Goal: Task Accomplishment & Management: Manage account settings

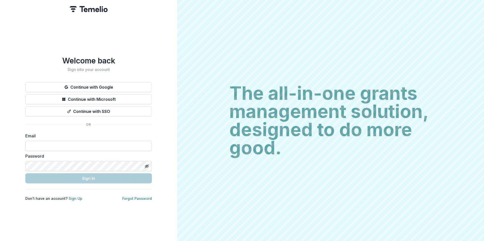
click at [55, 142] on input at bounding box center [88, 146] width 126 height 10
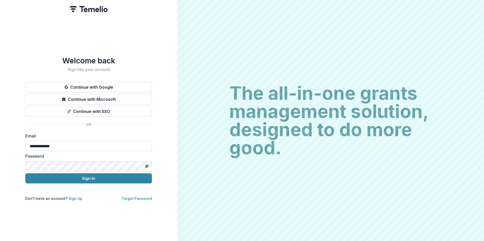
type input "**********"
click at [25, 174] on button "Sign In" at bounding box center [88, 179] width 126 height 10
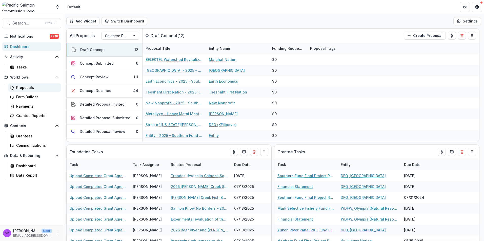
click at [27, 86] on div "Proposals" at bounding box center [36, 87] width 41 height 5
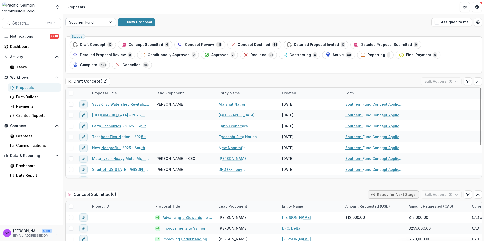
click at [110, 22] on div at bounding box center [111, 22] width 9 height 8
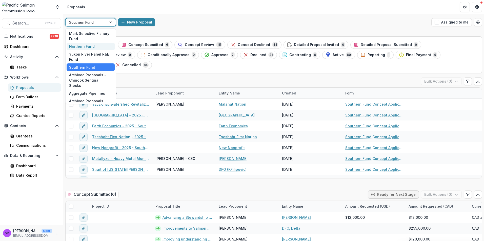
click at [82, 47] on div "Northern Fund" at bounding box center [91, 47] width 48 height 8
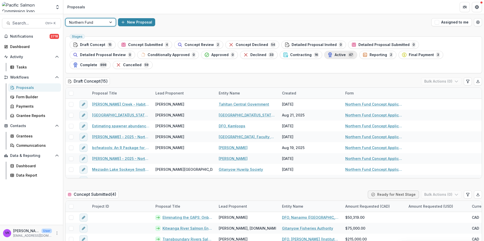
click at [334, 55] on span "Active" at bounding box center [339, 55] width 11 height 4
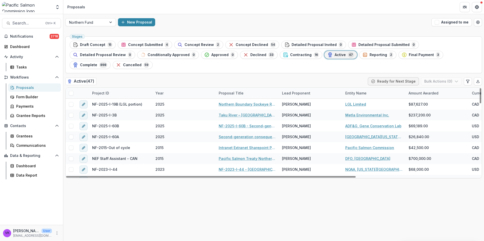
click at [123, 88] on div "Project ID" at bounding box center [120, 93] width 63 height 11
click at [129, 90] on div "Sort Ascending Sort Descending Hide Column" at bounding box center [120, 110] width 63 height 40
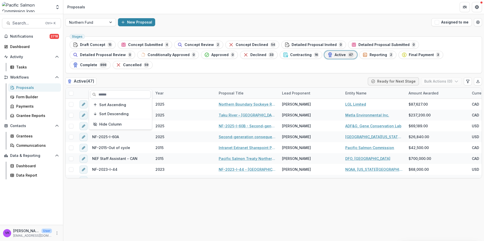
click at [115, 92] on input at bounding box center [120, 95] width 61 height 8
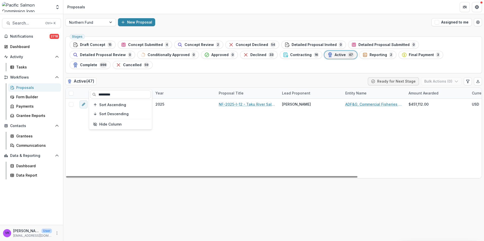
type input "*********"
click at [270, 136] on div "NF-2025-I-12 2025 NF-2025-I-12 - Taku River Salmon Stock Assessment Jeff Willia…" at bounding box center [362, 138] width 593 height 79
drag, startPoint x: 251, startPoint y: 97, endPoint x: 274, endPoint y: 108, distance: 25.9
click at [251, 99] on div "NF-2025-I-12 - Taku River Salmon Stock Assessment" at bounding box center [247, 104] width 63 height 11
drag, startPoint x: 261, startPoint y: 97, endPoint x: 272, endPoint y: 101, distance: 11.9
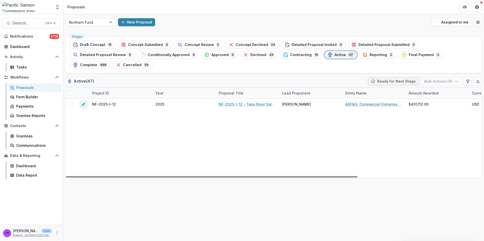
click at [261, 99] on div "NF-2025-I-12 - Taku River Salmon Stock Assessment" at bounding box center [247, 104] width 63 height 11
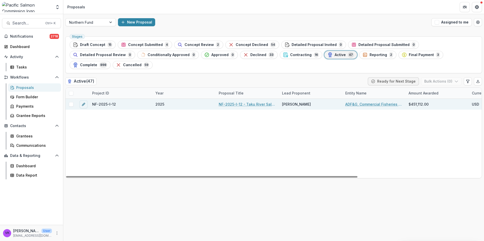
click at [259, 102] on link "NF-2025-I-12 - Taku River Salmon Stock Assessment" at bounding box center [247, 104] width 57 height 5
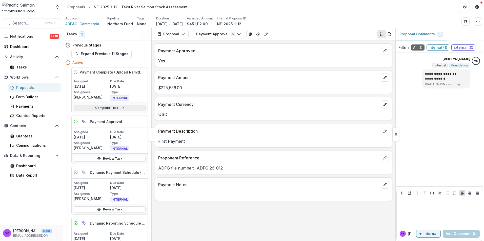
click at [107, 109] on link "Complete Task" at bounding box center [110, 108] width 72 height 6
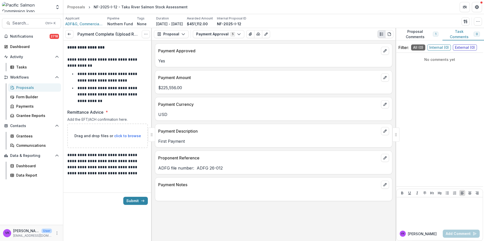
click at [124, 138] on span "click to browse" at bounding box center [127, 136] width 27 height 4
type input "**********"
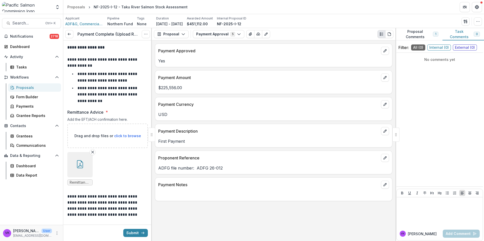
click at [80, 166] on icon "button" at bounding box center [80, 164] width 8 height 8
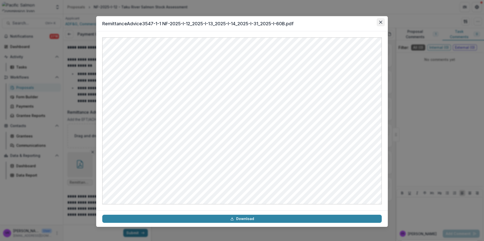
click at [381, 22] on icon "Close" at bounding box center [380, 22] width 3 height 3
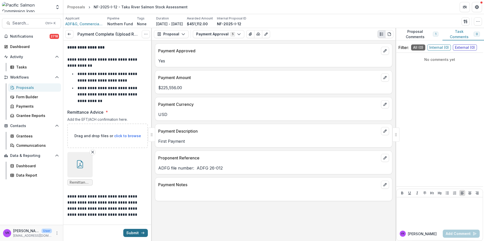
click at [131, 231] on button "Submit" at bounding box center [135, 233] width 25 height 8
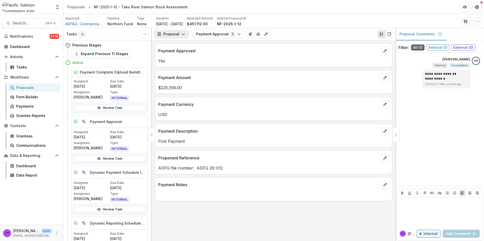
click at [182, 33] on icon "button" at bounding box center [183, 34] width 4 height 4
drag, startPoint x: 176, startPoint y: 53, endPoint x: 203, endPoint y: 63, distance: 28.9
click at [176, 53] on div "Payments" at bounding box center [187, 53] width 46 height 5
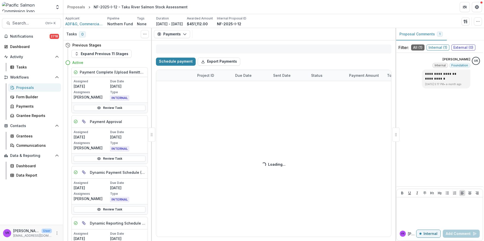
select select "******"
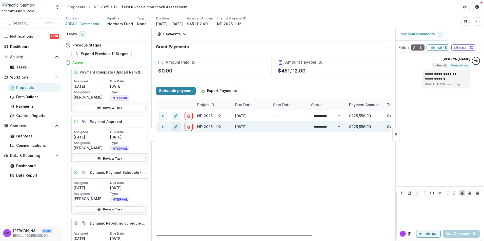
click at [175, 127] on icon "edit" at bounding box center [176, 127] width 4 height 4
select select "**********"
select select "******"
select select "**********"
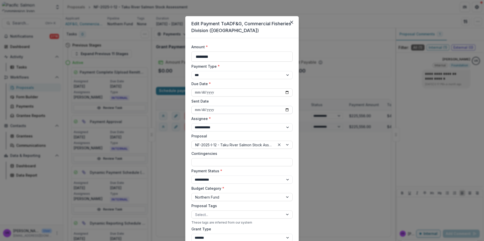
click at [288, 110] on input "Sent Date" at bounding box center [241, 110] width 101 height 8
type input "**********"
click at [286, 179] on select "**********" at bounding box center [241, 180] width 101 height 8
select select "****"
click at [191, 176] on select "**********" at bounding box center [241, 180] width 101 height 8
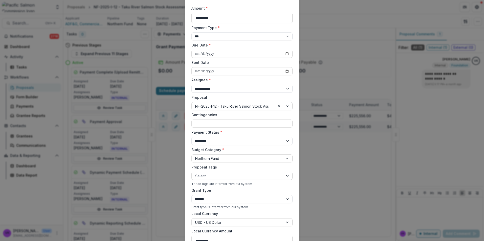
scroll to position [76, 0]
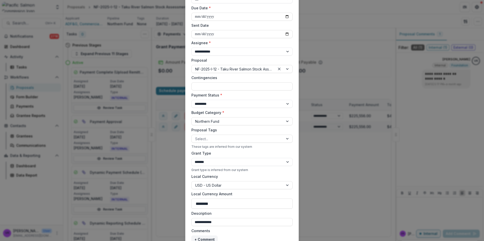
select select "******"
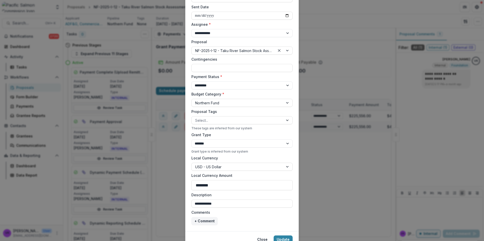
scroll to position [117, 0]
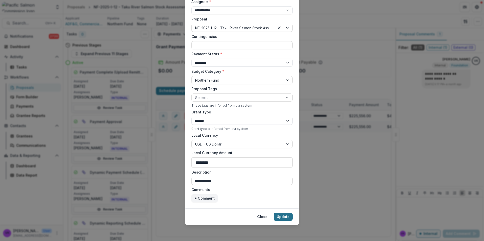
click at [279, 217] on button "Update" at bounding box center [282, 217] width 19 height 8
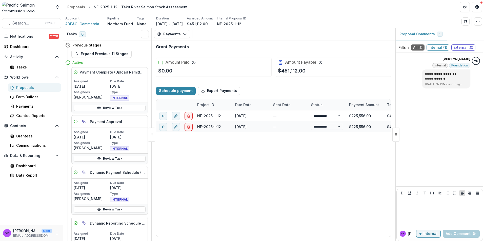
select select "******"
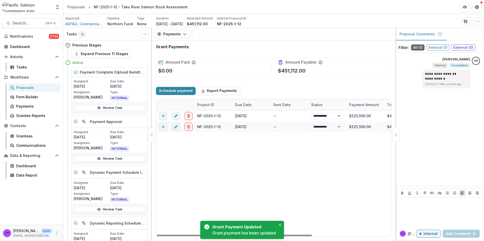
select select "****"
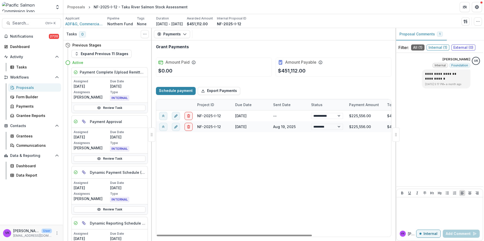
select select "****"
click at [23, 88] on div "Proposals" at bounding box center [36, 87] width 41 height 5
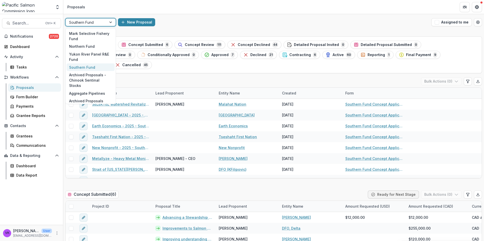
click at [111, 22] on div at bounding box center [111, 22] width 9 height 8
click at [89, 46] on div "Northern Fund" at bounding box center [91, 47] width 48 height 8
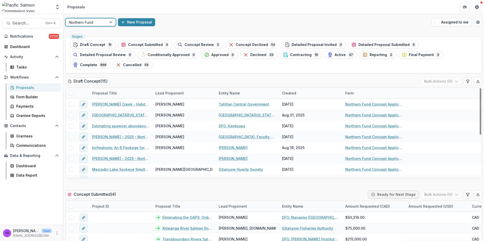
click at [334, 55] on span "Active" at bounding box center [339, 55] width 11 height 4
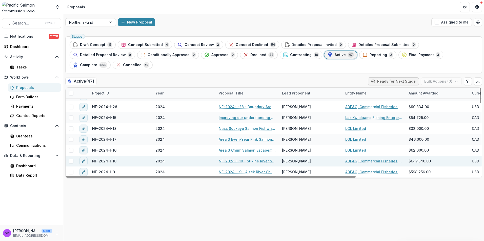
scroll to position [228, 0]
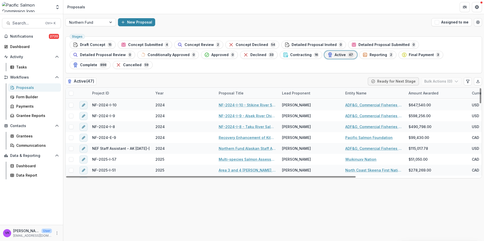
click at [116, 88] on div "Project ID" at bounding box center [120, 93] width 63 height 11
drag, startPoint x: 118, startPoint y: 94, endPoint x: 123, endPoint y: 96, distance: 5.3
click at [118, 93] on input at bounding box center [120, 95] width 61 height 8
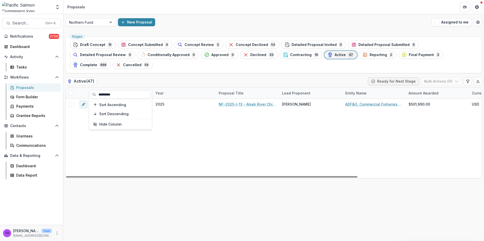
scroll to position [0, 0]
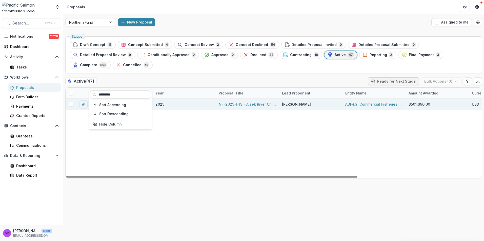
type input "*********"
click at [260, 102] on link "NF-2025-I-13 - Alsek River Chinook and Sockeye Salmon Stock Assessment" at bounding box center [247, 104] width 57 height 5
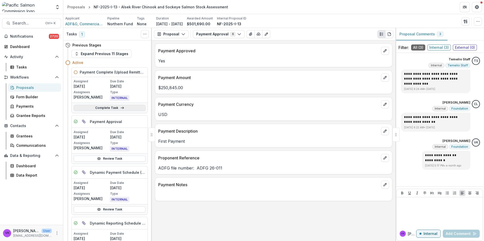
click at [107, 109] on link "Complete Task" at bounding box center [110, 108] width 72 height 6
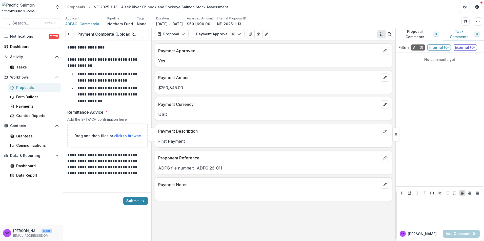
click at [125, 137] on span "click to browse" at bounding box center [127, 136] width 27 height 4
type input "**********"
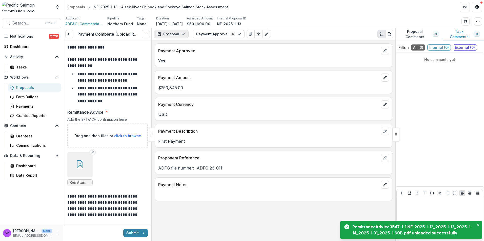
click at [182, 33] on icon "button" at bounding box center [183, 34] width 4 height 4
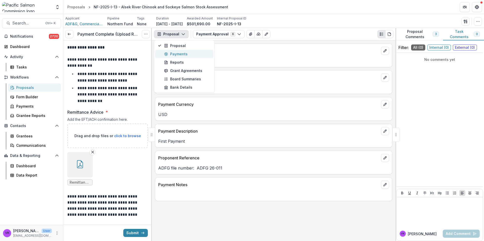
click at [177, 54] on div "Payments" at bounding box center [187, 53] width 46 height 5
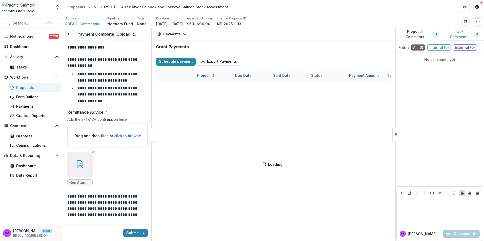
select select "******"
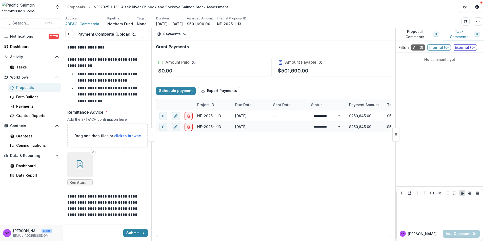
select select "******"
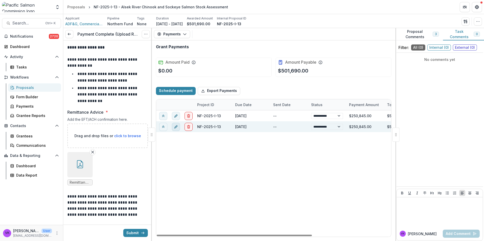
click at [173, 127] on button "edit" at bounding box center [176, 127] width 8 height 8
select select "**********"
select select "******"
select select "**********"
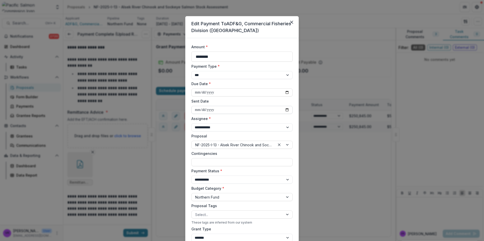
click at [286, 110] on input "Sent Date" at bounding box center [241, 110] width 101 height 8
type input "**********"
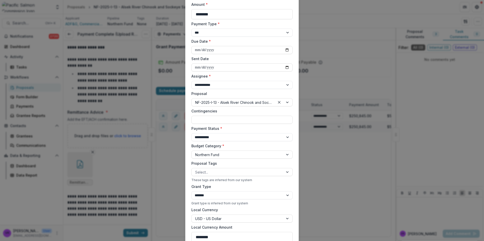
scroll to position [76, 0]
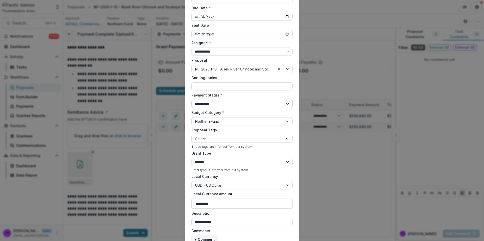
click at [285, 103] on select "**********" at bounding box center [241, 104] width 101 height 8
select select "****"
click at [191, 100] on select "**********" at bounding box center [241, 104] width 101 height 8
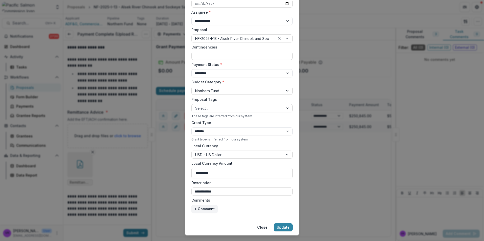
scroll to position [117, 0]
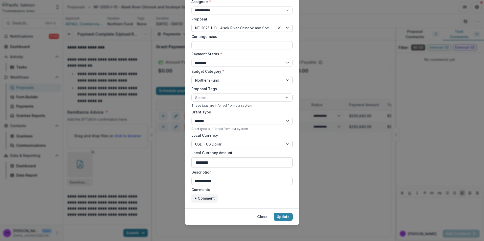
drag, startPoint x: 282, startPoint y: 216, endPoint x: 332, endPoint y: 215, distance: 49.8
click at [282, 216] on button "Update" at bounding box center [282, 217] width 19 height 8
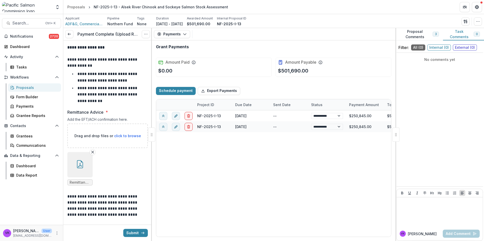
select select "******"
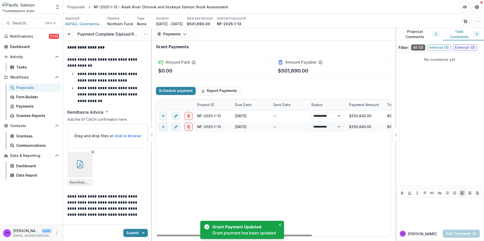
select select "****"
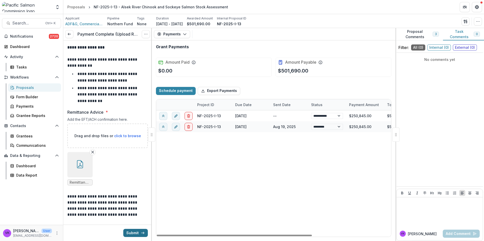
click at [133, 233] on button "Submit" at bounding box center [135, 233] width 25 height 8
select select "****"
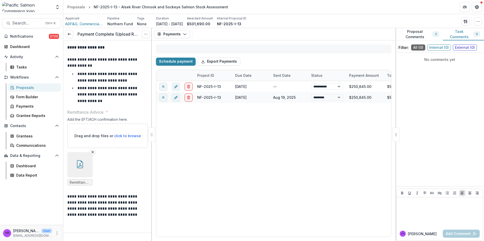
select select "****"
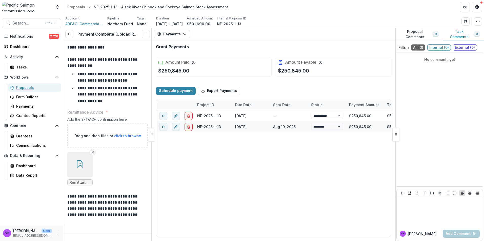
drag, startPoint x: 26, startPoint y: 87, endPoint x: 99, endPoint y: 96, distance: 74.0
click at [26, 87] on div "Proposals" at bounding box center [36, 87] width 41 height 5
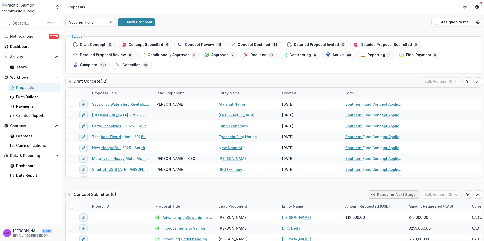
click at [112, 21] on div at bounding box center [111, 22] width 9 height 8
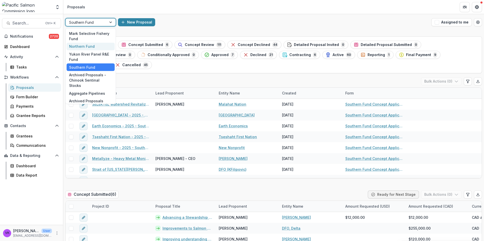
click at [85, 46] on div "Northern Fund" at bounding box center [91, 47] width 48 height 8
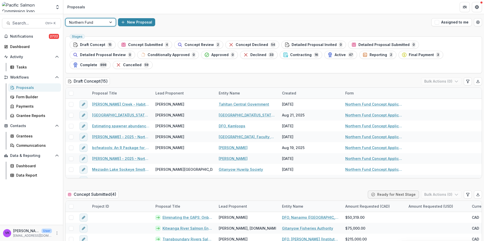
drag, startPoint x: 266, startPoint y: 56, endPoint x: 306, endPoint y: 72, distance: 43.6
click at [334, 55] on span "Active" at bounding box center [339, 55] width 11 height 4
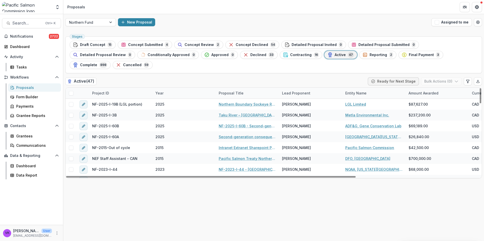
click at [124, 88] on div "Project ID" at bounding box center [120, 93] width 63 height 11
click at [119, 97] on input at bounding box center [120, 95] width 61 height 8
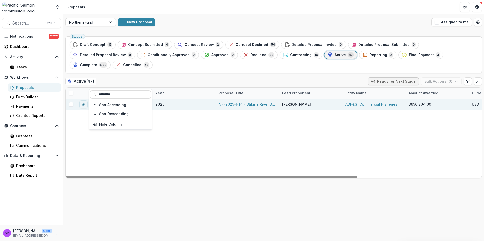
type input "*********"
click at [262, 99] on div "NF-2025-I-14 - Stikine River Salmon Stock Assessment" at bounding box center [247, 104] width 63 height 11
click at [254, 102] on link "NF-2025-I-14 - Stikine River Salmon Stock Assessment" at bounding box center [247, 104] width 57 height 5
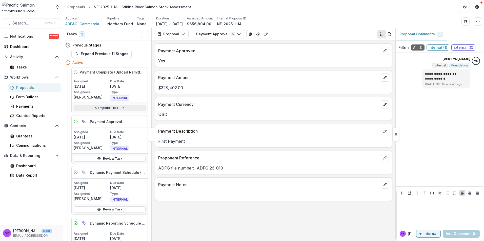
click at [106, 108] on link "Complete Task" at bounding box center [110, 108] width 72 height 6
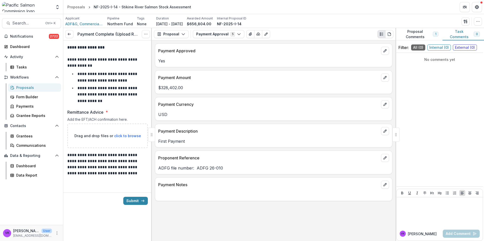
click at [123, 133] on div "Drag and drop files or click to browse" at bounding box center [107, 136] width 80 height 25
type input "**********"
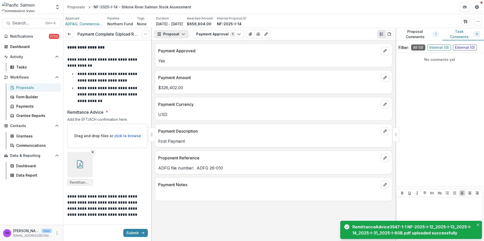
click at [181, 34] on icon "button" at bounding box center [183, 34] width 4 height 4
click at [174, 55] on div "Payments" at bounding box center [187, 53] width 46 height 5
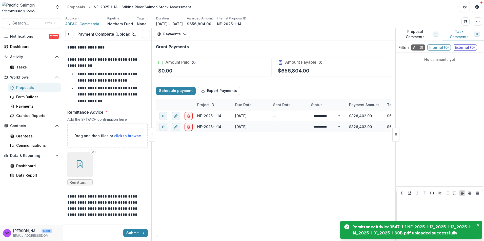
select select "******"
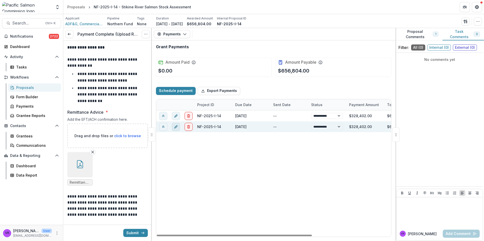
click at [178, 129] on icon "edit" at bounding box center [176, 127] width 4 height 4
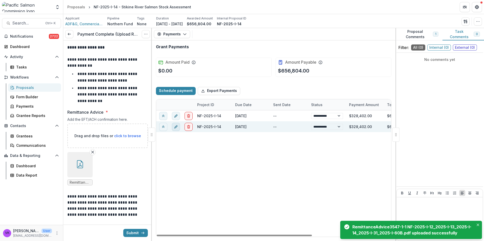
select select "**********"
select select "******"
select select "**********"
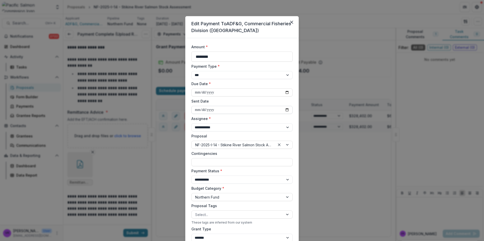
click at [287, 108] on input "Sent Date" at bounding box center [241, 110] width 101 height 8
type input "**********"
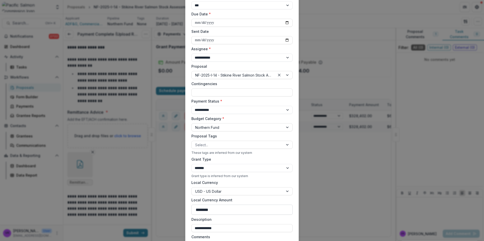
scroll to position [101, 0]
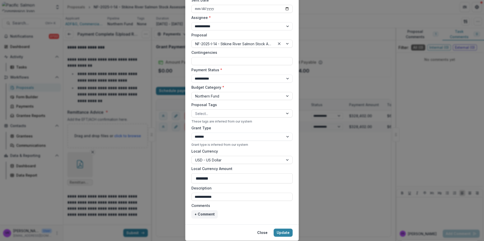
drag, startPoint x: 285, startPoint y: 78, endPoint x: 275, endPoint y: 83, distance: 10.4
click at [285, 78] on select "**********" at bounding box center [241, 79] width 101 height 8
select select "****"
click at [191, 75] on select "**********" at bounding box center [241, 79] width 101 height 8
click at [284, 231] on button "Update" at bounding box center [282, 233] width 19 height 8
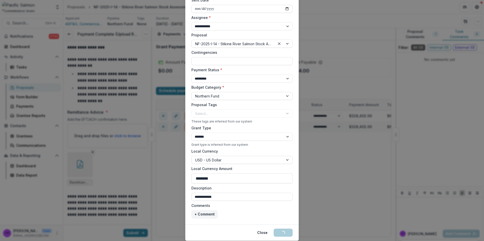
select select "******"
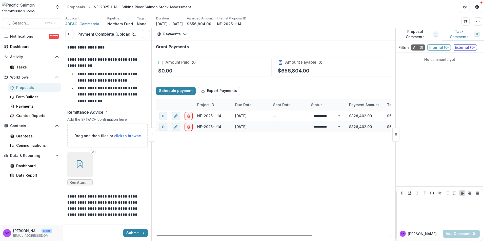
select select "****"
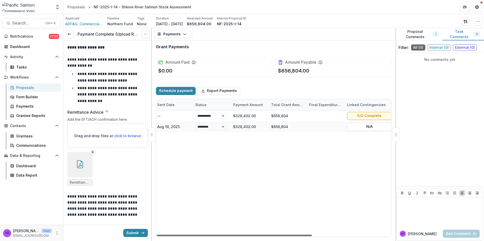
scroll to position [0, 0]
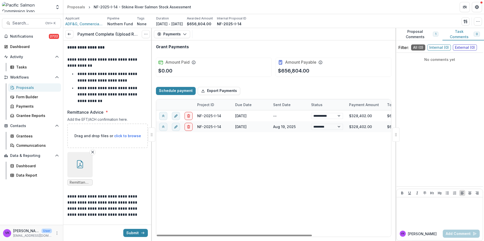
drag, startPoint x: 302, startPoint y: 235, endPoint x: 350, endPoint y: 203, distance: 58.1
click at [235, 236] on div at bounding box center [234, 236] width 155 height 2
click at [129, 232] on button "Submit" at bounding box center [135, 233] width 25 height 8
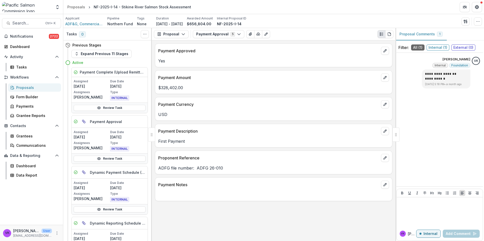
click at [24, 90] on div "Proposals" at bounding box center [36, 87] width 41 height 5
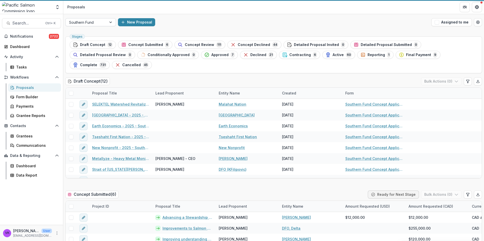
click at [111, 23] on div at bounding box center [111, 22] width 9 height 8
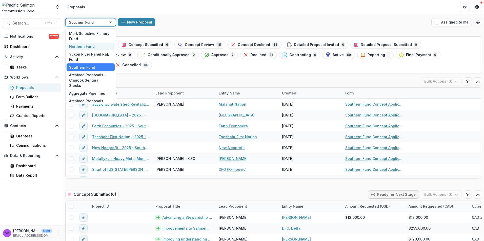
click at [90, 46] on div "Northern Fund" at bounding box center [91, 47] width 48 height 8
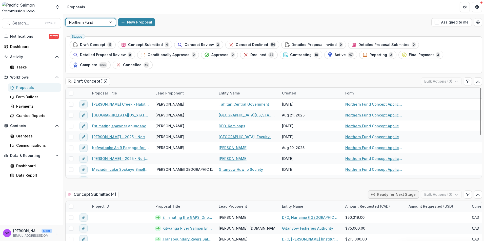
click at [334, 55] on span "Active" at bounding box center [339, 55] width 11 height 4
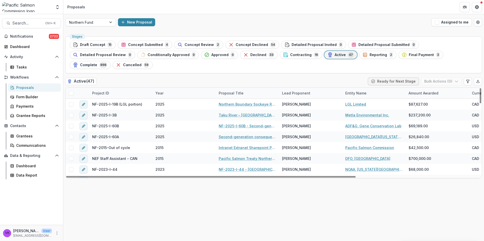
drag, startPoint x: 117, startPoint y: 83, endPoint x: 120, endPoint y: 86, distance: 4.0
click at [117, 88] on div "Project ID" at bounding box center [120, 93] width 63 height 11
click at [123, 97] on input at bounding box center [120, 95] width 61 height 8
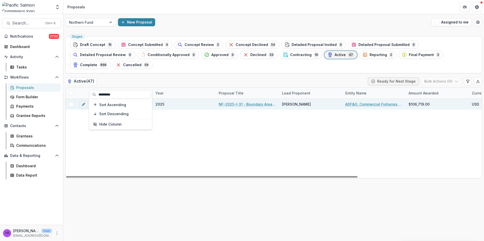
type input "*********"
click at [259, 102] on link "NF-2025-I-31 - Boundary Area Coho Salmon Escapement" at bounding box center [247, 104] width 57 height 5
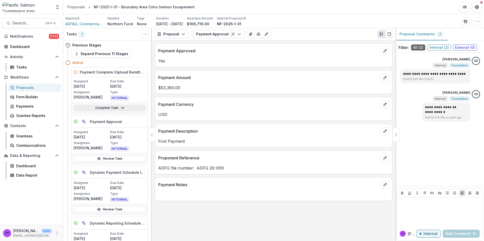
click at [106, 105] on link "Complete Task" at bounding box center [110, 108] width 72 height 6
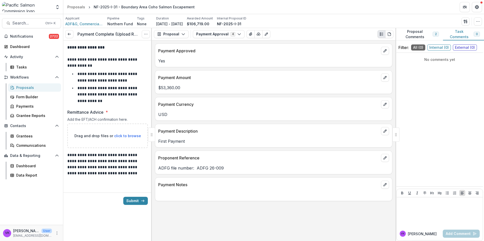
click at [123, 137] on span "click to browse" at bounding box center [127, 136] width 27 height 4
type input "**********"
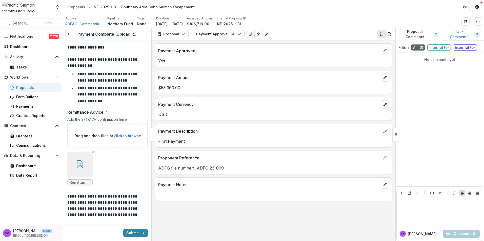
click at [85, 167] on button "button" at bounding box center [79, 164] width 25 height 25
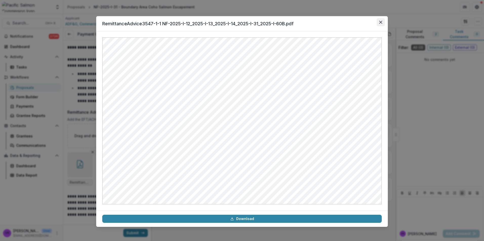
click at [381, 21] on icon "Close" at bounding box center [380, 22] width 3 height 3
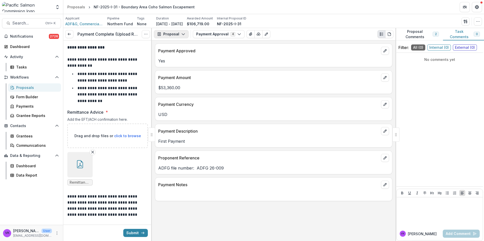
click at [185, 33] on button "Proposal" at bounding box center [171, 34] width 35 height 8
click at [177, 53] on div "Payments" at bounding box center [187, 53] width 46 height 5
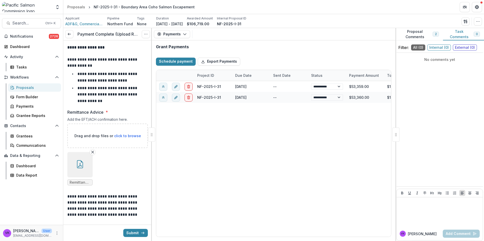
select select "******"
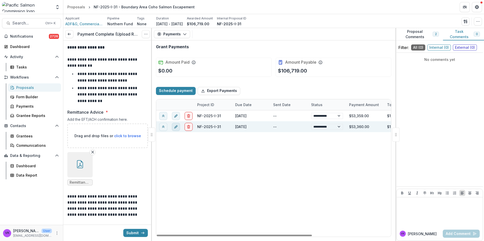
click at [176, 127] on icon "edit" at bounding box center [176, 127] width 4 height 4
select select "**********"
select select "******"
select select "**********"
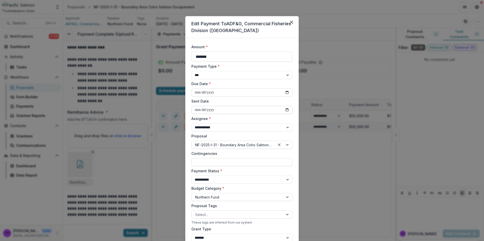
click at [285, 111] on input "Sent Date" at bounding box center [241, 110] width 101 height 8
type input "**********"
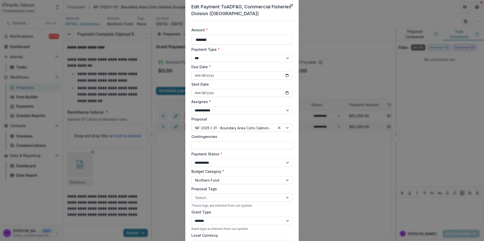
scroll to position [76, 0]
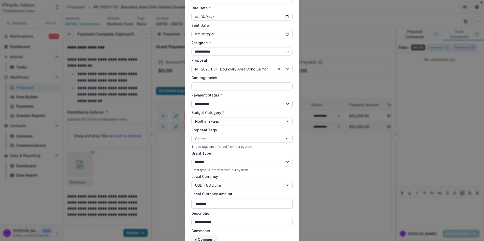
click at [286, 102] on select "**********" at bounding box center [241, 104] width 101 height 8
select select "****"
click at [191, 100] on select "**********" at bounding box center [241, 104] width 101 height 8
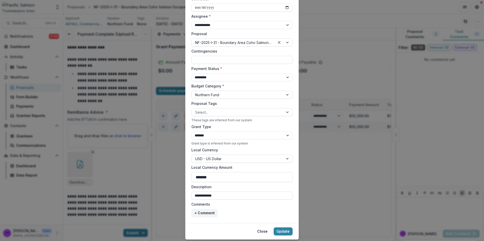
scroll to position [117, 0]
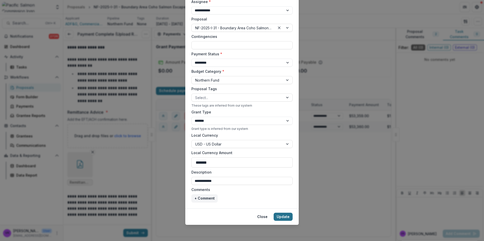
click at [280, 216] on button "Update" at bounding box center [282, 217] width 19 height 8
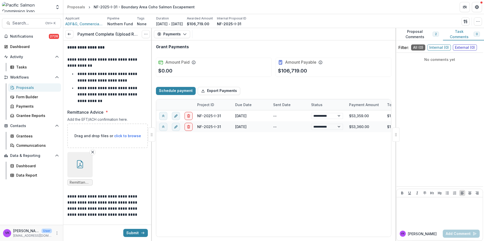
select select "******"
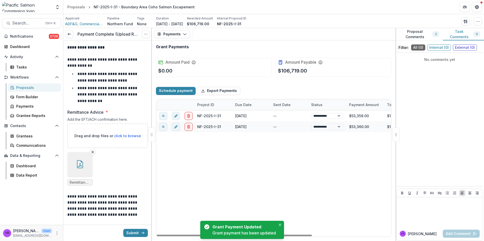
select select "****"
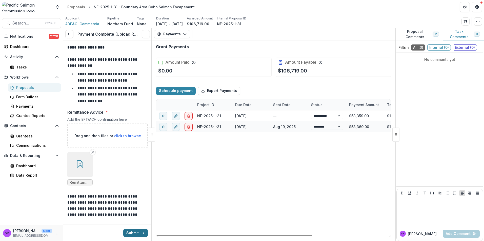
click at [130, 235] on button "Submit" at bounding box center [135, 233] width 25 height 8
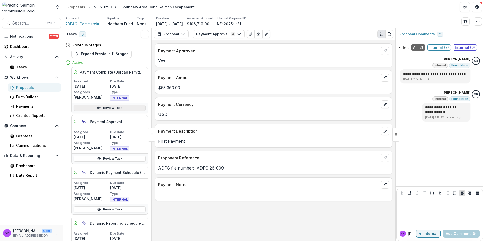
click at [111, 108] on link "Review Task" at bounding box center [110, 108] width 72 height 6
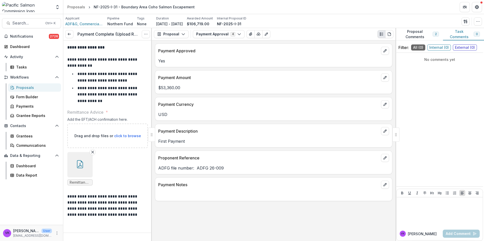
click at [85, 164] on button "button" at bounding box center [79, 164] width 25 height 25
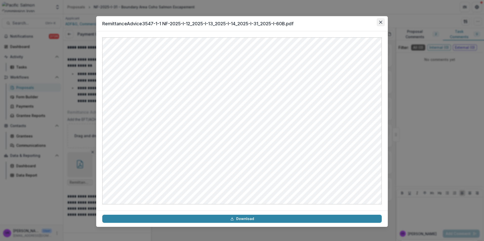
click at [380, 22] on icon "Close" at bounding box center [380, 22] width 3 height 3
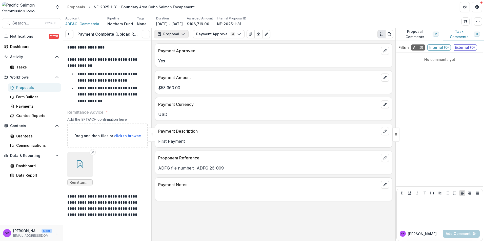
click at [184, 33] on button "Proposal" at bounding box center [171, 34] width 35 height 8
click at [180, 55] on div "Payments" at bounding box center [187, 53] width 46 height 5
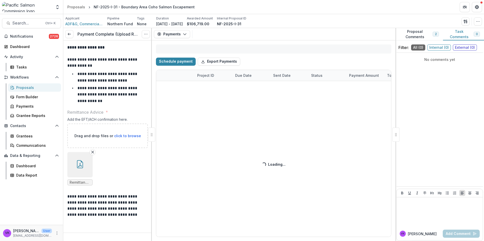
select select "****"
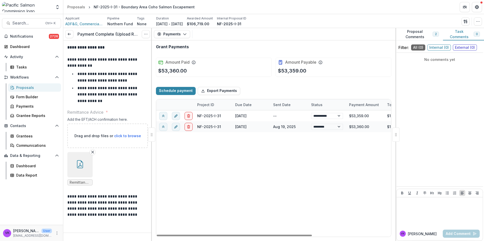
click at [29, 87] on div "Proposals" at bounding box center [36, 87] width 41 height 5
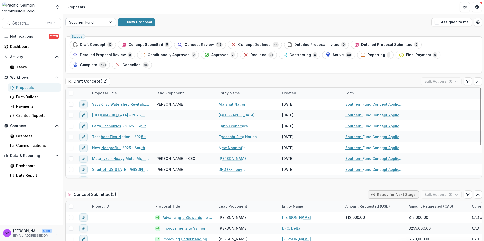
click at [110, 23] on div at bounding box center [111, 22] width 9 height 8
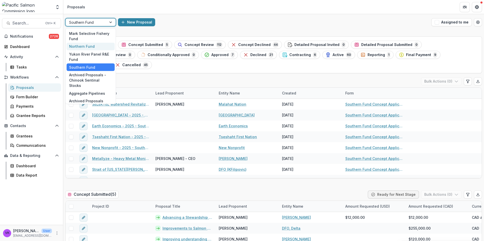
click at [93, 45] on div "Northern Fund" at bounding box center [91, 47] width 48 height 8
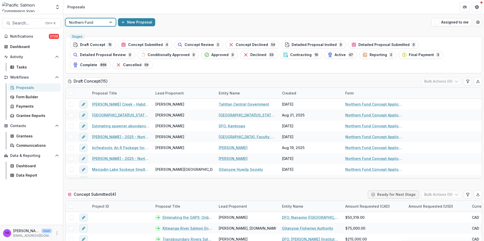
click at [334, 56] on span "Active" at bounding box center [339, 55] width 11 height 4
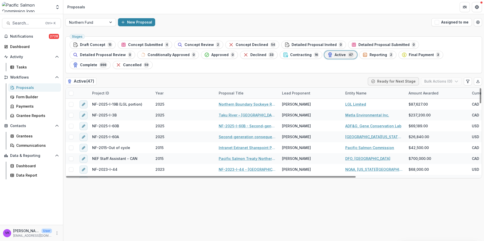
drag, startPoint x: 125, startPoint y: 82, endPoint x: 127, endPoint y: 88, distance: 6.6
click at [125, 88] on div "Project ID" at bounding box center [120, 93] width 63 height 11
click at [121, 95] on input at bounding box center [120, 95] width 61 height 8
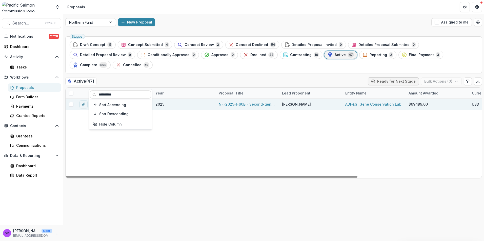
type input "**********"
click at [251, 102] on link "NF-2025-I-60B - Second-generation consequences of sockeye salmon enhancement in…" at bounding box center [247, 104] width 57 height 5
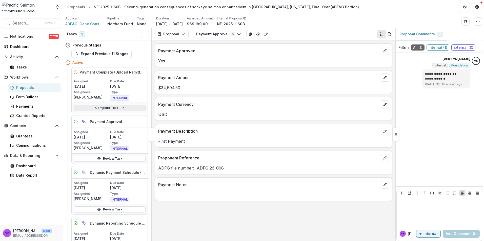
click at [115, 107] on link "Complete Task" at bounding box center [110, 108] width 72 height 6
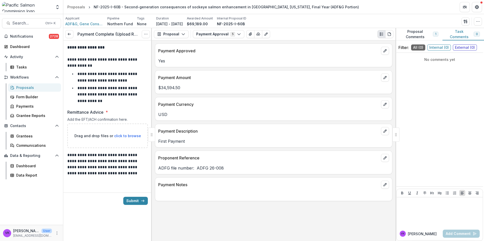
click at [132, 137] on span "click to browse" at bounding box center [127, 136] width 27 height 4
type input "**********"
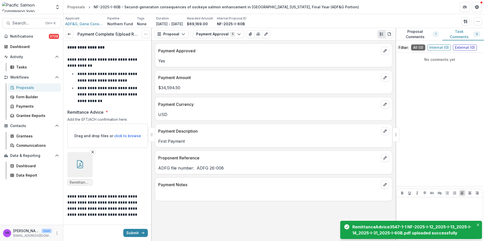
click at [83, 167] on icon "button" at bounding box center [80, 164] width 8 height 8
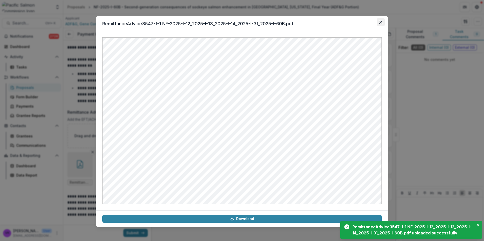
click at [380, 25] on button "Close" at bounding box center [380, 22] width 8 height 8
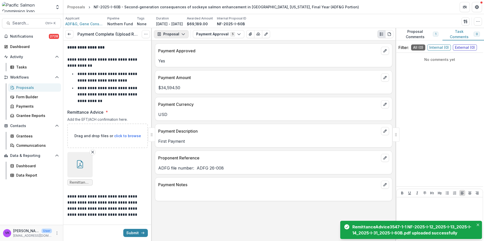
click at [181, 33] on icon "button" at bounding box center [183, 34] width 4 height 4
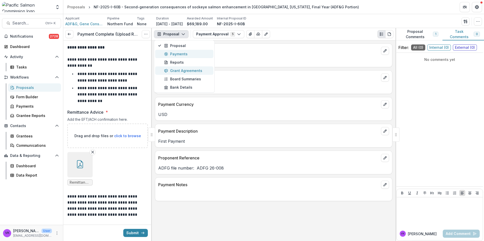
drag, startPoint x: 176, startPoint y: 55, endPoint x: 194, endPoint y: 65, distance: 19.7
click at [176, 55] on div "Payments" at bounding box center [187, 53] width 46 height 5
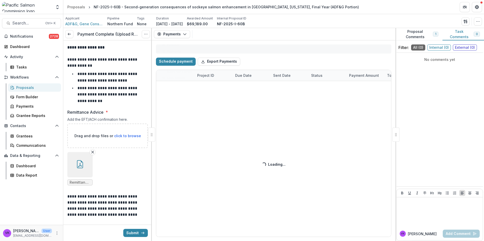
select select "******"
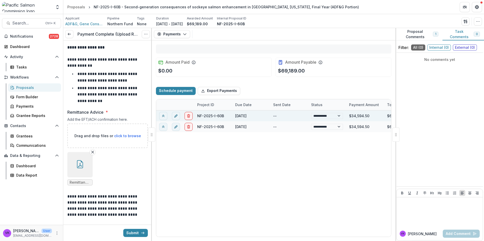
select select "******"
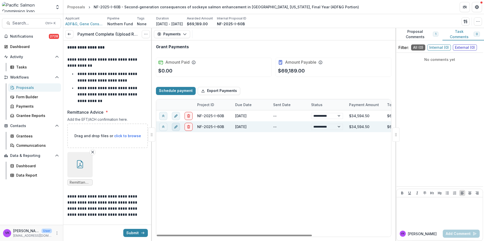
click at [177, 127] on icon "edit" at bounding box center [176, 127] width 4 height 4
select select "**********"
select select "******"
select select "**********"
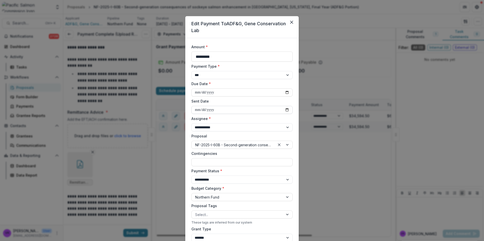
click at [258, 109] on input "Sent Date" at bounding box center [241, 110] width 101 height 8
click at [286, 108] on input "Sent Date" at bounding box center [241, 110] width 101 height 8
type input "**********"
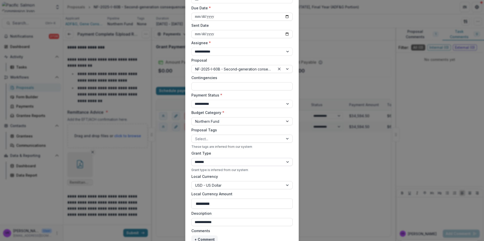
scroll to position [117, 0]
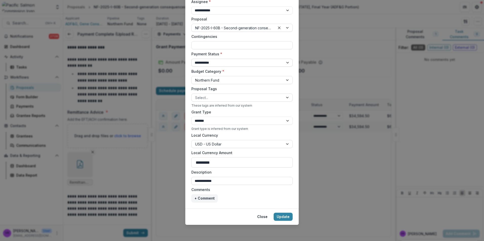
click at [284, 63] on select "**********" at bounding box center [241, 63] width 101 height 8
select select "****"
click at [191, 59] on select "**********" at bounding box center [241, 63] width 101 height 8
click at [281, 215] on button "Update" at bounding box center [282, 217] width 19 height 8
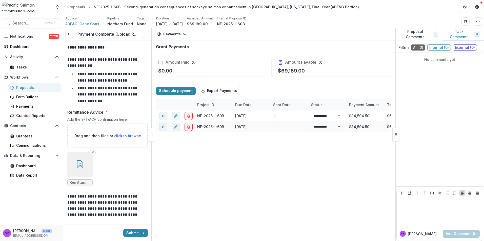
select select "******"
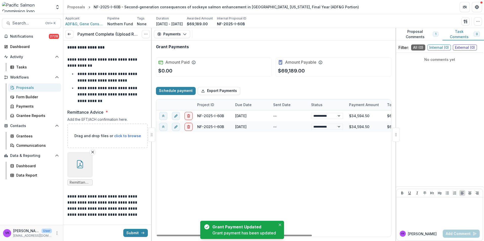
select select "****"
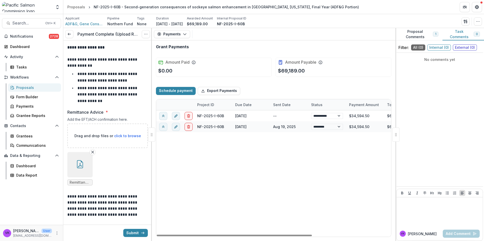
click at [83, 170] on button "button" at bounding box center [79, 164] width 25 height 25
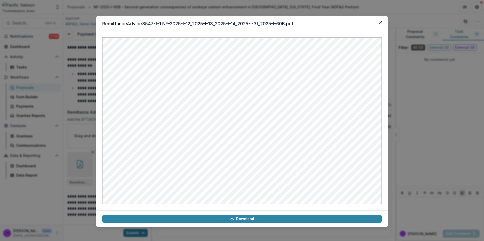
drag, startPoint x: 380, startPoint y: 21, endPoint x: 377, endPoint y: 77, distance: 56.7
click at [380, 21] on icon "Close" at bounding box center [380, 22] width 3 height 3
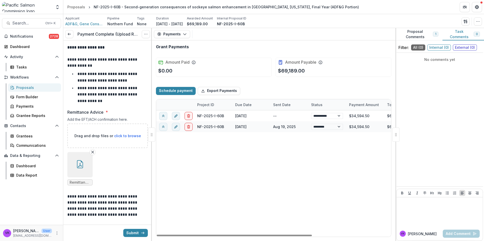
drag, startPoint x: 140, startPoint y: 234, endPoint x: 212, endPoint y: 215, distance: 74.3
click at [141, 234] on icon "submit" at bounding box center [143, 233] width 4 height 4
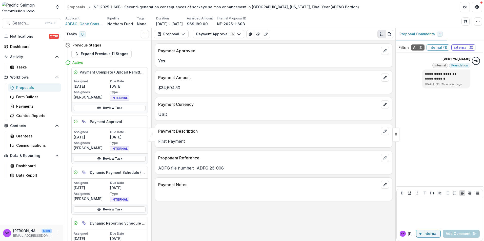
click at [27, 86] on div "Proposals" at bounding box center [36, 87] width 41 height 5
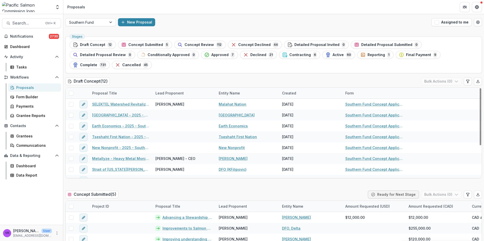
click at [123, 88] on div "Proposal Title" at bounding box center [120, 93] width 63 height 11
click at [108, 24] on div at bounding box center [111, 22] width 9 height 8
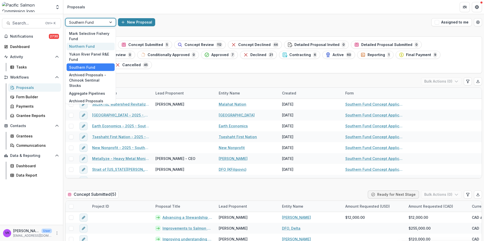
click at [82, 46] on div "Northern Fund" at bounding box center [91, 47] width 48 height 8
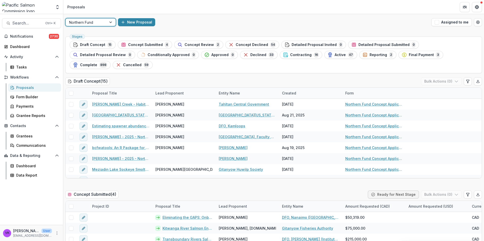
click at [117, 88] on div "Proposal Title" at bounding box center [120, 93] width 63 height 11
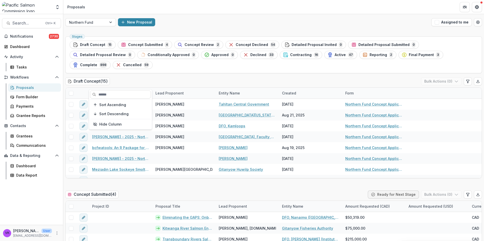
click at [117, 90] on div "Sort Ascending Sort Descending Hide Column" at bounding box center [120, 110] width 63 height 40
click at [135, 94] on input at bounding box center [120, 95] width 61 height 8
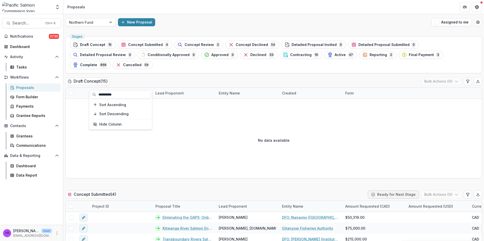
type input "**********"
drag, startPoint x: 223, startPoint y: 133, endPoint x: 222, endPoint y: 131, distance: 2.6
click at [223, 133] on div "No data available" at bounding box center [274, 140] width 416 height 76
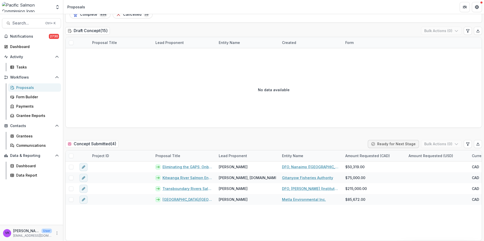
click at [245, 52] on div "No data available" at bounding box center [274, 90] width 416 height 76
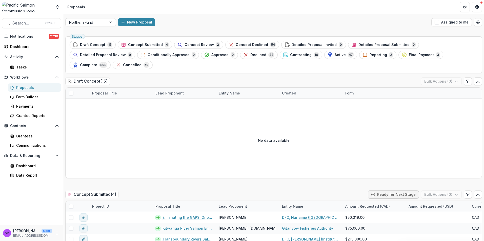
click at [334, 56] on span "Active" at bounding box center [339, 55] width 11 height 4
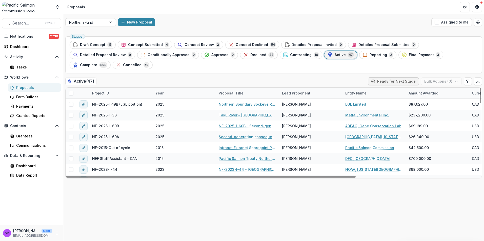
drag, startPoint x: 115, startPoint y: 79, endPoint x: 120, endPoint y: 88, distance: 9.5
click at [115, 88] on div "Project ID" at bounding box center [120, 93] width 63 height 11
drag, startPoint x: 114, startPoint y: 94, endPoint x: 121, endPoint y: 96, distance: 6.8
click at [115, 94] on input at bounding box center [120, 95] width 61 height 8
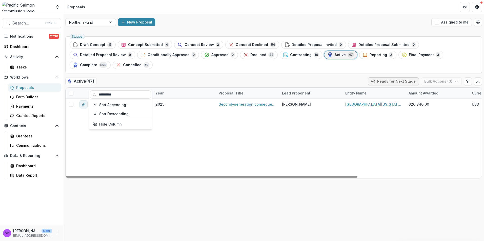
type input "**********"
click at [239, 142] on div "NF-2025-I-60A 2025 Second-generation consequences of sockeye salmon enhancement…" at bounding box center [362, 138] width 593 height 79
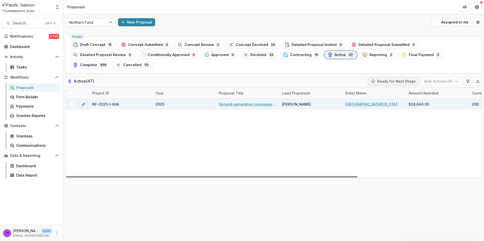
click at [249, 102] on link "Second-generation consequences of sockeye salmon enhancement in Auke Creek, Ala…" at bounding box center [247, 104] width 57 height 5
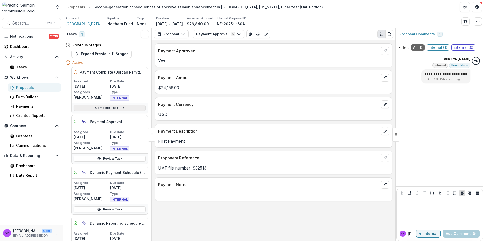
drag, startPoint x: 112, startPoint y: 106, endPoint x: 353, endPoint y: 142, distance: 243.5
click at [113, 106] on link "Complete Task" at bounding box center [110, 108] width 72 height 6
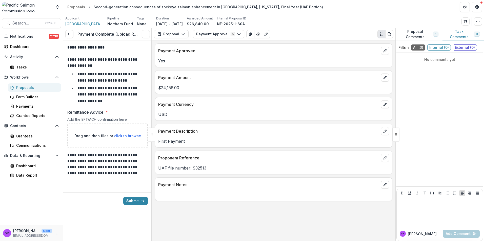
click at [132, 138] on span "click to browse" at bounding box center [127, 136] width 27 height 4
click at [124, 137] on span "click to browse" at bounding box center [127, 136] width 27 height 4
type input "**********"
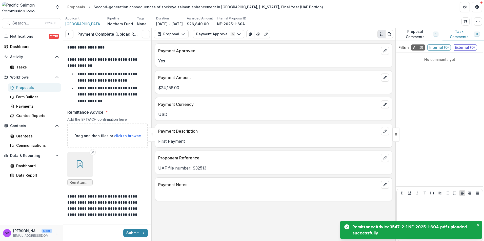
click at [85, 166] on button "button" at bounding box center [79, 164] width 25 height 25
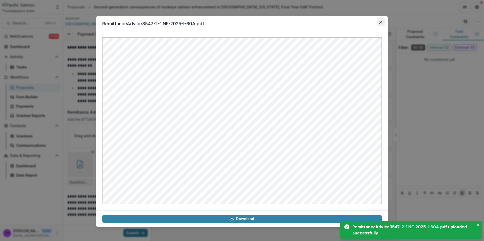
click at [377, 24] on button "Close" at bounding box center [380, 22] width 8 height 8
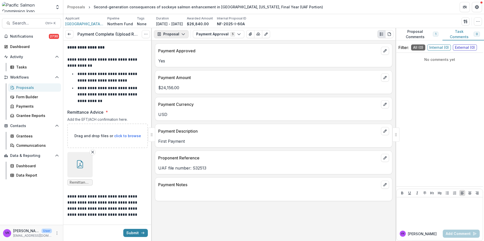
click at [185, 35] on button "Proposal" at bounding box center [171, 34] width 35 height 8
click at [178, 54] on div "Payments" at bounding box center [187, 53] width 46 height 5
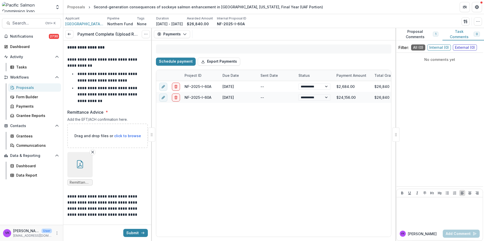
select select "******"
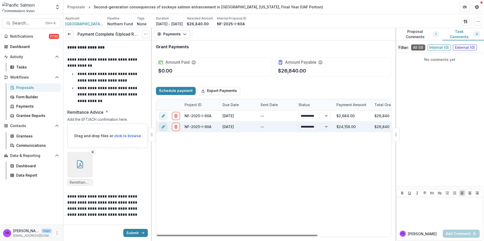
click at [164, 126] on icon "edit" at bounding box center [163, 127] width 4 height 4
select select "**********"
select select "******"
select select "**********"
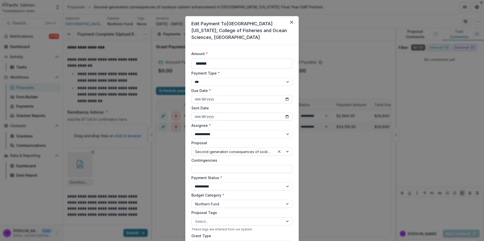
click at [289, 115] on input "Sent Date" at bounding box center [241, 117] width 101 height 8
click at [288, 116] on input "Sent Date" at bounding box center [241, 117] width 101 height 8
type input "**********"
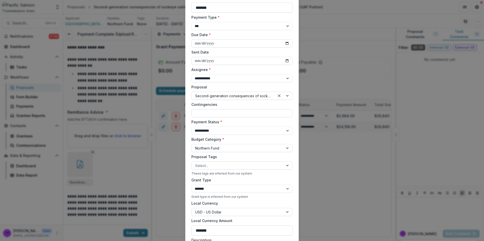
scroll to position [51, 0]
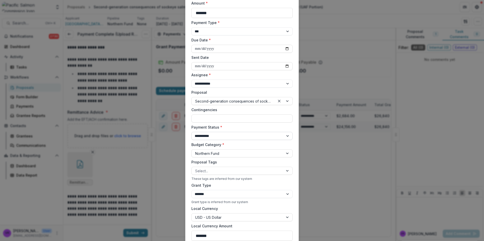
click at [286, 137] on select "**********" at bounding box center [241, 136] width 101 height 8
select select "****"
click at [191, 132] on select "**********" at bounding box center [241, 136] width 101 height 8
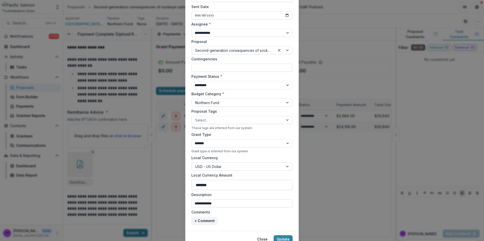
scroll to position [124, 0]
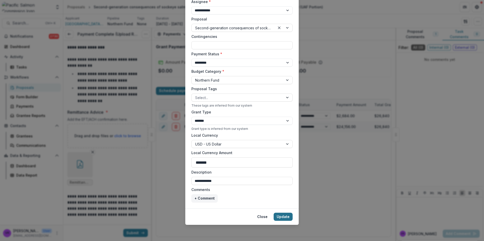
click at [279, 216] on button "Update" at bounding box center [282, 217] width 19 height 8
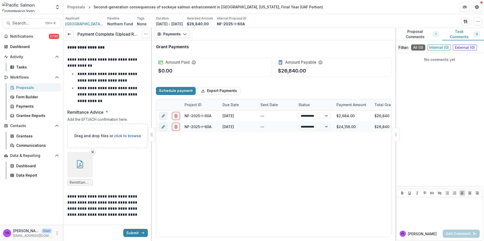
select select "******"
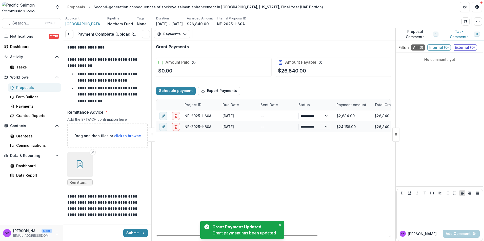
select select "****"
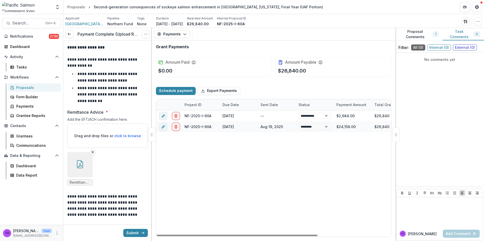
select select "****"
click at [81, 168] on icon "button" at bounding box center [80, 164] width 8 height 8
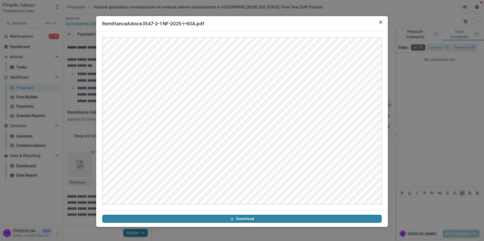
drag, startPoint x: 378, startPoint y: 20, endPoint x: 414, endPoint y: 92, distance: 80.0
click at [378, 21] on button "Close" at bounding box center [380, 22] width 8 height 8
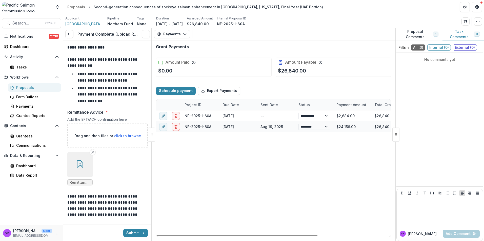
drag, startPoint x: 130, startPoint y: 235, endPoint x: 151, endPoint y: 234, distance: 21.5
click at [130, 235] on button "Submit" at bounding box center [135, 233] width 25 height 8
select select "****"
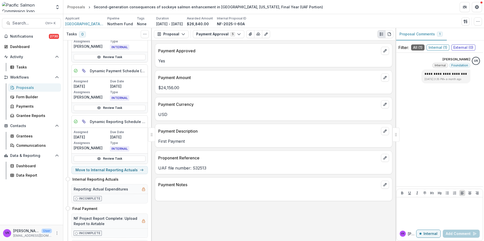
scroll to position [140, 0]
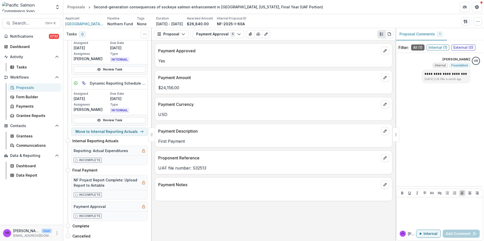
click at [22, 89] on div "Proposals" at bounding box center [36, 87] width 41 height 5
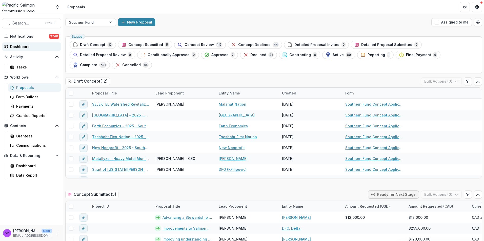
click at [23, 47] on div "Dashboard" at bounding box center [33, 46] width 47 height 5
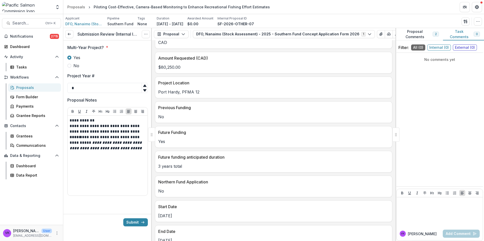
scroll to position [202, 0]
click at [133, 224] on button "Submit" at bounding box center [135, 223] width 25 height 8
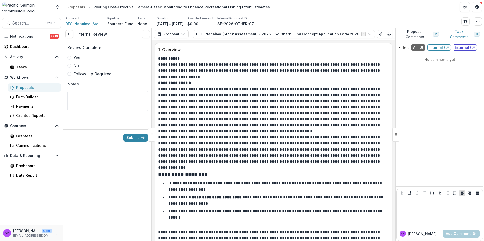
scroll to position [455, 0]
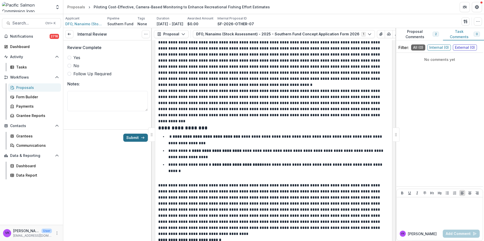
drag, startPoint x: 136, startPoint y: 138, endPoint x: 147, endPoint y: 135, distance: 11.1
click at [136, 138] on button "Submit" at bounding box center [135, 138] width 25 height 8
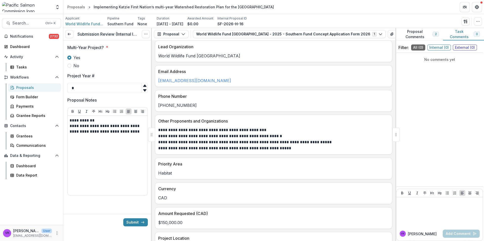
scroll to position [51, 0]
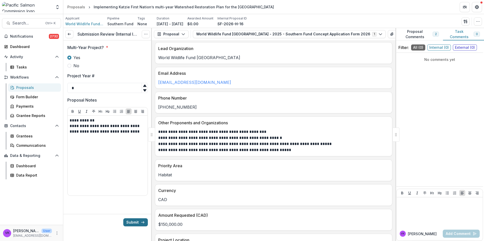
click at [129, 221] on button "Submit" at bounding box center [135, 223] width 25 height 8
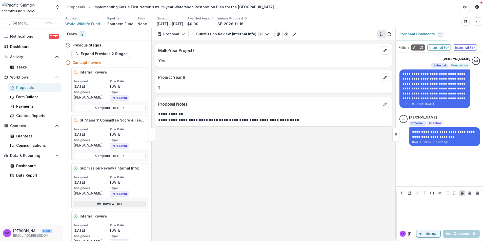
click at [115, 205] on link "Review Task" at bounding box center [110, 204] width 72 height 6
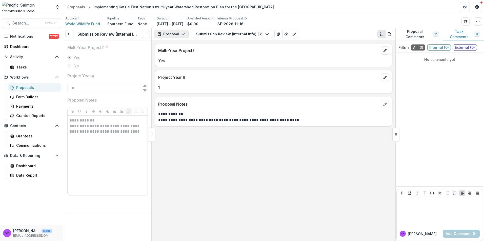
click at [184, 34] on icon "button" at bounding box center [183, 34] width 4 height 4
click at [265, 33] on button "Submission Review (Internal Info) 2" at bounding box center [232, 34] width 79 height 8
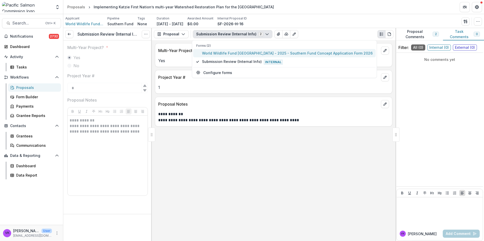
click at [246, 55] on span "World Wildlife Fund Canada - 2025 - Southern Fund Concept Application Form 2026" at bounding box center [287, 53] width 171 height 5
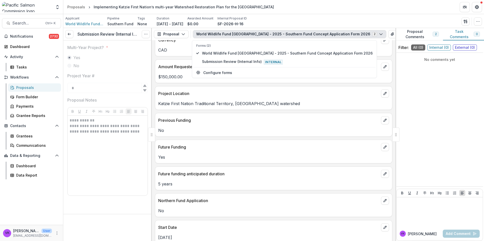
scroll to position [253, 0]
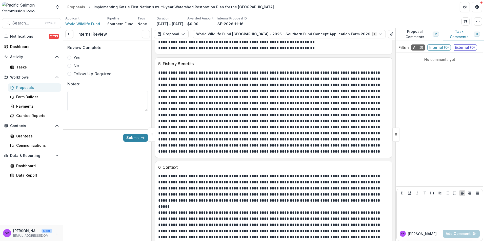
scroll to position [777, 0]
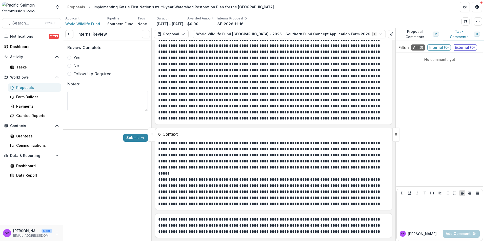
drag, startPoint x: 69, startPoint y: 58, endPoint x: 72, endPoint y: 58, distance: 3.3
click at [70, 58] on span at bounding box center [69, 58] width 4 height 4
click at [128, 138] on button "Submit" at bounding box center [135, 138] width 25 height 8
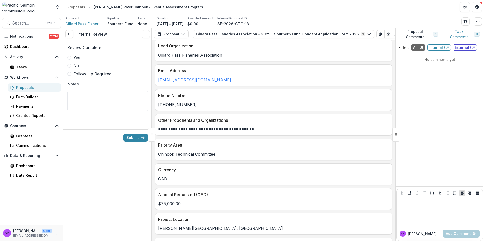
scroll to position [51, 0]
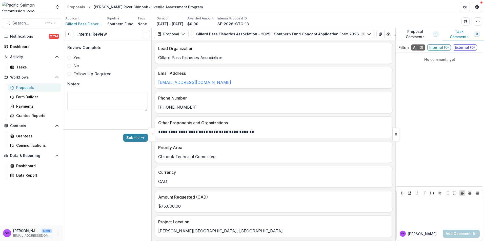
drag, startPoint x: 70, startPoint y: 58, endPoint x: 74, endPoint y: 58, distance: 3.8
click at [70, 58] on span at bounding box center [69, 58] width 4 height 4
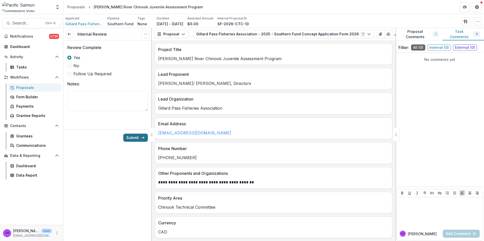
click at [134, 137] on button "Submit" at bounding box center [135, 138] width 25 height 8
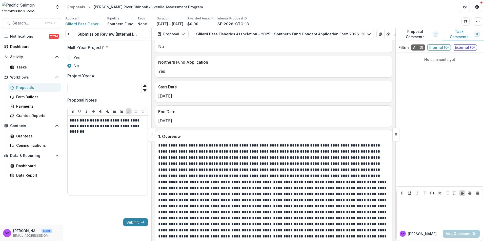
scroll to position [329, 0]
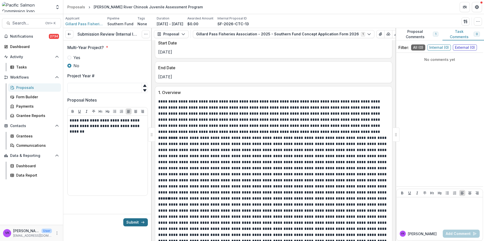
click at [140, 223] on button "Submit" at bounding box center [135, 223] width 25 height 8
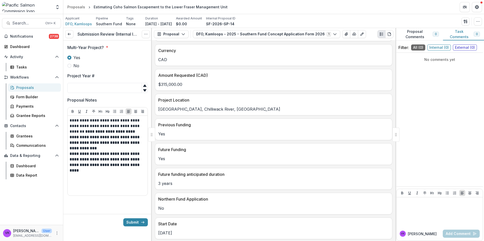
scroll to position [228, 0]
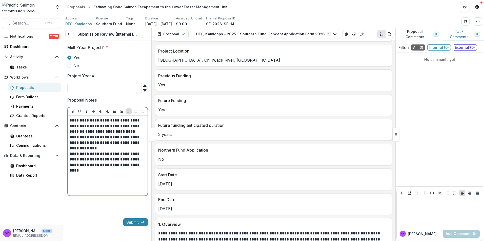
click at [102, 174] on p "**********" at bounding box center [108, 162] width 76 height 22
click at [99, 172] on p "**********" at bounding box center [108, 162] width 76 height 22
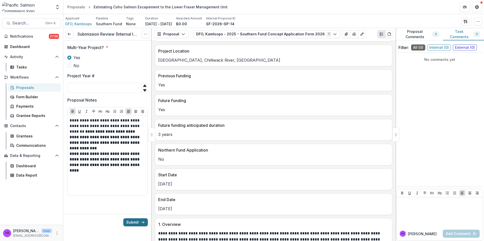
click at [139, 223] on button "Submit" at bounding box center [135, 223] width 25 height 8
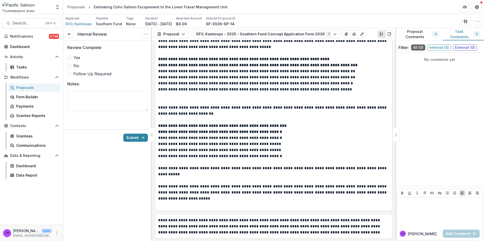
scroll to position [861, 0]
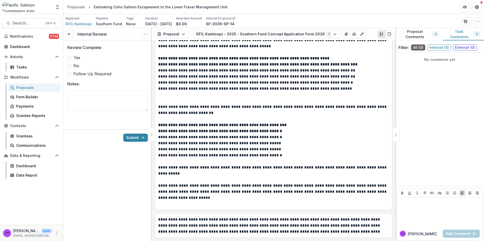
click at [71, 58] on span at bounding box center [69, 58] width 4 height 4
click at [137, 138] on button "Submit" at bounding box center [135, 138] width 25 height 8
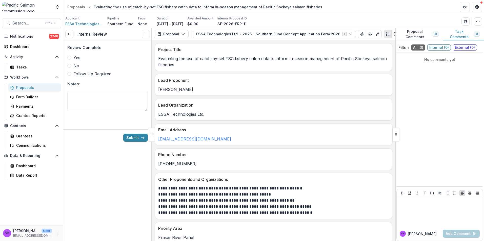
click at [70, 57] on span at bounding box center [69, 58] width 4 height 4
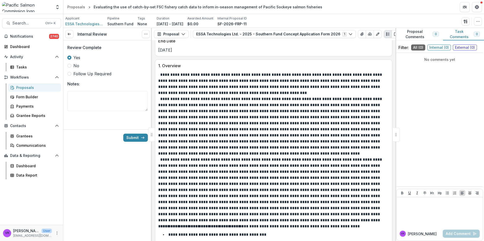
scroll to position [430, 0]
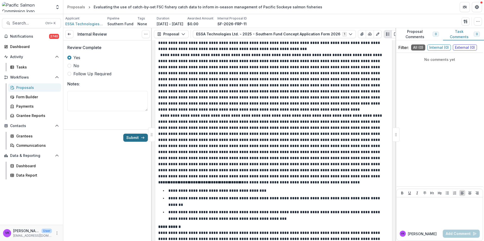
click at [129, 137] on button "Submit" at bounding box center [135, 138] width 25 height 8
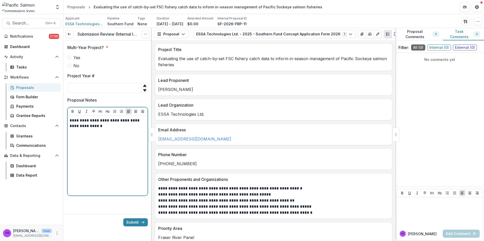
click at [101, 127] on p "**********" at bounding box center [108, 123] width 76 height 11
click at [105, 128] on p "**********" at bounding box center [108, 123] width 76 height 11
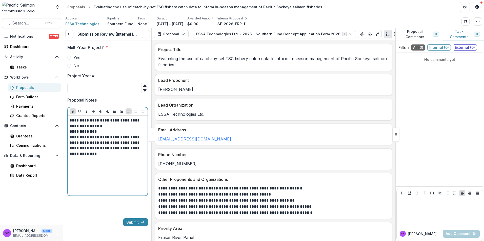
click at [109, 131] on p "**********" at bounding box center [108, 132] width 76 height 6
click at [136, 149] on p "**********" at bounding box center [108, 140] width 76 height 22
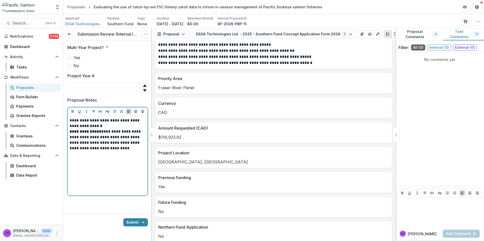
scroll to position [202, 0]
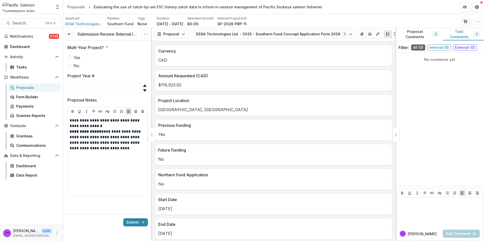
drag, startPoint x: 69, startPoint y: 57, endPoint x: 88, endPoint y: 65, distance: 21.0
click at [69, 57] on span at bounding box center [69, 58] width 4 height 4
click at [145, 85] on icon at bounding box center [145, 86] width 4 height 4
drag, startPoint x: 87, startPoint y: 90, endPoint x: 102, endPoint y: 91, distance: 15.5
click at [73, 88] on input "*" at bounding box center [107, 88] width 80 height 10
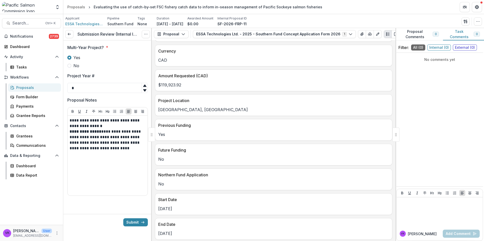
type input "*"
click at [144, 87] on icon at bounding box center [144, 85] width 3 height 2
click at [131, 149] on p "**********" at bounding box center [108, 140] width 76 height 22
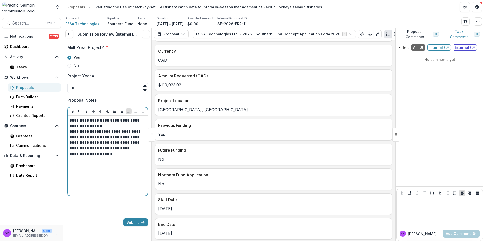
click at [98, 126] on p "**********" at bounding box center [108, 123] width 76 height 11
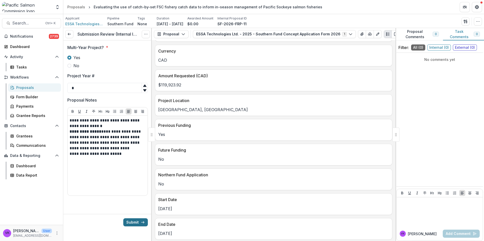
drag, startPoint x: 136, startPoint y: 221, endPoint x: 139, endPoint y: 219, distance: 3.4
click at [136, 221] on button "Submit" at bounding box center [135, 223] width 25 height 8
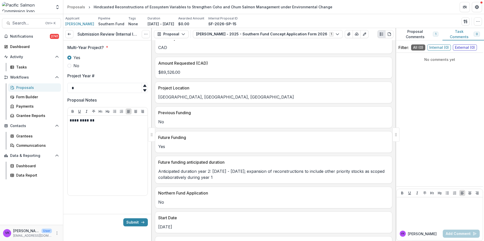
scroll to position [202, 0]
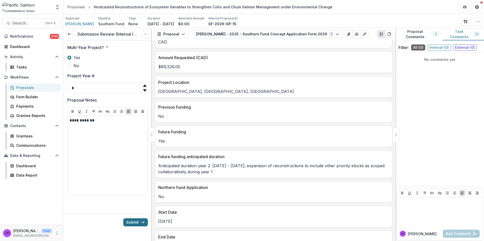
click at [135, 222] on button "Submit" at bounding box center [135, 223] width 25 height 8
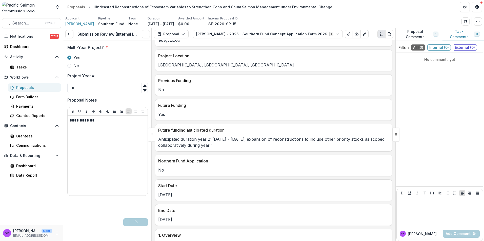
scroll to position [253, 0]
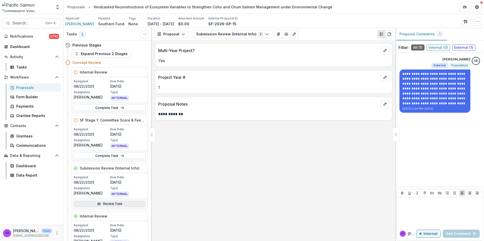
click at [108, 204] on link "Review Task" at bounding box center [110, 204] width 72 height 6
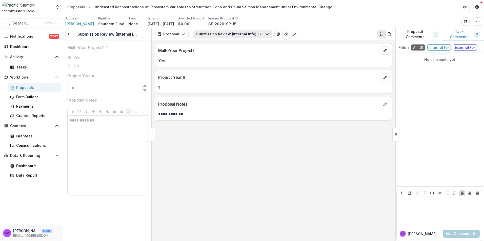
click at [265, 34] on icon "button" at bounding box center [267, 34] width 4 height 4
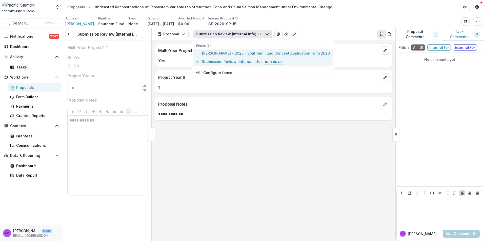
click at [237, 53] on span "Greig Oldford - 2025 - Southern Fund Concept Application Form 2026" at bounding box center [266, 53] width 128 height 5
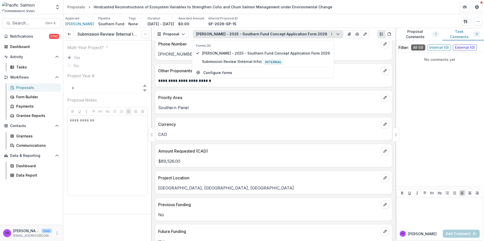
scroll to position [202, 0]
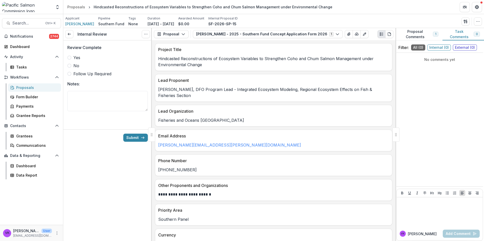
click at [72, 58] on label "Yes" at bounding box center [107, 58] width 80 height 6
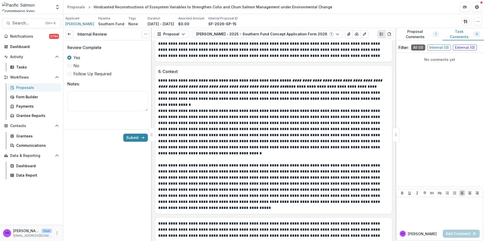
scroll to position [746, 0]
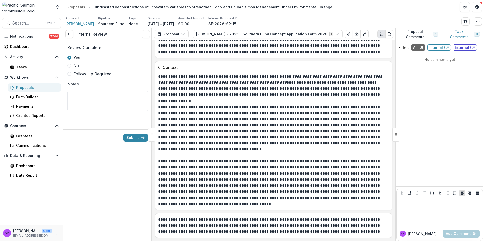
drag, startPoint x: 137, startPoint y: 137, endPoint x: 155, endPoint y: 136, distance: 18.0
click at [137, 137] on button "Submit" at bounding box center [135, 138] width 25 height 8
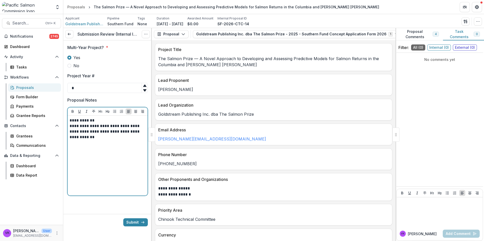
click at [99, 139] on p "**********" at bounding box center [108, 131] width 76 height 17
click at [98, 137] on p "**********" at bounding box center [108, 131] width 76 height 17
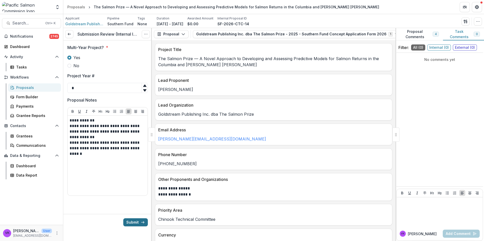
click at [134, 222] on button "Submit" at bounding box center [135, 223] width 25 height 8
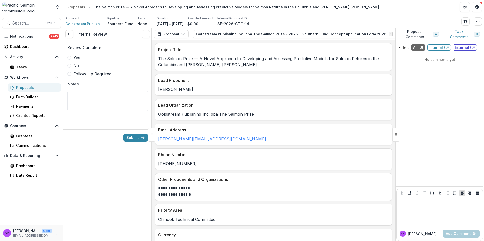
click at [69, 58] on span at bounding box center [69, 58] width 4 height 4
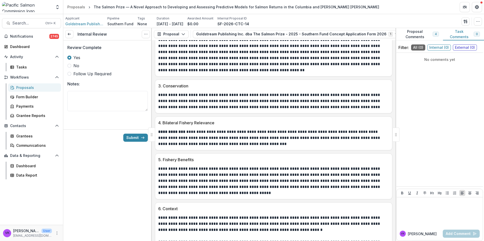
scroll to position [759, 0]
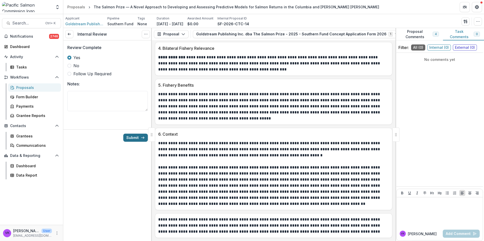
click at [137, 136] on button "Submit" at bounding box center [135, 138] width 25 height 8
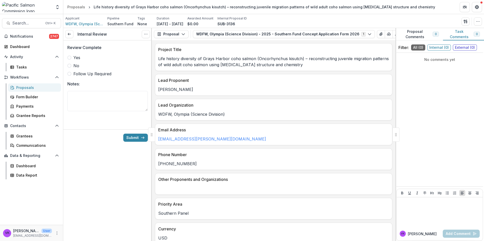
click at [71, 56] on label "Yes" at bounding box center [107, 58] width 80 height 6
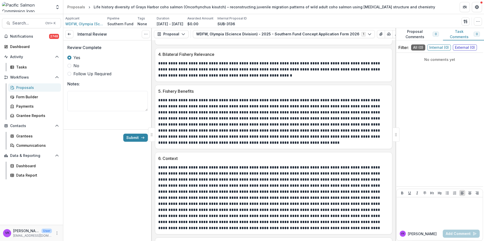
scroll to position [734, 0]
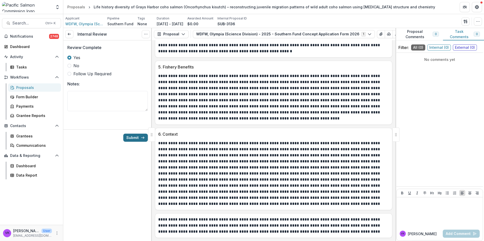
click at [132, 137] on button "Submit" at bounding box center [135, 138] width 25 height 8
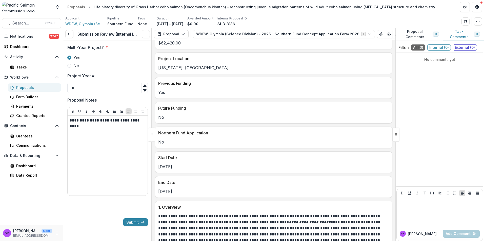
scroll to position [253, 0]
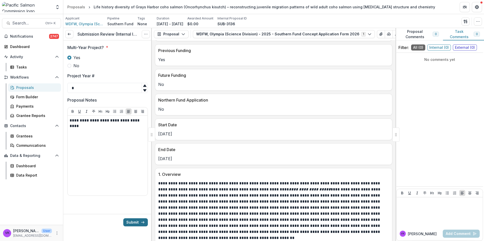
click at [136, 222] on button "Submit" at bounding box center [135, 223] width 25 height 8
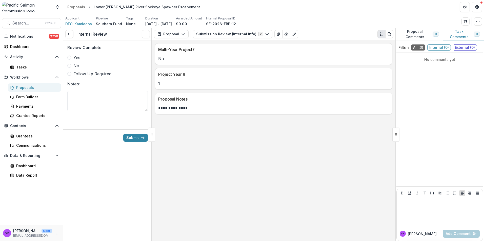
click at [71, 57] on span at bounding box center [69, 58] width 4 height 4
click at [265, 35] on icon "button" at bounding box center [267, 34] width 4 height 4
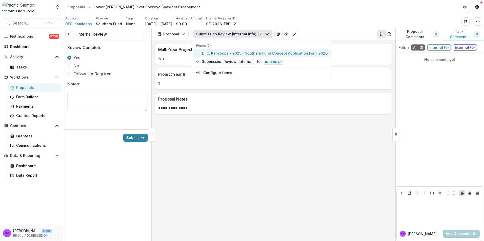
click at [239, 54] on span "DFO, Kamloops - 2025 - Southern Fund Concept Application Form 2026" at bounding box center [264, 53] width 125 height 5
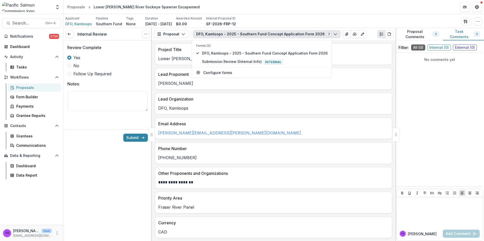
click at [97, 155] on div "Internal Review View task Cancel Task Review Complete Yes No Follow Up Required…" at bounding box center [107, 134] width 89 height 213
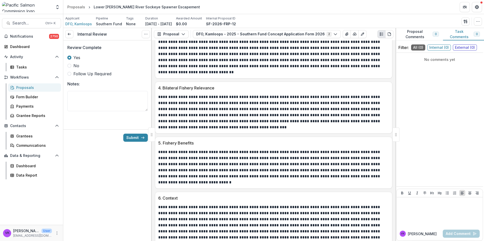
scroll to position [630, 0]
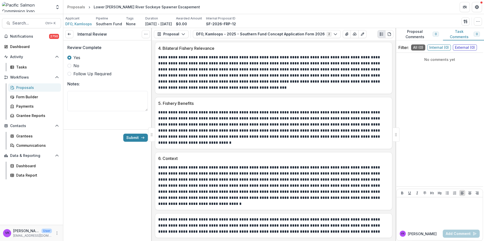
drag, startPoint x: 133, startPoint y: 135, endPoint x: 253, endPoint y: 134, distance: 119.4
click at [133, 135] on button "Submit" at bounding box center [135, 138] width 25 height 8
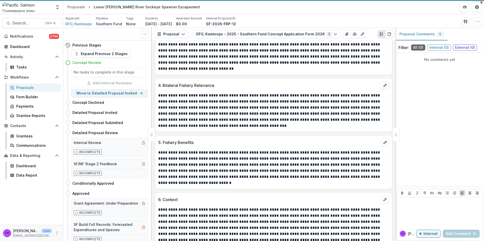
scroll to position [666, 0]
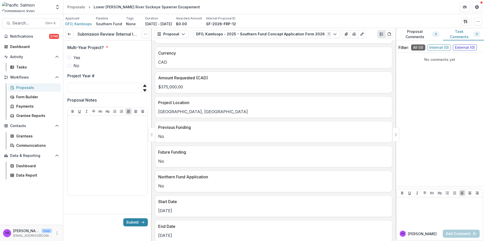
scroll to position [202, 0]
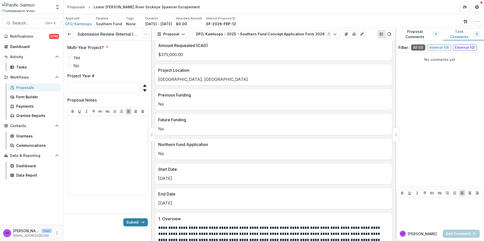
click at [70, 66] on span at bounding box center [69, 66] width 4 height 4
type input "*"
click at [143, 86] on icon at bounding box center [145, 86] width 4 height 4
click at [111, 91] on input "*" at bounding box center [107, 88] width 80 height 10
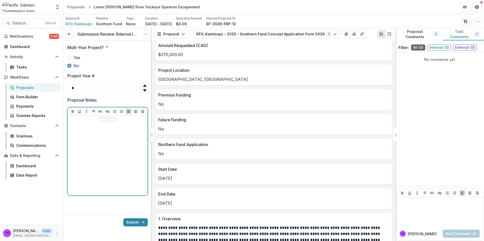
click at [100, 130] on div at bounding box center [108, 156] width 76 height 76
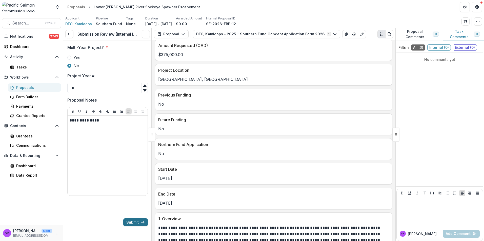
drag, startPoint x: 134, startPoint y: 223, endPoint x: 151, endPoint y: 226, distance: 16.7
click at [134, 223] on button "Submit" at bounding box center [135, 223] width 25 height 8
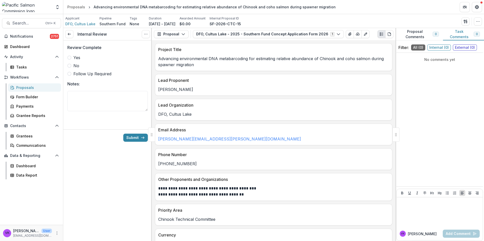
click at [71, 56] on label "Yes" at bounding box center [107, 58] width 80 height 6
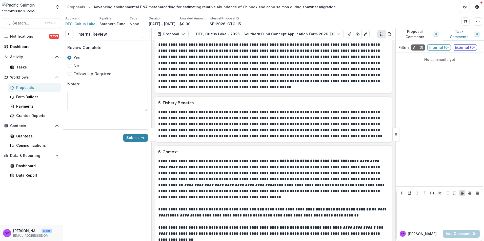
scroll to position [715, 0]
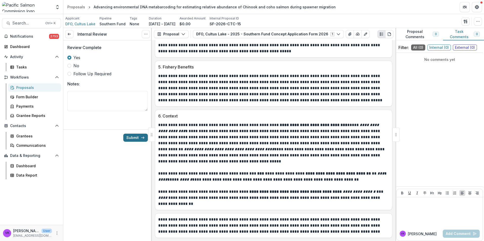
click at [133, 137] on button "Submit" at bounding box center [135, 138] width 25 height 8
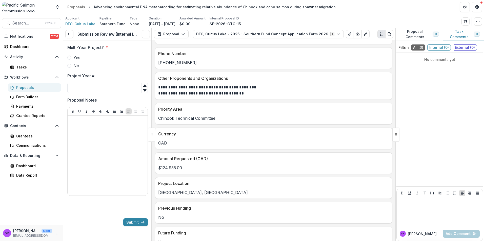
scroll to position [228, 0]
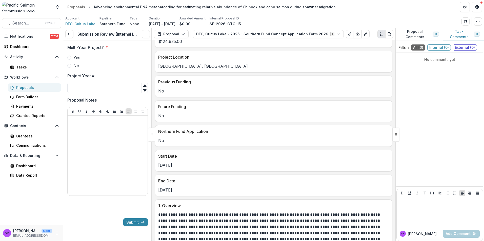
click at [71, 66] on span at bounding box center [69, 66] width 4 height 4
type input "*"
click at [144, 84] on icon at bounding box center [145, 86] width 4 height 4
click at [125, 89] on input "*" at bounding box center [107, 88] width 80 height 10
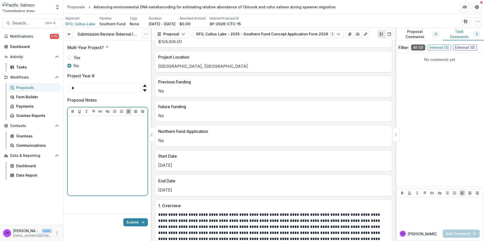
click at [116, 130] on div at bounding box center [108, 156] width 76 height 76
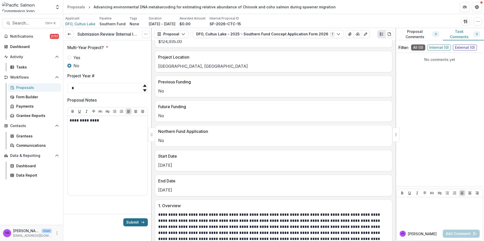
click at [134, 222] on button "Submit" at bounding box center [135, 223] width 25 height 8
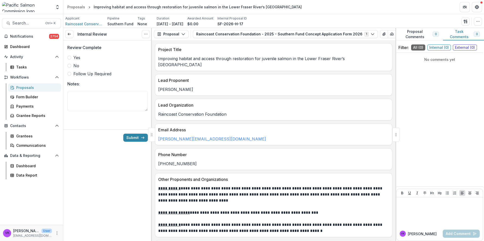
drag, startPoint x: 70, startPoint y: 57, endPoint x: 96, endPoint y: 63, distance: 26.7
click at [70, 57] on span at bounding box center [69, 58] width 4 height 4
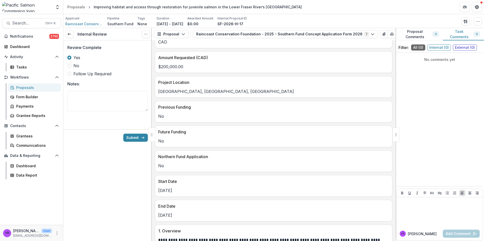
scroll to position [278, 0]
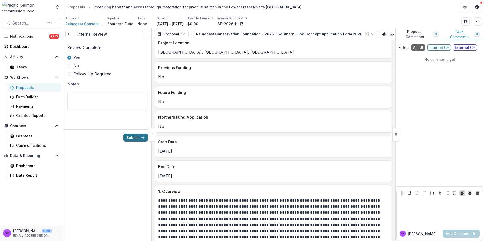
click at [136, 138] on button "Submit" at bounding box center [135, 138] width 25 height 8
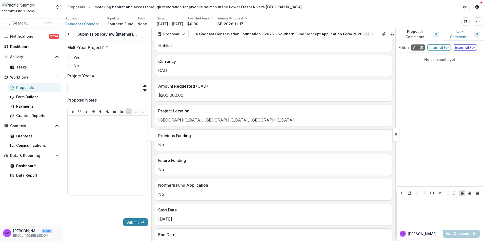
scroll to position [253, 0]
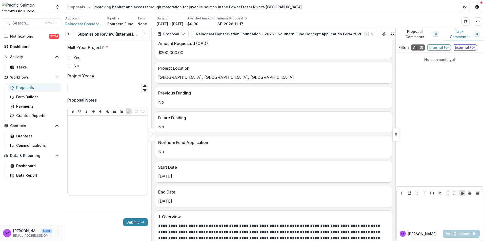
click at [70, 65] on span at bounding box center [69, 66] width 4 height 4
click at [131, 89] on input "Project Year #" at bounding box center [107, 88] width 80 height 10
type input "*"
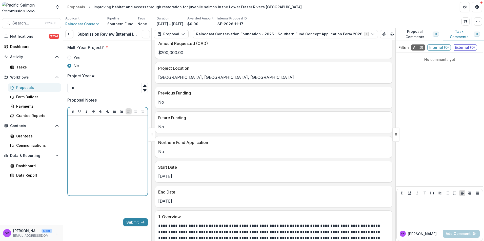
click at [124, 128] on div at bounding box center [108, 156] width 76 height 76
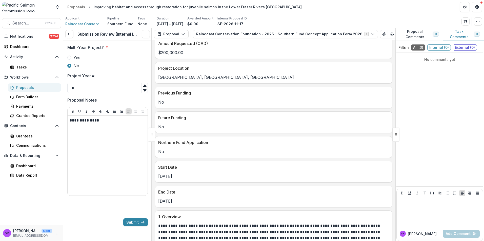
drag, startPoint x: 144, startPoint y: 222, endPoint x: 192, endPoint y: 241, distance: 51.3
click at [144, 222] on icon "submit" at bounding box center [143, 223] width 4 height 4
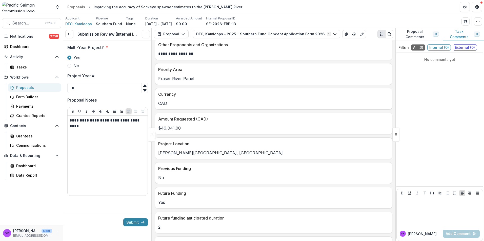
scroll to position [152, 0]
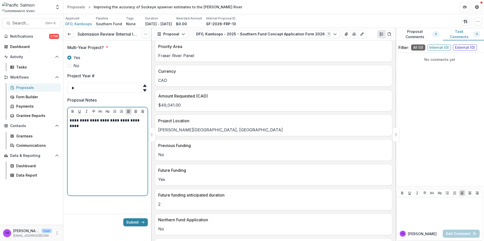
click at [96, 125] on p "**********" at bounding box center [108, 123] width 76 height 11
click at [91, 126] on p "**********" at bounding box center [108, 123] width 76 height 11
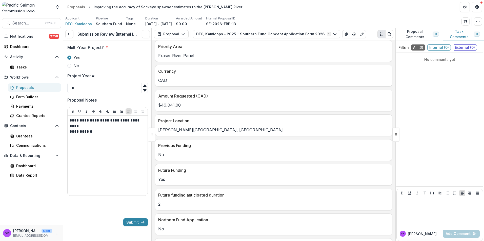
drag, startPoint x: 132, startPoint y: 222, endPoint x: 179, endPoint y: 214, distance: 47.2
click at [132, 223] on button "Submit" at bounding box center [135, 223] width 25 height 8
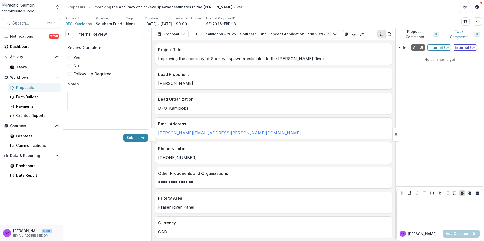
click at [68, 58] on span at bounding box center [69, 58] width 4 height 4
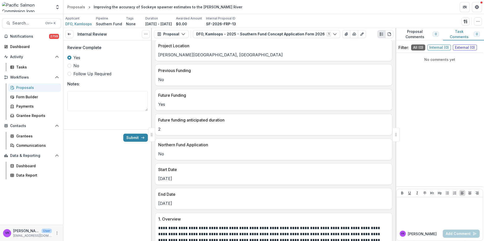
scroll to position [202, 0]
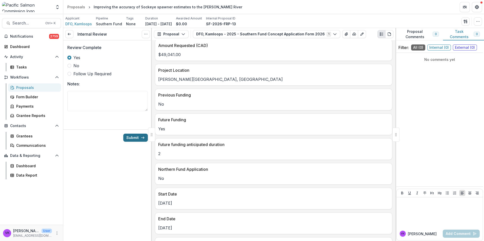
click at [133, 139] on button "Submit" at bounding box center [135, 138] width 25 height 8
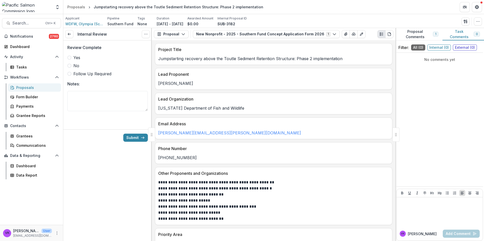
drag, startPoint x: 70, startPoint y: 56, endPoint x: 82, endPoint y: 60, distance: 13.8
click at [70, 56] on span at bounding box center [69, 58] width 4 height 4
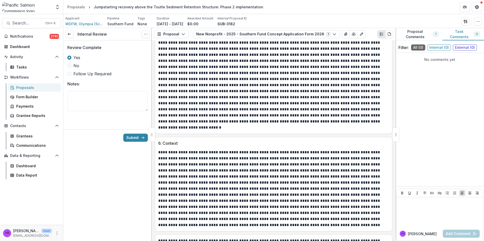
scroll to position [842, 0]
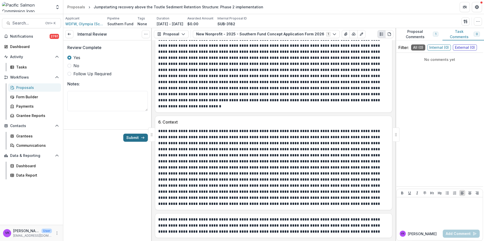
click at [135, 137] on button "Submit" at bounding box center [135, 138] width 25 height 8
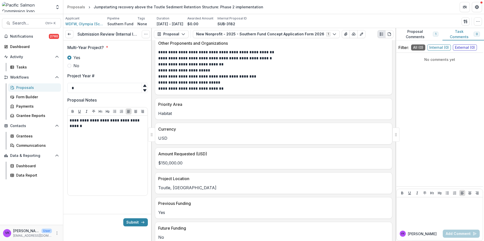
scroll to position [76, 0]
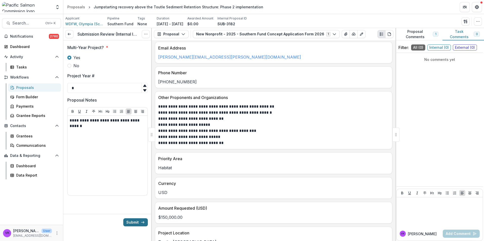
click at [137, 223] on button "Submit" at bounding box center [135, 223] width 25 height 8
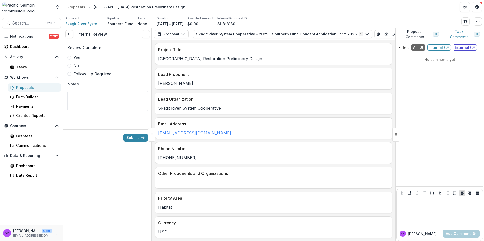
click at [69, 56] on span at bounding box center [69, 58] width 4 height 4
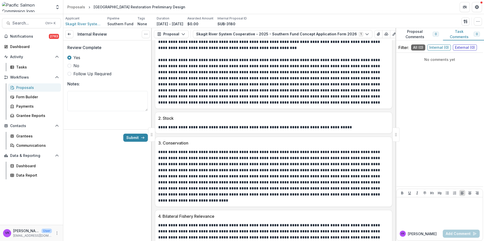
scroll to position [632, 0]
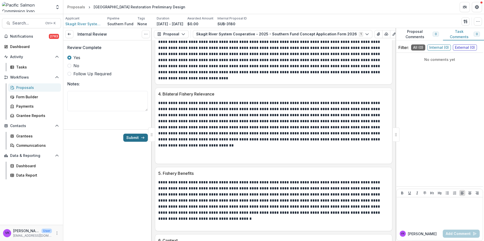
click at [130, 137] on button "Submit" at bounding box center [135, 138] width 25 height 8
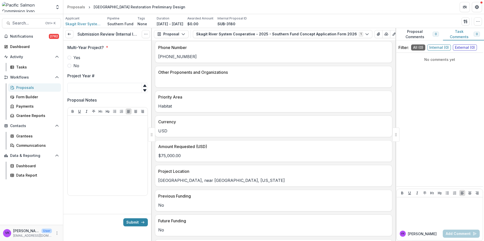
scroll to position [202, 0]
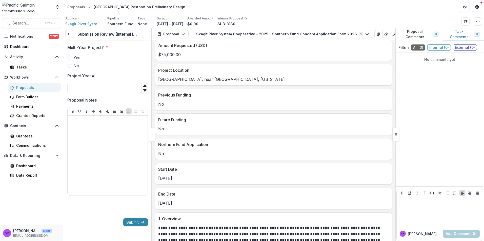
click at [68, 66] on span at bounding box center [69, 66] width 4 height 4
click at [91, 87] on input "Project Year #" at bounding box center [107, 88] width 80 height 10
type input "*"
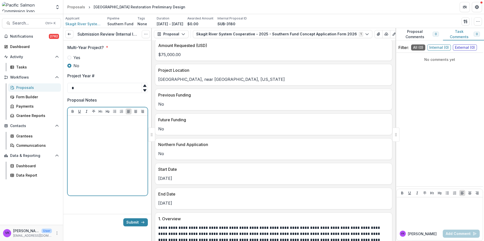
click at [102, 124] on div at bounding box center [108, 156] width 76 height 76
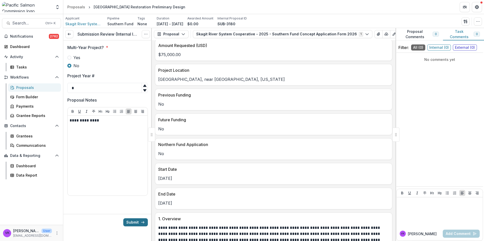
click at [142, 223] on icon "submit" at bounding box center [143, 223] width 4 height 4
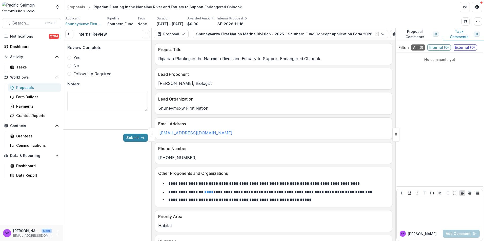
drag, startPoint x: 68, startPoint y: 58, endPoint x: 302, endPoint y: 100, distance: 237.1
click at [70, 58] on span at bounding box center [69, 58] width 4 height 4
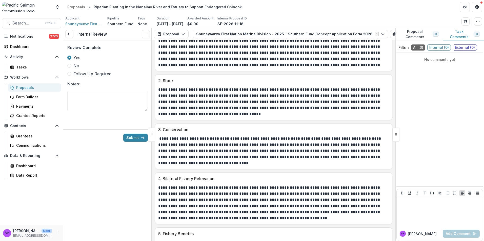
scroll to position [531, 0]
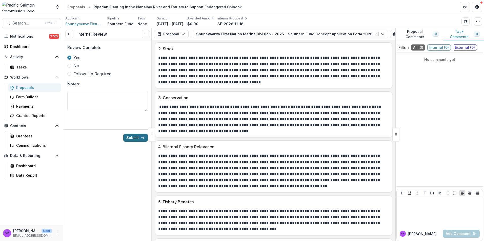
click at [132, 137] on button "Submit" at bounding box center [135, 138] width 25 height 8
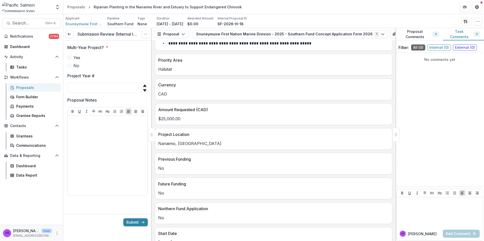
scroll to position [202, 0]
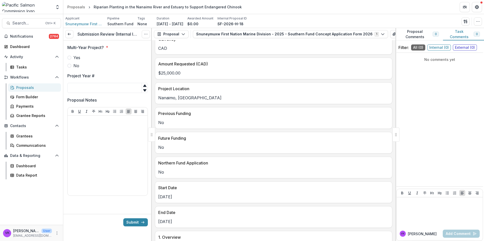
drag, startPoint x: 70, startPoint y: 65, endPoint x: 89, endPoint y: 71, distance: 19.5
click at [70, 65] on span at bounding box center [69, 66] width 4 height 4
click at [118, 90] on input "Project Year #" at bounding box center [107, 88] width 80 height 10
type input "*"
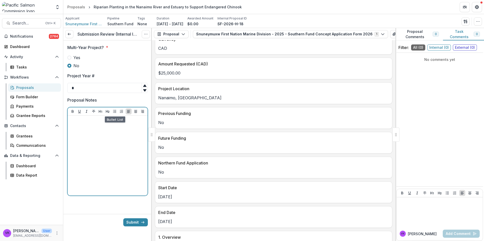
click at [110, 116] on div at bounding box center [108, 156] width 80 height 80
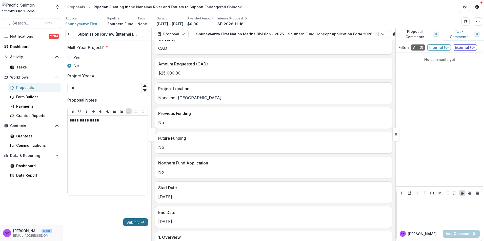
click at [137, 222] on button "Submit" at bounding box center [135, 223] width 25 height 8
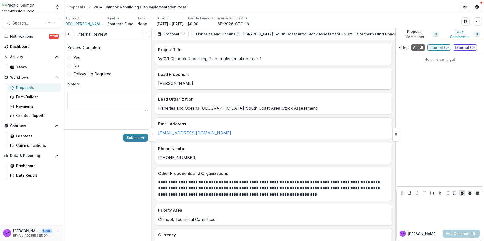
click at [68, 57] on span at bounding box center [69, 58] width 4 height 4
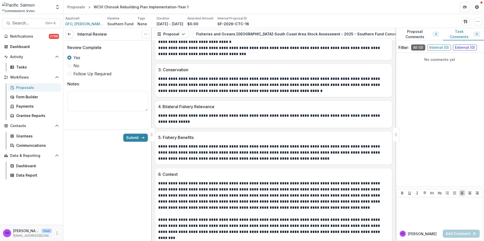
scroll to position [691, 0]
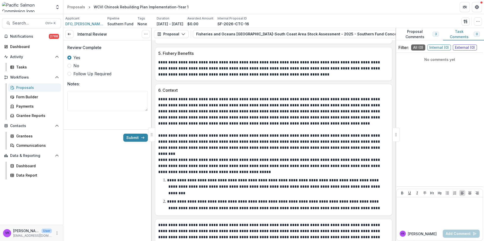
drag, startPoint x: 133, startPoint y: 139, endPoint x: 210, endPoint y: 143, distance: 77.0
click at [133, 139] on button "Submit" at bounding box center [135, 138] width 25 height 8
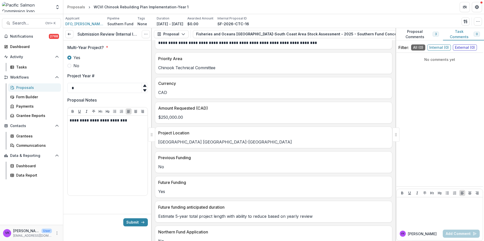
scroll to position [228, 0]
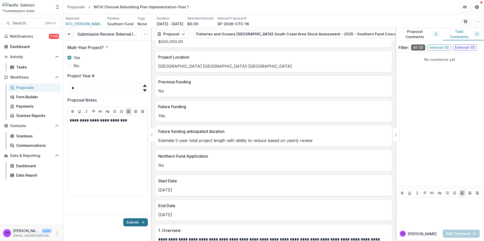
click at [138, 222] on button "Submit" at bounding box center [135, 223] width 25 height 8
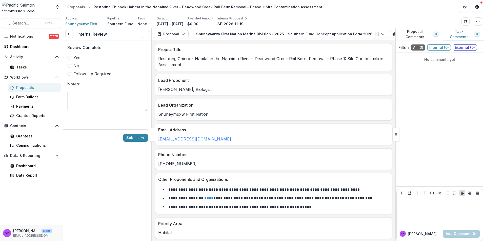
click at [70, 57] on span at bounding box center [69, 58] width 4 height 4
click at [140, 138] on button "Submit" at bounding box center [135, 138] width 25 height 8
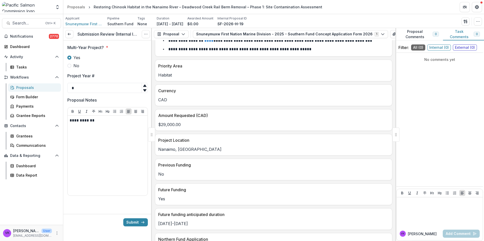
scroll to position [202, 0]
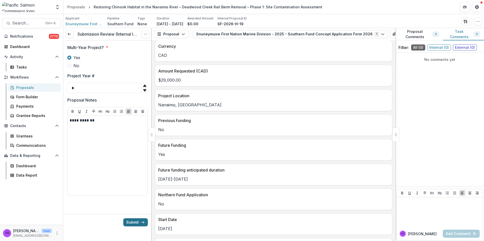
click at [134, 220] on button "Submit" at bounding box center [135, 223] width 25 height 8
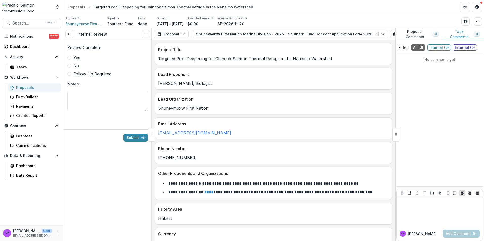
click at [71, 57] on span at bounding box center [69, 58] width 4 height 4
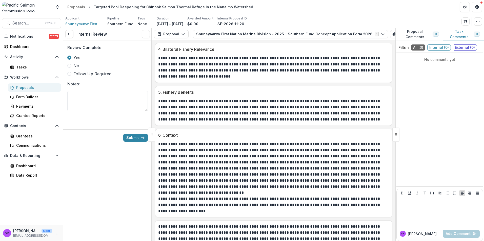
scroll to position [605, 0]
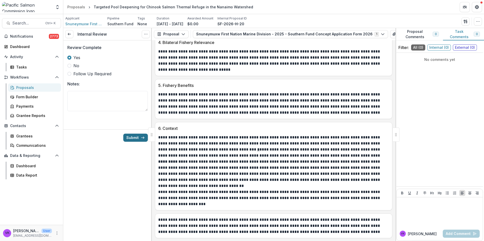
click at [134, 136] on button "Submit" at bounding box center [135, 138] width 25 height 8
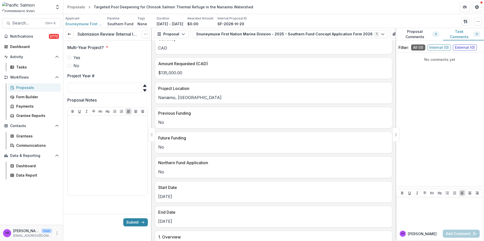
scroll to position [202, 0]
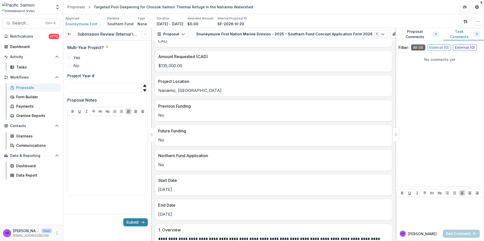
drag, startPoint x: 70, startPoint y: 68, endPoint x: 76, endPoint y: 72, distance: 7.5
click at [70, 68] on span at bounding box center [69, 66] width 4 height 4
drag, startPoint x: 101, startPoint y: 90, endPoint x: 104, endPoint y: 99, distance: 9.3
click at [101, 90] on input "Project Year #" at bounding box center [107, 88] width 80 height 10
type input "*"
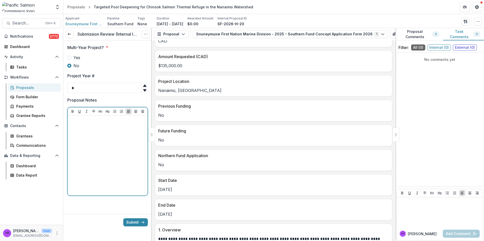
click at [111, 134] on div at bounding box center [108, 156] width 76 height 76
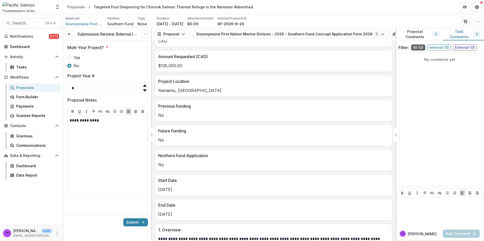
drag, startPoint x: 143, startPoint y: 224, endPoint x: 336, endPoint y: 228, distance: 193.1
click at [143, 224] on icon "submit" at bounding box center [143, 223] width 4 height 4
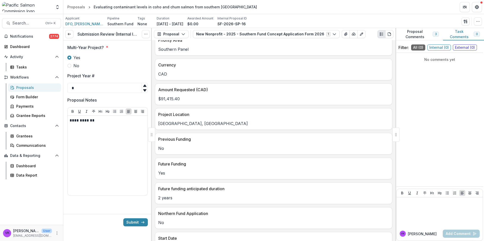
scroll to position [126, 0]
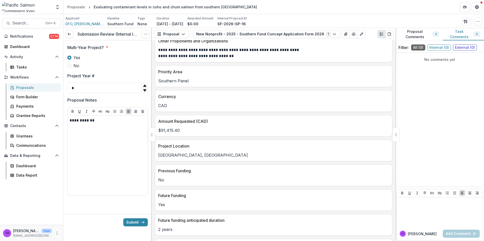
drag, startPoint x: 132, startPoint y: 222, endPoint x: 229, endPoint y: 222, distance: 97.1
click at [132, 222] on button "Submit" at bounding box center [135, 223] width 25 height 8
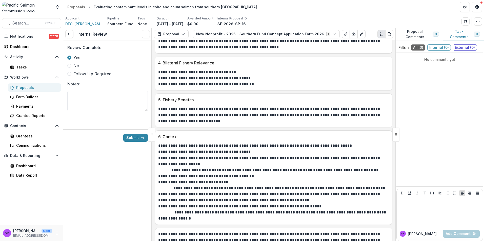
scroll to position [819, 0]
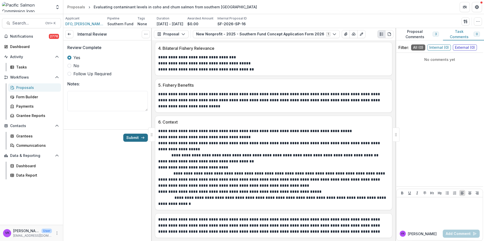
click at [134, 136] on button "Submit" at bounding box center [135, 138] width 25 height 8
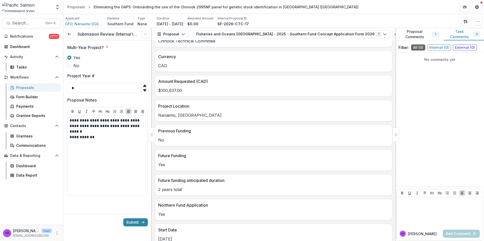
scroll to position [126, 0]
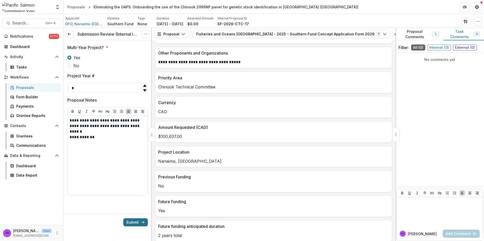
click at [135, 223] on button "Submit" at bounding box center [135, 223] width 25 height 8
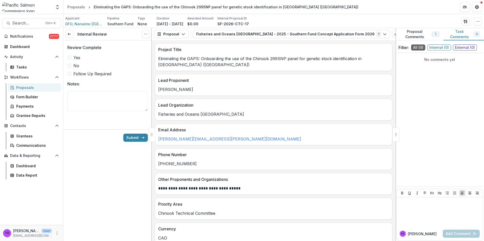
click at [69, 57] on span at bounding box center [69, 58] width 4 height 4
click at [138, 139] on button "Submit" at bounding box center [135, 138] width 25 height 8
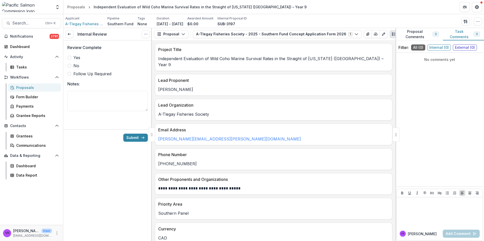
click at [71, 57] on span at bounding box center [69, 58] width 4 height 4
drag, startPoint x: 435, startPoint y: 168, endPoint x: 445, endPoint y: 168, distance: 10.6
click at [435, 168] on div "No comments yet" at bounding box center [439, 120] width 87 height 130
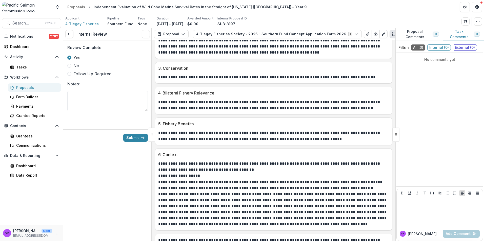
scroll to position [588, 0]
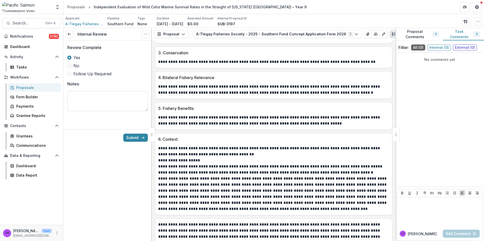
click at [106, 98] on textarea "Notes:" at bounding box center [107, 101] width 80 height 20
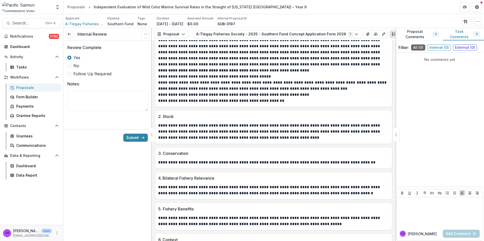
scroll to position [487, 0]
click at [134, 137] on button "Submit" at bounding box center [135, 138] width 25 height 8
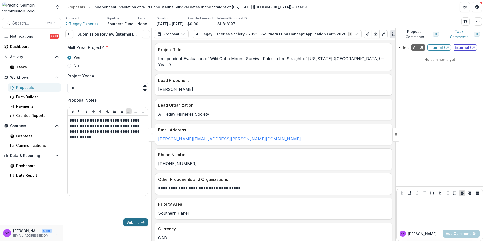
click at [134, 222] on button "Submit" at bounding box center [135, 223] width 25 height 8
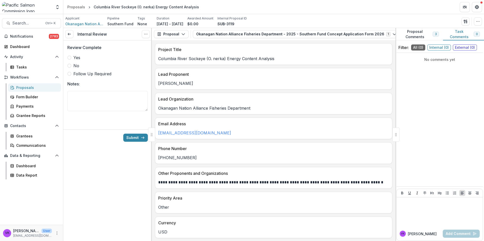
click at [69, 56] on span at bounding box center [69, 58] width 4 height 4
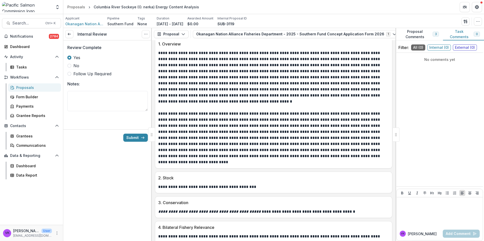
scroll to position [375, 0]
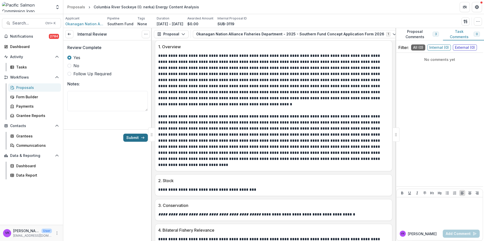
click at [135, 136] on button "Submit" at bounding box center [135, 138] width 25 height 8
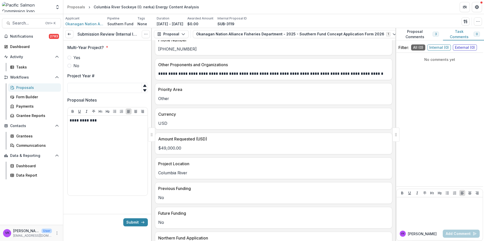
scroll to position [152, 0]
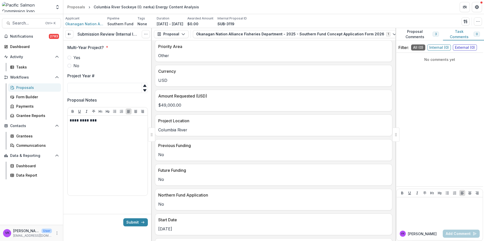
drag, startPoint x: 71, startPoint y: 57, endPoint x: 87, endPoint y: 65, distance: 17.8
click at [71, 57] on label "Yes" at bounding box center [107, 58] width 80 height 6
click at [127, 88] on input "Project Year #" at bounding box center [107, 88] width 80 height 10
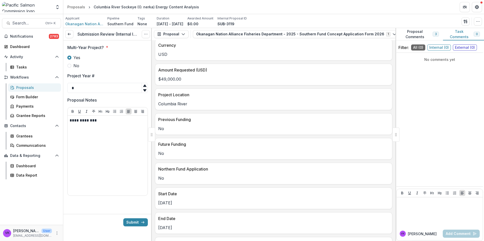
scroll to position [202, 0]
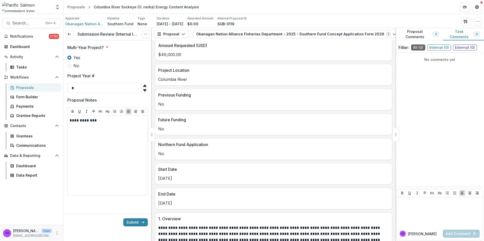
type input "*"
drag, startPoint x: 110, startPoint y: 120, endPoint x: 231, endPoint y: 136, distance: 122.2
click at [110, 120] on p "**********" at bounding box center [108, 121] width 76 height 6
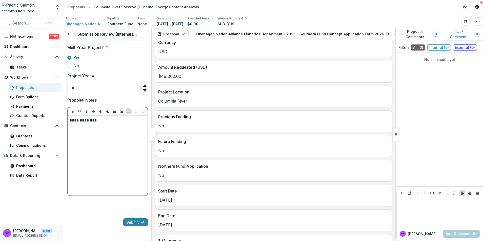
scroll to position [177, 0]
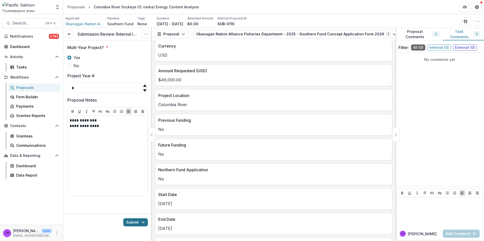
click at [135, 223] on button "Submit" at bounding box center [135, 223] width 25 height 8
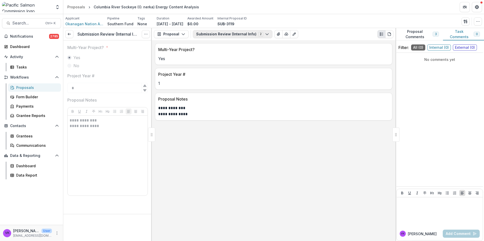
click at [265, 34] on button "Submission Review (Internal Info) 2" at bounding box center [232, 34] width 79 height 8
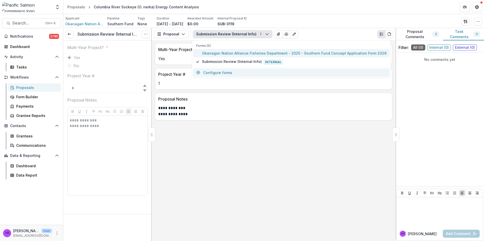
drag, startPoint x: 255, startPoint y: 53, endPoint x: 316, endPoint y: 75, distance: 65.3
click at [255, 53] on span "Okanagan Nation Alliance Fisheries Department - 2025 - Southern Fund Concept Ap…" at bounding box center [294, 53] width 184 height 5
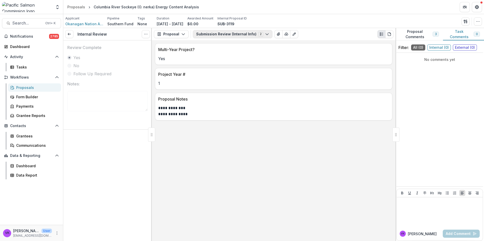
click at [265, 33] on icon "button" at bounding box center [267, 34] width 4 height 4
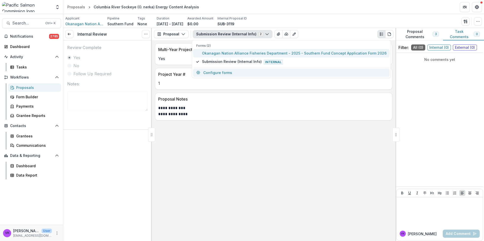
drag, startPoint x: 241, startPoint y: 53, endPoint x: 325, endPoint y: 76, distance: 86.6
click at [241, 53] on span "Okanagan Nation Alliance Fisheries Department - 2025 - Southern Fund Concept Ap…" at bounding box center [294, 53] width 184 height 5
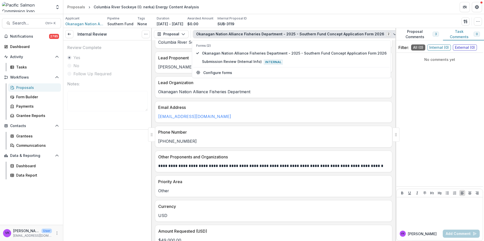
scroll to position [25, 0]
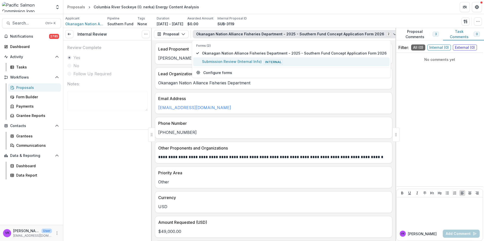
click at [216, 60] on span "Submission Review (Internal Info) Internal" at bounding box center [294, 62] width 184 height 6
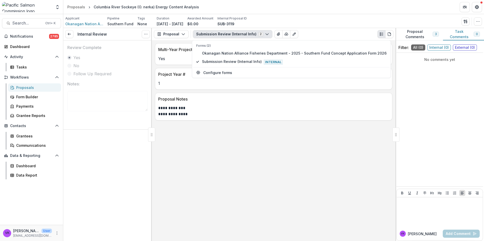
scroll to position [0, 0]
click at [247, 53] on span "Okanagan Nation Alliance Fisheries Department - 2025 - Southern Fund Concept Ap…" at bounding box center [294, 53] width 184 height 5
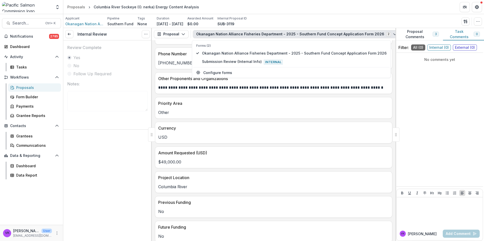
scroll to position [101, 0]
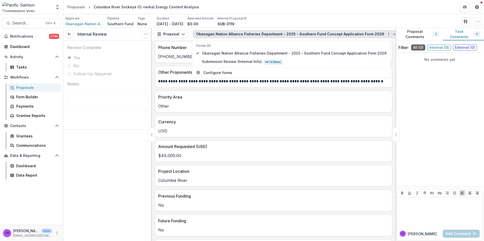
click at [411, 34] on button "Proposal Comments 3" at bounding box center [419, 34] width 48 height 12
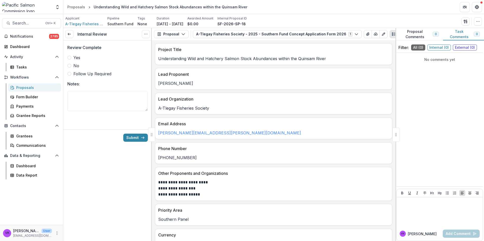
click at [71, 57] on span at bounding box center [69, 58] width 4 height 4
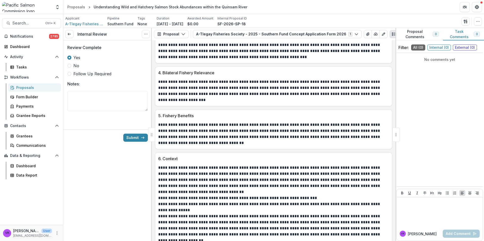
scroll to position [582, 0]
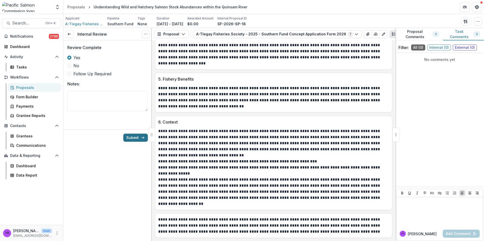
click at [132, 138] on button "Submit" at bounding box center [135, 138] width 25 height 8
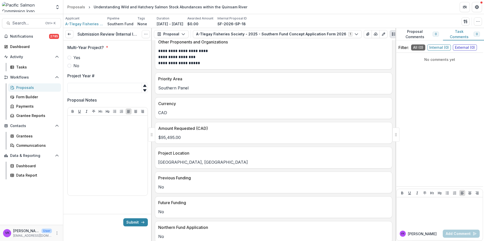
scroll to position [177, 0]
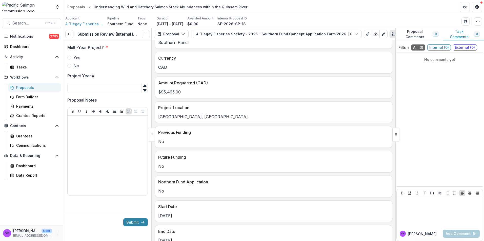
click at [69, 66] on span at bounding box center [69, 66] width 4 height 4
click at [125, 89] on input "Project Year #" at bounding box center [107, 88] width 80 height 10
type input "*"
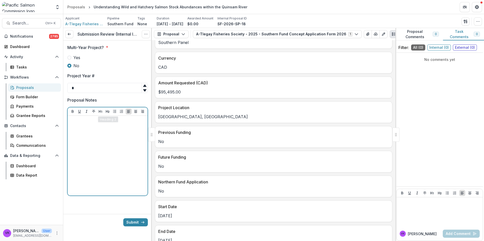
click at [112, 126] on div at bounding box center [108, 156] width 76 height 76
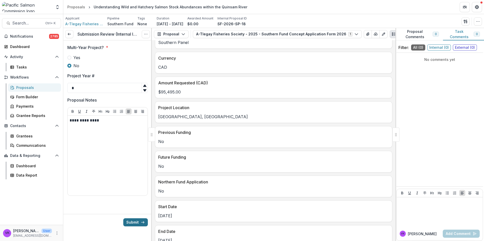
click at [126, 221] on button "Submit" at bounding box center [135, 223] width 25 height 8
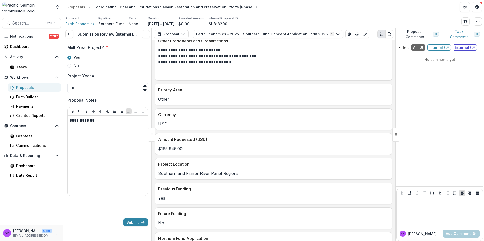
scroll to position [228, 0]
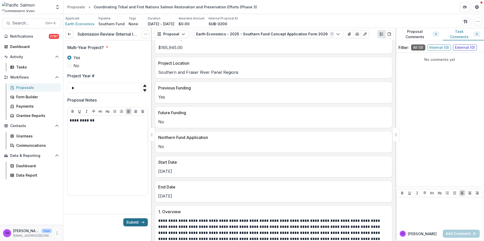
click at [133, 223] on button "Submit" at bounding box center [135, 223] width 25 height 8
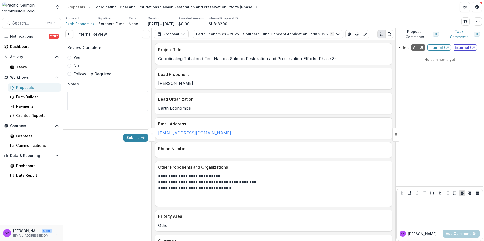
drag, startPoint x: 68, startPoint y: 57, endPoint x: 133, endPoint y: 76, distance: 67.1
click at [71, 58] on span at bounding box center [69, 58] width 4 height 4
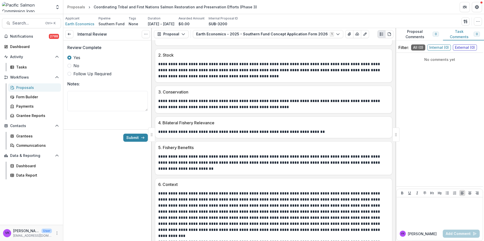
scroll to position [639, 0]
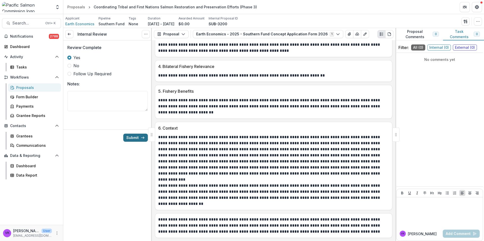
click at [132, 137] on button "Submit" at bounding box center [135, 138] width 25 height 8
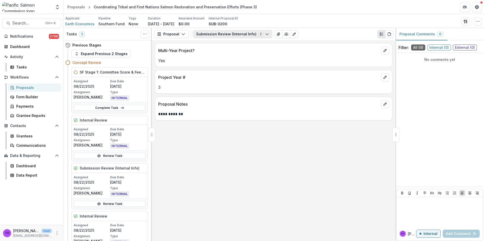
click at [265, 33] on icon "button" at bounding box center [267, 34] width 4 height 4
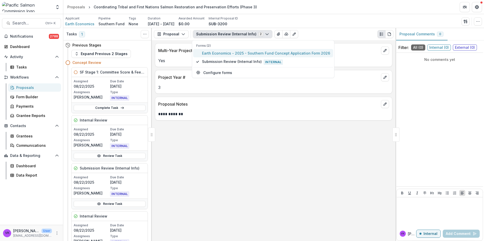
click at [246, 54] on span "Earth Economics - 2025 - Southern Fund Concept Application Form 2026" at bounding box center [266, 53] width 128 height 5
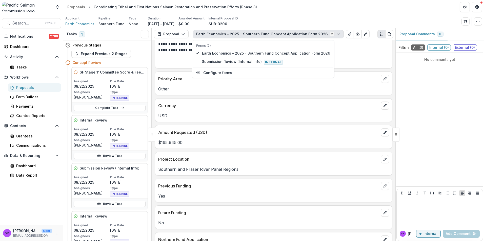
scroll to position [152, 0]
drag, startPoint x: 303, startPoint y: 22, endPoint x: 457, endPoint y: 50, distance: 157.4
click at [303, 22] on div "Applicant Earth Economics Pipeline Southern Fund Tags None All tags Duration Ap…" at bounding box center [273, 21] width 416 height 10
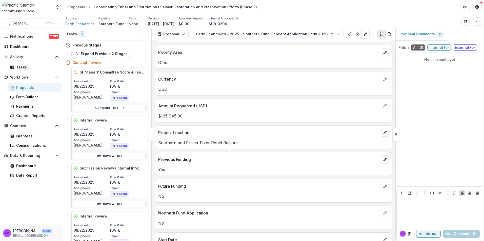
scroll to position [177, 0]
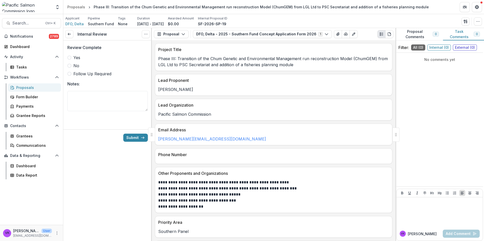
click at [70, 56] on span at bounding box center [69, 58] width 4 height 4
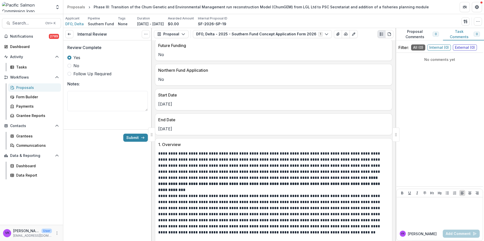
scroll to position [329, 0]
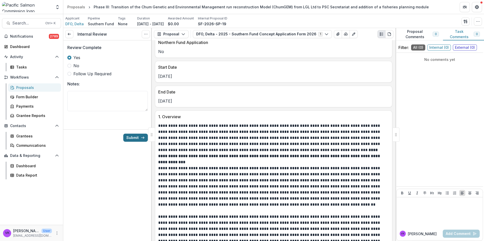
drag, startPoint x: 130, startPoint y: 140, endPoint x: 136, endPoint y: 141, distance: 6.4
click at [130, 140] on button "Submit" at bounding box center [135, 138] width 25 height 8
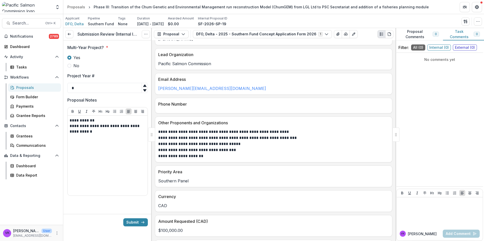
scroll to position [152, 0]
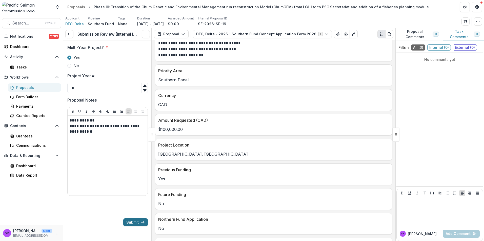
click at [132, 222] on button "Submit" at bounding box center [135, 223] width 25 height 8
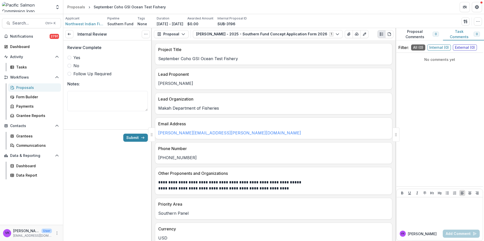
drag, startPoint x: 69, startPoint y: 59, endPoint x: 317, endPoint y: 101, distance: 251.7
click at [70, 59] on span at bounding box center [69, 58] width 4 height 4
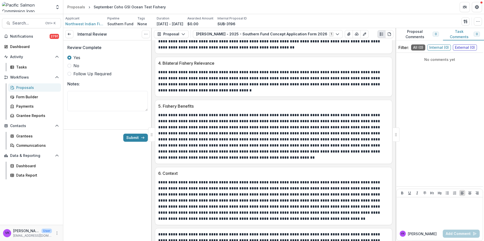
scroll to position [618, 0]
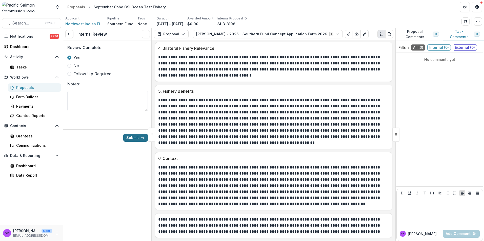
click at [139, 139] on button "Submit" at bounding box center [135, 138] width 25 height 8
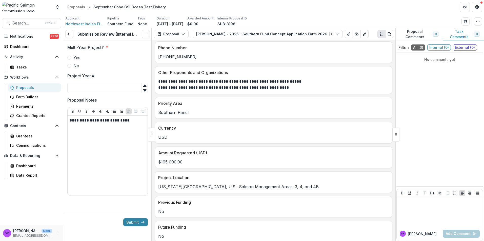
scroll to position [152, 0]
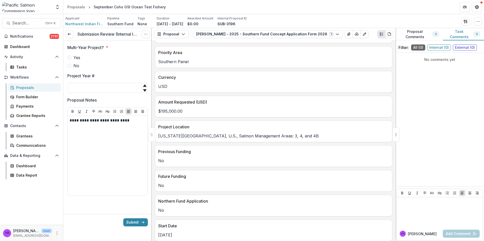
drag, startPoint x: 70, startPoint y: 66, endPoint x: 72, endPoint y: 69, distance: 4.5
click at [70, 65] on span at bounding box center [69, 66] width 4 height 4
click at [88, 88] on input "Project Year #" at bounding box center [107, 88] width 80 height 10
type input "*"
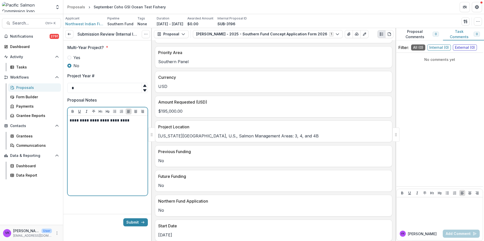
click at [136, 121] on p "**********" at bounding box center [108, 121] width 76 height 6
click at [132, 121] on p "**********" at bounding box center [108, 121] width 76 height 6
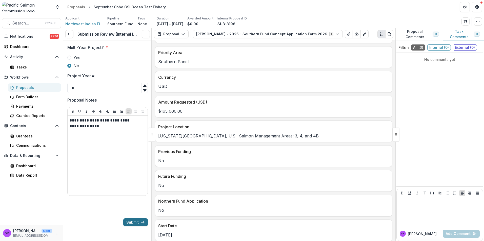
click at [136, 222] on button "Submit" at bounding box center [135, 223] width 25 height 8
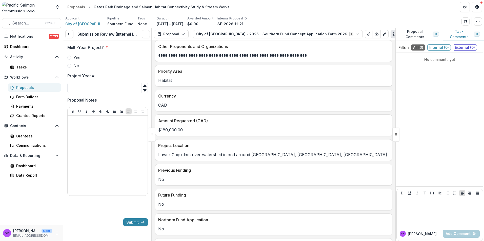
scroll to position [177, 0]
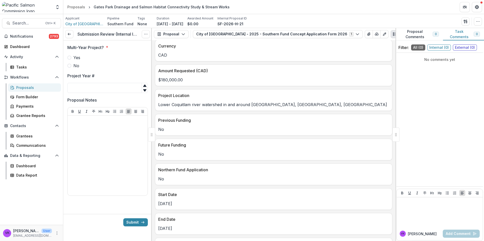
drag, startPoint x: 68, startPoint y: 67, endPoint x: 73, endPoint y: 72, distance: 6.8
click at [69, 67] on span at bounding box center [69, 66] width 4 height 4
click at [83, 86] on input "Project Year #" at bounding box center [107, 88] width 80 height 10
type input "*"
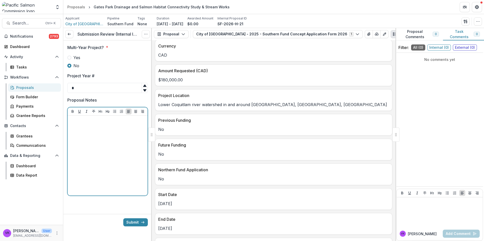
click at [112, 132] on div at bounding box center [108, 156] width 76 height 76
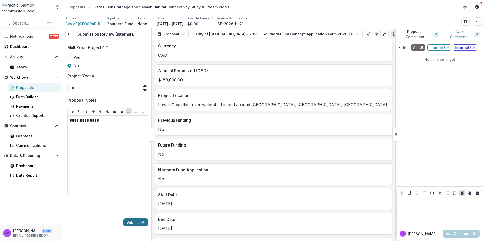
click at [131, 222] on button "Submit" at bounding box center [135, 223] width 25 height 8
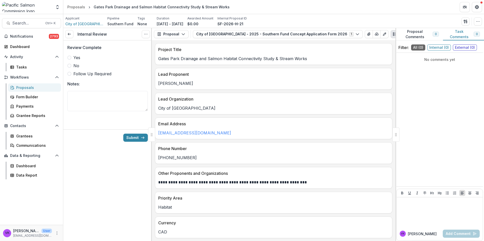
drag, startPoint x: 71, startPoint y: 57, endPoint x: 255, endPoint y: 76, distance: 185.7
click at [71, 57] on span at bounding box center [69, 58] width 4 height 4
click at [136, 136] on button "Submit" at bounding box center [135, 138] width 25 height 8
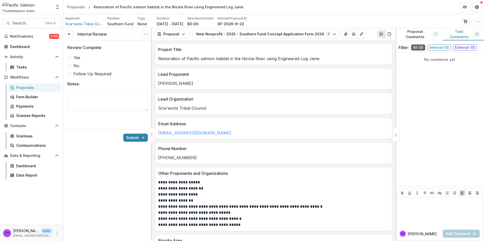
drag, startPoint x: 71, startPoint y: 58, endPoint x: 74, endPoint y: 60, distance: 4.0
click at [72, 59] on label "Yes" at bounding box center [107, 58] width 80 height 6
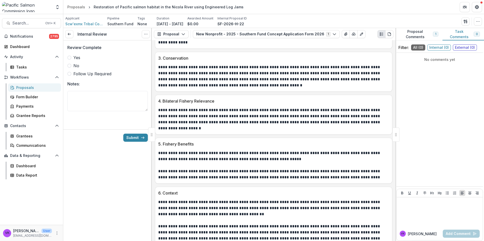
scroll to position [734, 0]
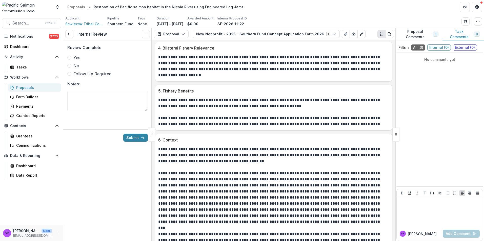
drag, startPoint x: 69, startPoint y: 57, endPoint x: 72, endPoint y: 60, distance: 4.1
click at [69, 57] on span at bounding box center [69, 58] width 4 height 4
drag, startPoint x: 133, startPoint y: 138, endPoint x: 186, endPoint y: 138, distance: 52.4
click at [134, 138] on button "Submit" at bounding box center [135, 138] width 25 height 8
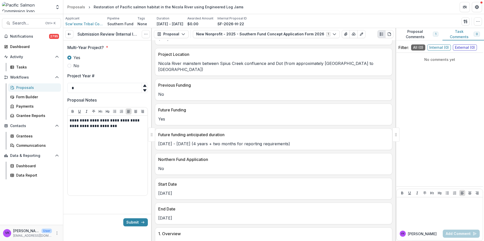
scroll to position [304, 0]
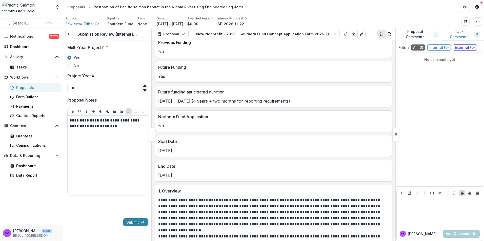
click at [419, 35] on button "Proposal Comments 1" at bounding box center [418, 34] width 47 height 12
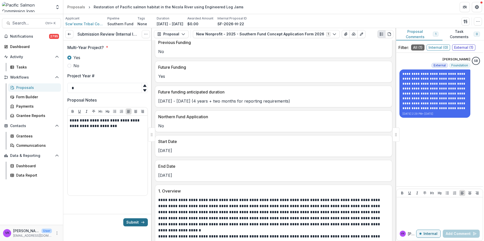
click at [134, 223] on button "Submit" at bounding box center [135, 223] width 25 height 8
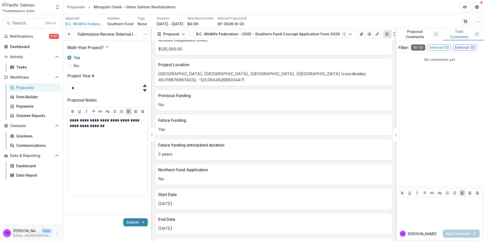
scroll to position [253, 0]
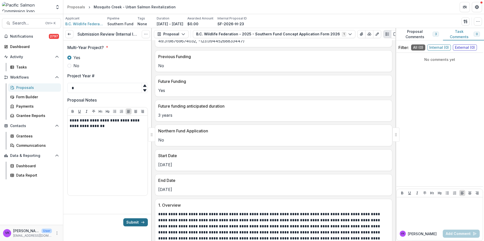
click at [139, 221] on button "Submit" at bounding box center [135, 223] width 25 height 8
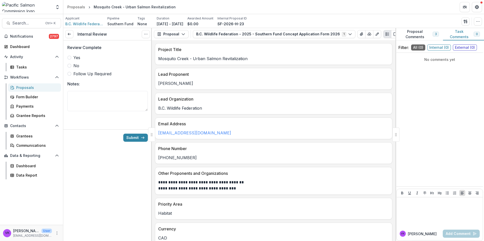
drag, startPoint x: 406, startPoint y: 34, endPoint x: 430, endPoint y: 56, distance: 33.1
click at [406, 34] on button "Proposal Comments 3" at bounding box center [419, 34] width 48 height 12
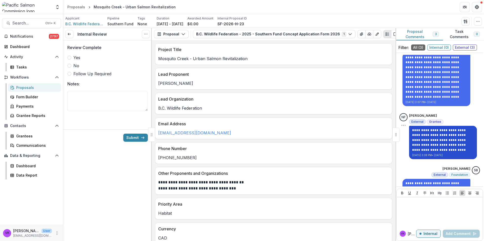
scroll to position [30, 0]
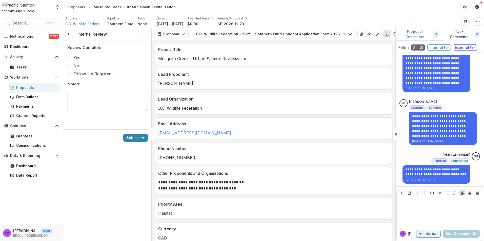
click at [69, 57] on span at bounding box center [69, 58] width 4 height 4
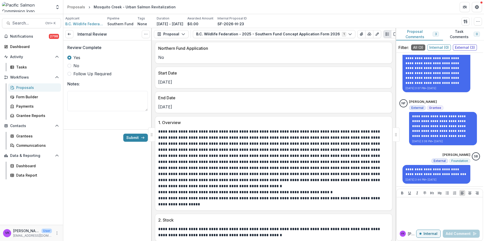
scroll to position [354, 0]
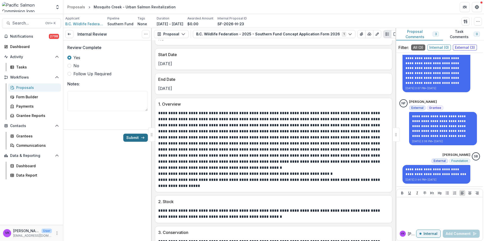
click at [134, 138] on button "Submit" at bounding box center [135, 138] width 25 height 8
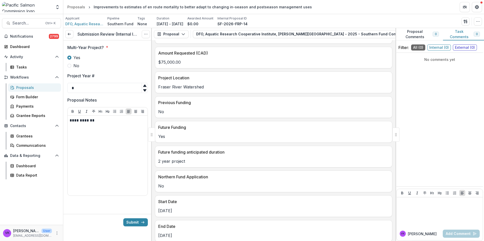
scroll to position [278, 0]
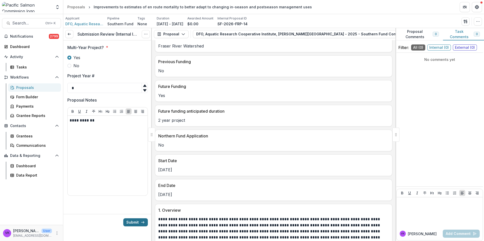
click at [133, 222] on button "Submit" at bounding box center [135, 223] width 25 height 8
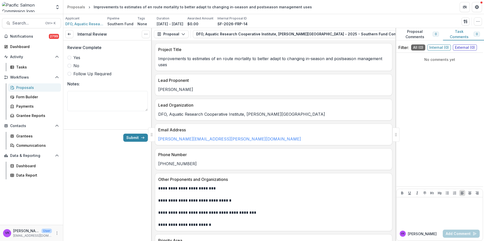
drag, startPoint x: 71, startPoint y: 59, endPoint x: 74, endPoint y: 59, distance: 3.0
click at [71, 59] on label "Yes" at bounding box center [107, 58] width 80 height 6
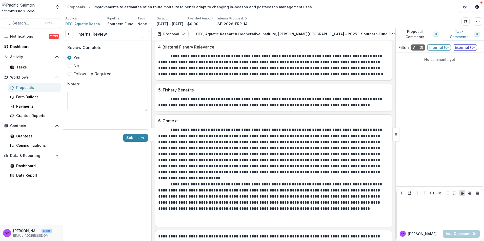
scroll to position [722, 0]
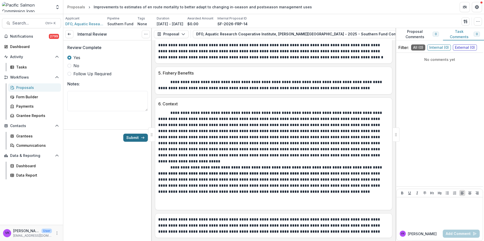
click at [130, 140] on button "Submit" at bounding box center [135, 138] width 25 height 8
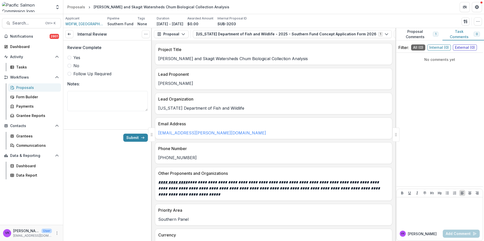
drag, startPoint x: 69, startPoint y: 57, endPoint x: 128, endPoint y: 69, distance: 60.5
click at [69, 57] on span at bounding box center [69, 58] width 4 height 4
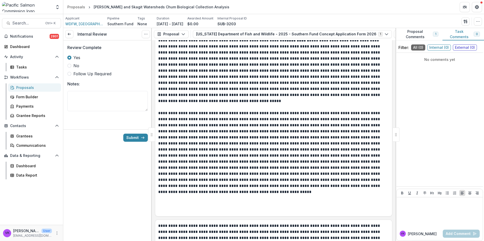
scroll to position [892, 0]
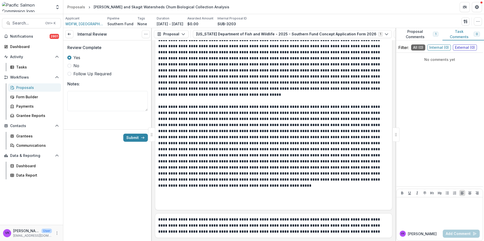
drag, startPoint x: 137, startPoint y: 140, endPoint x: 265, endPoint y: 141, distance: 128.8
click at [137, 140] on button "Submit" at bounding box center [135, 138] width 25 height 8
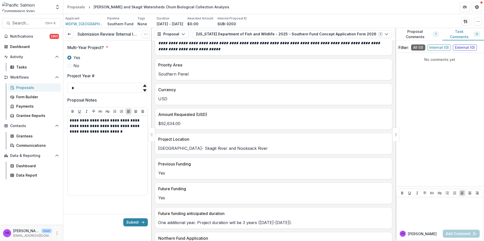
scroll to position [177, 0]
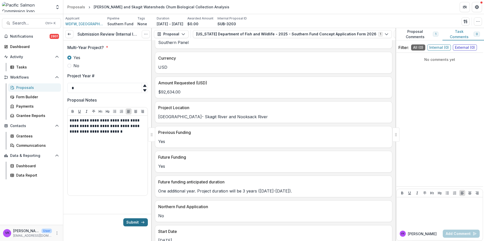
click at [128, 221] on button "Submit" at bounding box center [135, 223] width 25 height 8
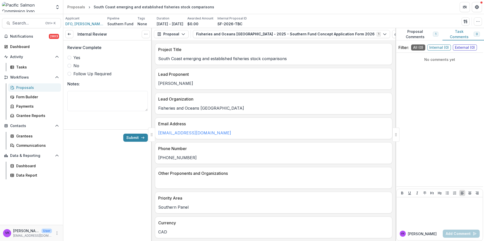
drag, startPoint x: 69, startPoint y: 57, endPoint x: 132, endPoint y: 65, distance: 63.2
click at [69, 57] on span at bounding box center [69, 58] width 4 height 4
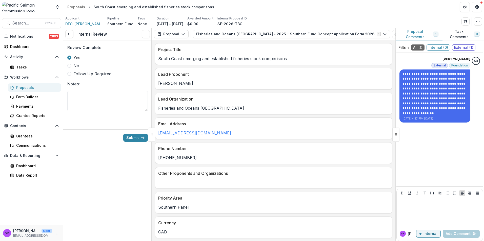
click at [420, 32] on button "Proposal Comments 1" at bounding box center [418, 34] width 47 height 12
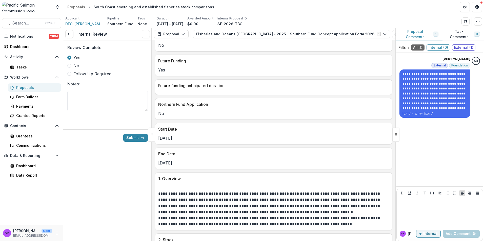
scroll to position [243, 0]
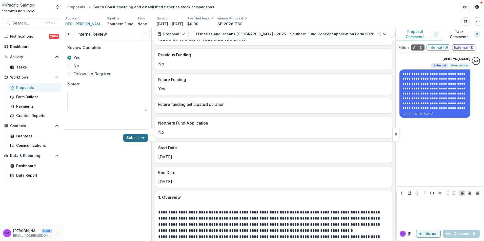
click at [131, 138] on button "Submit" at bounding box center [135, 138] width 25 height 8
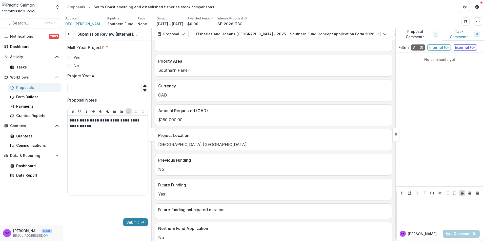
scroll to position [177, 0]
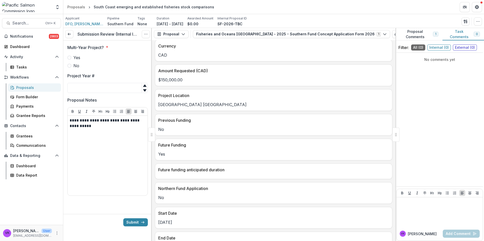
click at [69, 58] on span at bounding box center [69, 58] width 4 height 4
click at [84, 90] on input "Project Year #" at bounding box center [107, 88] width 80 height 10
type input "*"
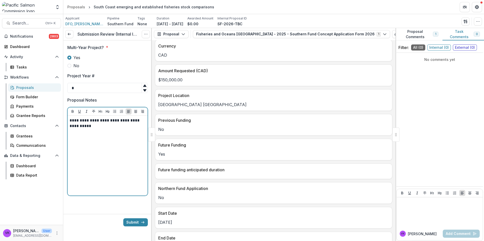
click at [100, 128] on p "**********" at bounding box center [108, 123] width 76 height 11
click at [97, 129] on p "**********" at bounding box center [108, 123] width 76 height 11
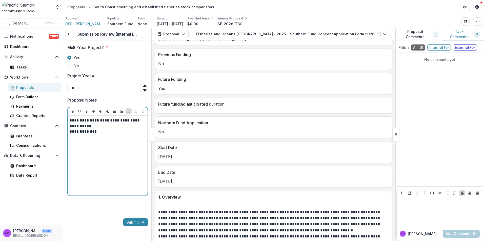
scroll to position [253, 0]
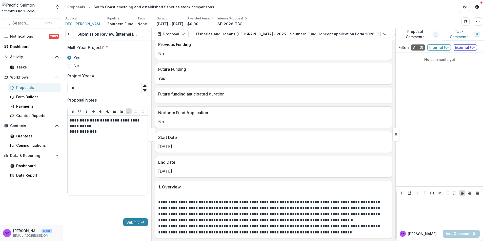
click at [418, 32] on button "Proposal Comments 1" at bounding box center [418, 34] width 47 height 12
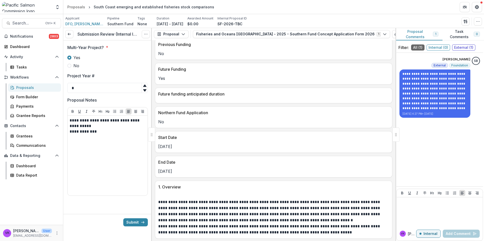
scroll to position [202, 0]
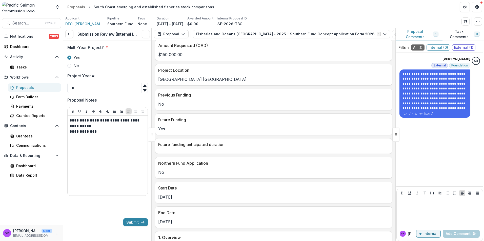
click at [130, 222] on button "Submit" at bounding box center [135, 223] width 25 height 8
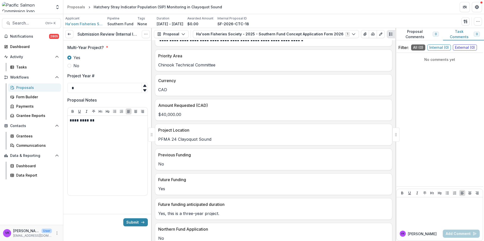
scroll to position [202, 0]
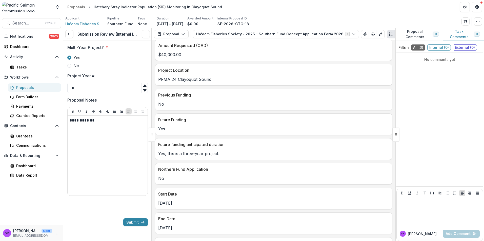
drag, startPoint x: 129, startPoint y: 222, endPoint x: 217, endPoint y: 227, distance: 87.9
click at [129, 223] on button "Submit" at bounding box center [135, 223] width 25 height 8
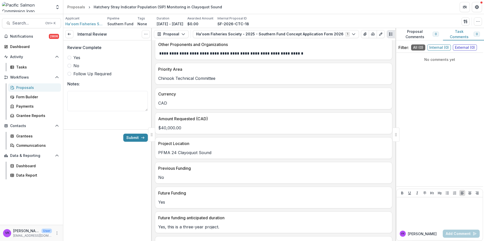
scroll to position [152, 0]
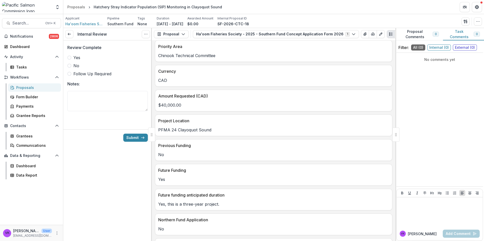
click at [72, 59] on label "Yes" at bounding box center [107, 58] width 80 height 6
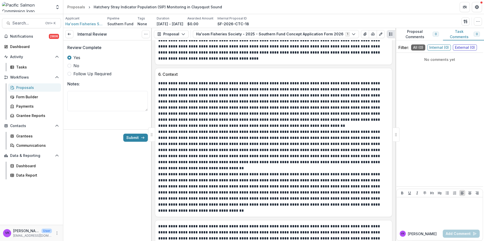
scroll to position [801, 0]
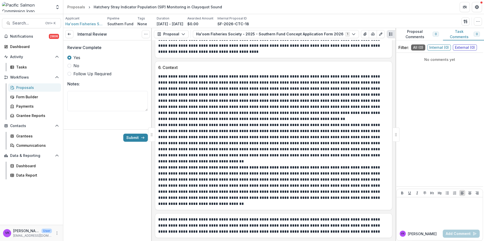
drag, startPoint x: 135, startPoint y: 135, endPoint x: 191, endPoint y: 145, distance: 56.5
click at [136, 136] on button "Submit" at bounding box center [135, 138] width 25 height 8
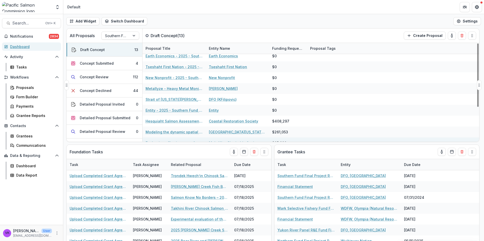
scroll to position [54, 0]
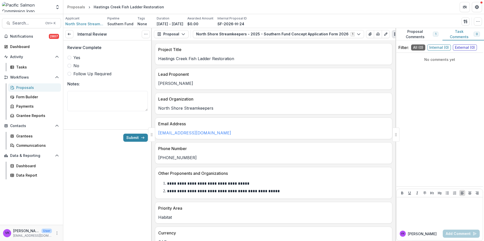
drag, startPoint x: 69, startPoint y: 56, endPoint x: 79, endPoint y: 59, distance: 10.2
click at [70, 56] on span at bounding box center [69, 58] width 4 height 4
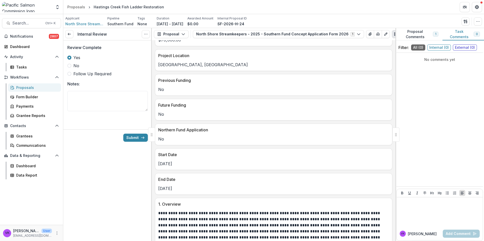
scroll to position [304, 0]
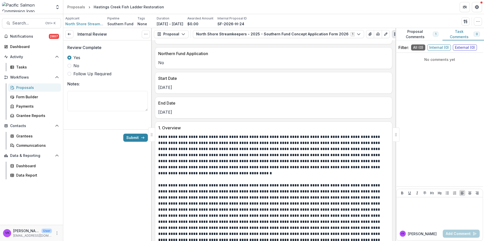
click at [420, 36] on button "Proposal Comments 1" at bounding box center [418, 34] width 47 height 12
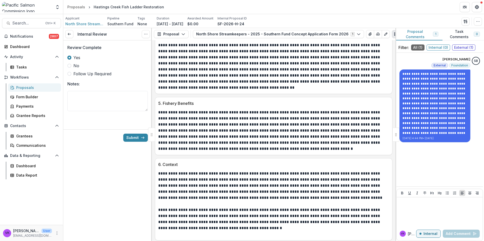
scroll to position [683, 0]
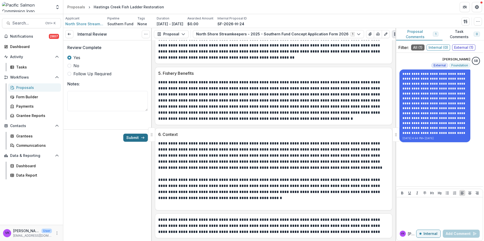
click at [139, 139] on button "Submit" at bounding box center [135, 138] width 25 height 8
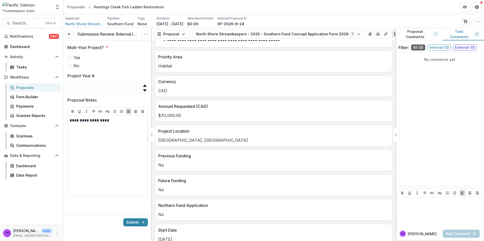
scroll to position [202, 0]
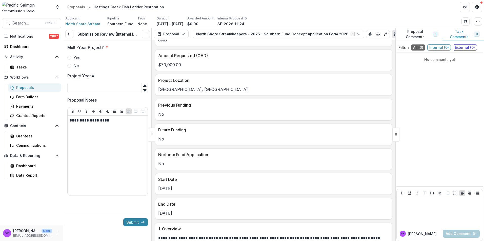
click at [71, 66] on span at bounding box center [69, 66] width 4 height 4
click at [92, 88] on input "Project Year #" at bounding box center [107, 88] width 80 height 10
type input "*"
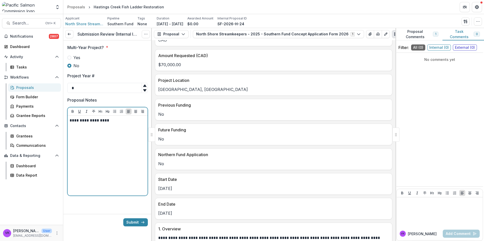
click at [125, 124] on div "**********" at bounding box center [108, 156] width 76 height 76
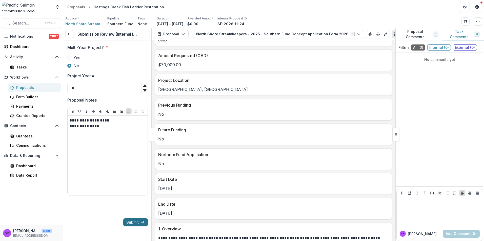
click at [133, 222] on button "Submit" at bounding box center [135, 223] width 25 height 8
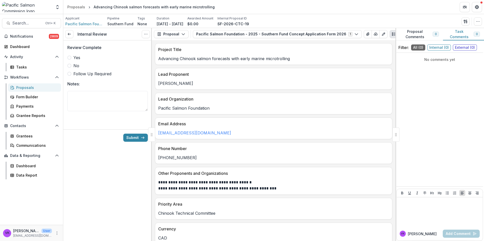
click at [70, 56] on span at bounding box center [69, 58] width 4 height 4
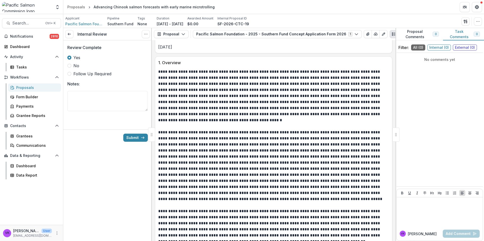
scroll to position [375, 0]
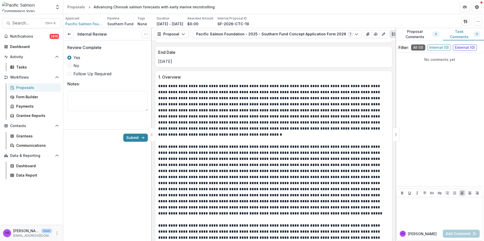
drag, startPoint x: 138, startPoint y: 136, endPoint x: 328, endPoint y: 178, distance: 194.6
click at [139, 137] on button "Submit" at bounding box center [135, 138] width 25 height 8
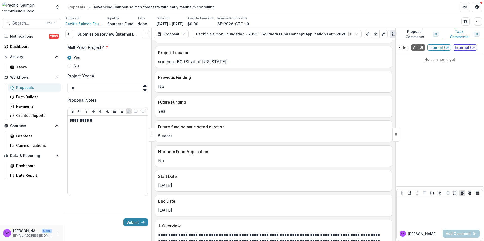
scroll to position [228, 0]
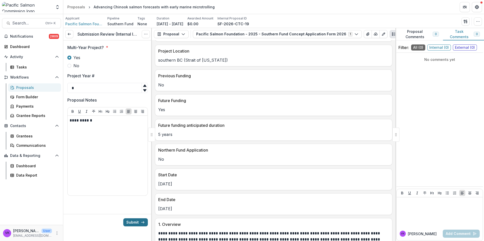
click at [131, 221] on button "Submit" at bounding box center [135, 223] width 25 height 8
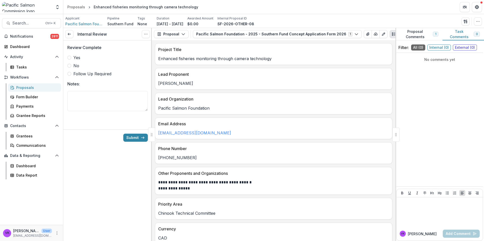
drag, startPoint x: 68, startPoint y: 57, endPoint x: 124, endPoint y: 76, distance: 58.6
click at [70, 58] on span at bounding box center [69, 58] width 4 height 4
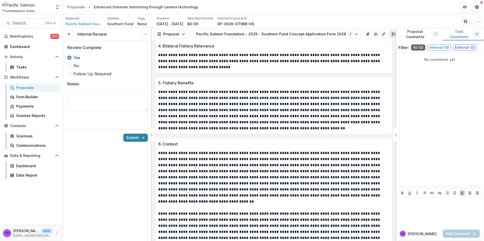
scroll to position [692, 0]
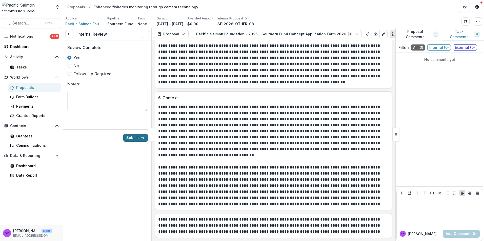
click at [137, 137] on button "Submit" at bounding box center [135, 138] width 25 height 8
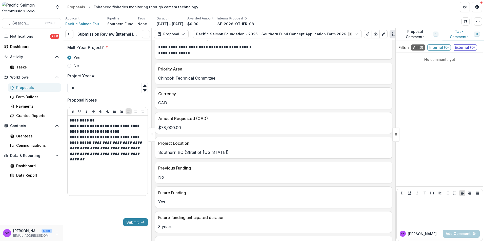
scroll to position [126, 0]
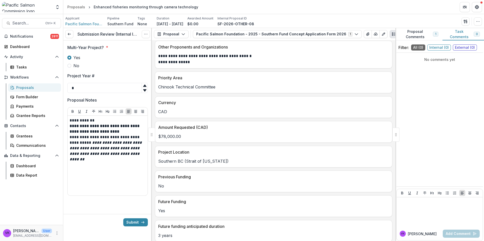
click at [420, 33] on button "Proposal Comments 1" at bounding box center [418, 34] width 47 height 12
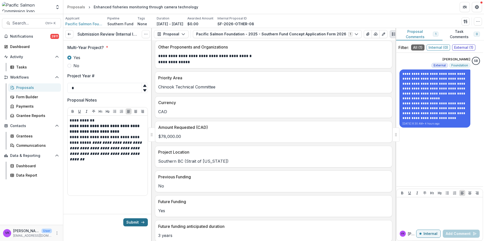
click at [134, 222] on button "Submit" at bounding box center [135, 223] width 25 height 8
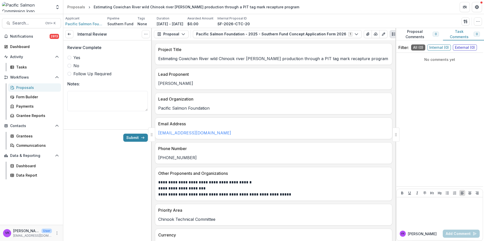
click at [71, 57] on span at bounding box center [69, 58] width 4 height 4
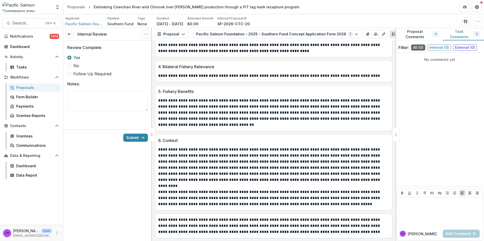
scroll to position [595, 0]
drag, startPoint x: 133, startPoint y: 138, endPoint x: 178, endPoint y: 141, distance: 45.9
click at [133, 138] on button "Submit" at bounding box center [135, 138] width 25 height 8
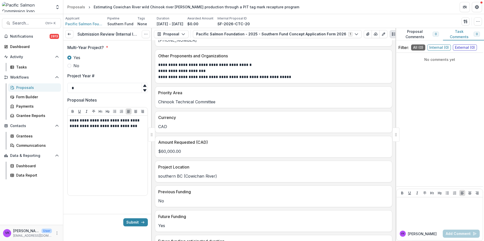
scroll to position [152, 0]
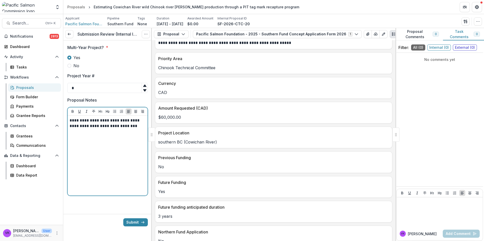
click at [143, 127] on p "**********" at bounding box center [108, 123] width 76 height 11
drag, startPoint x: 142, startPoint y: 126, endPoint x: 151, endPoint y: 129, distance: 9.0
click at [142, 126] on p "**********" at bounding box center [108, 123] width 76 height 11
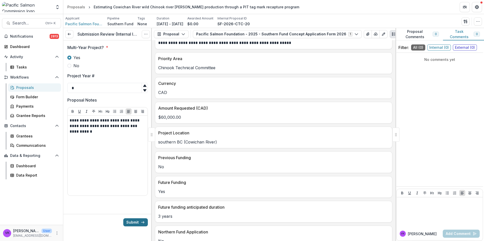
click at [128, 221] on button "Submit" at bounding box center [135, 223] width 25 height 8
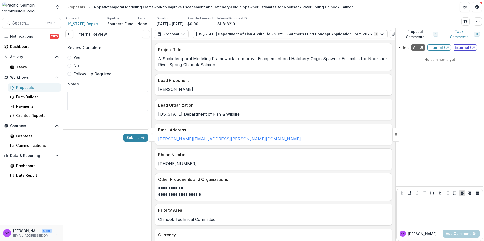
click at [69, 58] on span at bounding box center [69, 58] width 4 height 4
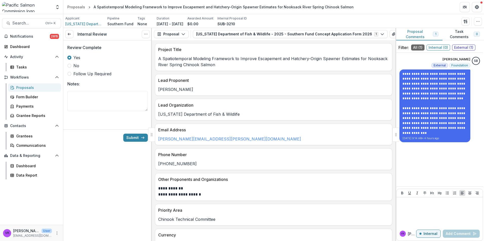
click at [419, 30] on button "Proposal Comments 1" at bounding box center [418, 34] width 47 height 12
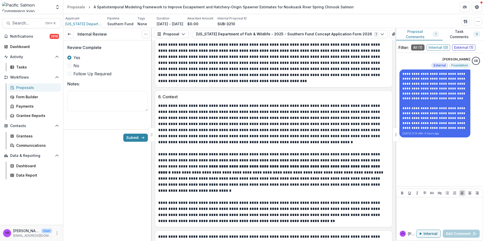
scroll to position [807, 0]
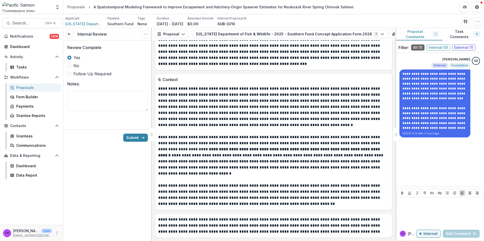
drag, startPoint x: 138, startPoint y: 138, endPoint x: 269, endPoint y: 154, distance: 132.5
click at [138, 138] on button "Submit" at bounding box center [135, 138] width 25 height 8
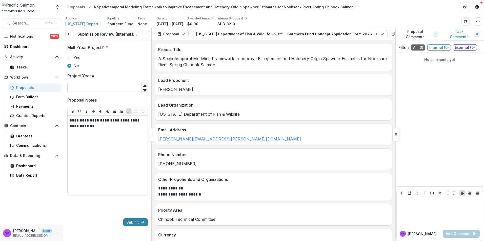
click at [124, 87] on input "Project Year #" at bounding box center [107, 88] width 80 height 10
type input "*"
click at [98, 129] on div "**********" at bounding box center [108, 156] width 76 height 76
click at [95, 125] on p "**********" at bounding box center [108, 123] width 76 height 11
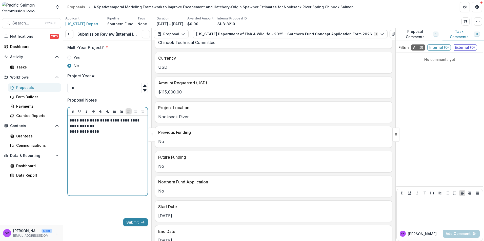
scroll to position [253, 0]
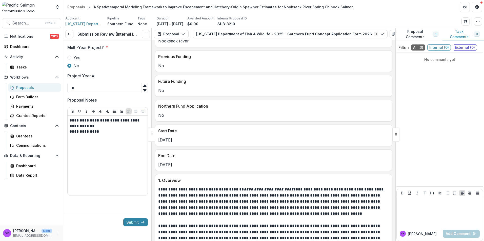
click at [417, 33] on button "Proposal Comments 1" at bounding box center [418, 34] width 47 height 12
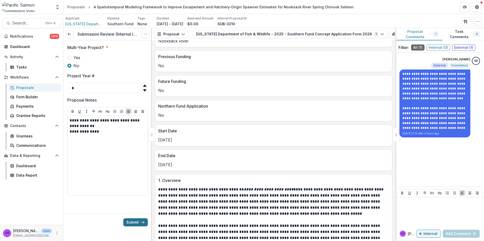
click at [136, 223] on button "Submit" at bounding box center [135, 223] width 25 height 8
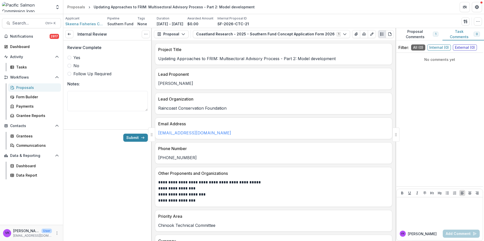
drag, startPoint x: 68, startPoint y: 58, endPoint x: 244, endPoint y: 117, distance: 185.7
click at [68, 57] on span at bounding box center [69, 58] width 4 height 4
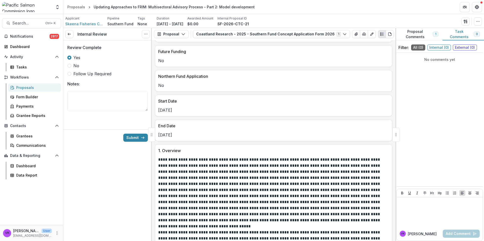
scroll to position [354, 0]
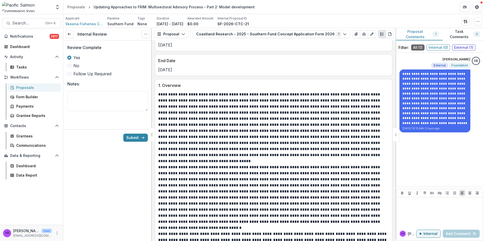
click at [422, 32] on button "Proposal Comments 1" at bounding box center [418, 34] width 47 height 12
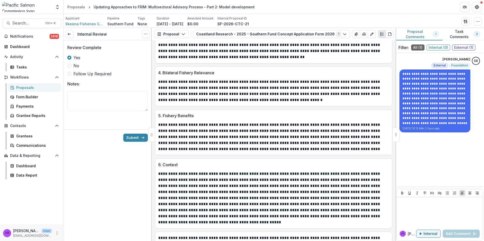
scroll to position [648, 0]
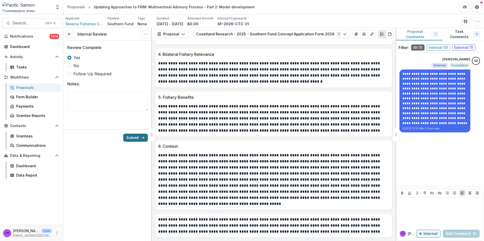
click at [128, 136] on button "Submit" at bounding box center [135, 138] width 25 height 8
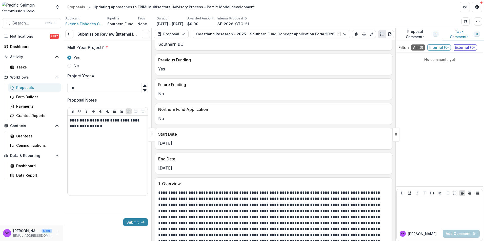
scroll to position [228, 0]
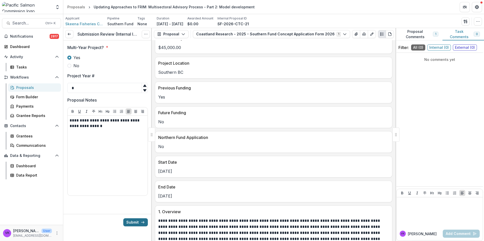
click at [130, 222] on button "Submit" at bounding box center [135, 223] width 25 height 8
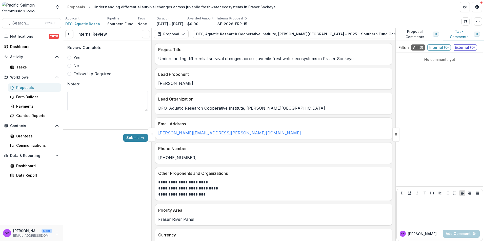
drag, startPoint x: 70, startPoint y: 58, endPoint x: 78, endPoint y: 62, distance: 9.1
click at [70, 58] on span at bounding box center [69, 58] width 4 height 4
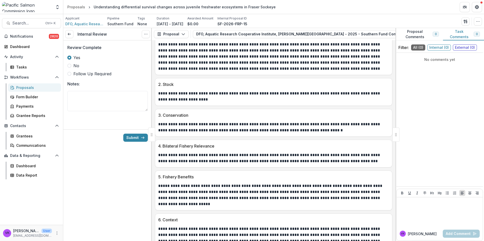
scroll to position [625, 0]
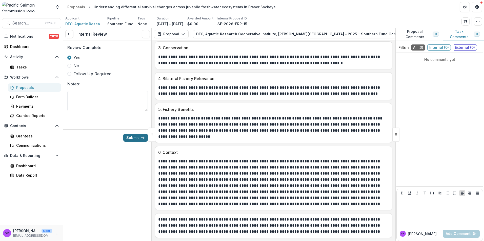
click at [135, 138] on button "Submit" at bounding box center [135, 138] width 25 height 8
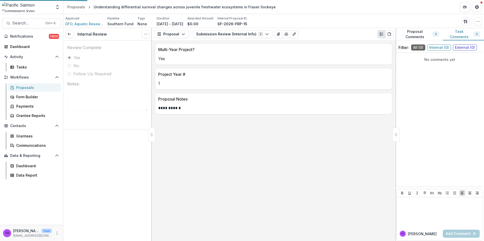
scroll to position [0, 0]
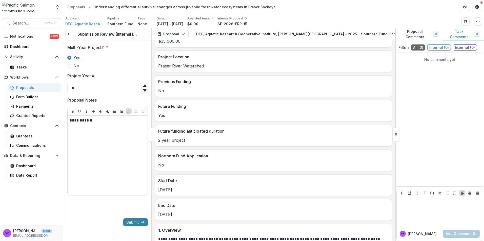
scroll to position [228, 0]
drag, startPoint x: 137, startPoint y: 220, endPoint x: 246, endPoint y: 207, distance: 109.6
click at [138, 220] on button "Submit" at bounding box center [135, 223] width 25 height 8
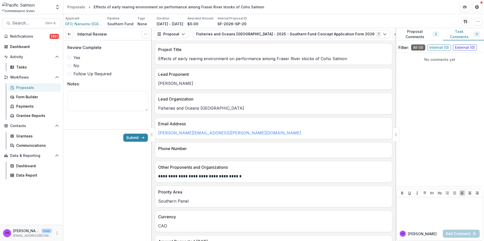
click at [413, 33] on button "Proposal Comments 2" at bounding box center [419, 34] width 48 height 12
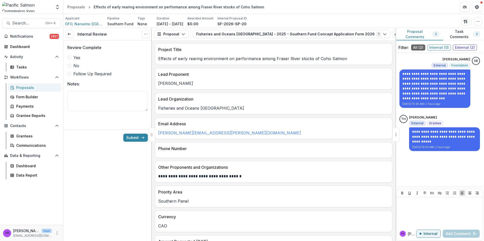
click at [69, 58] on span at bounding box center [69, 58] width 4 height 4
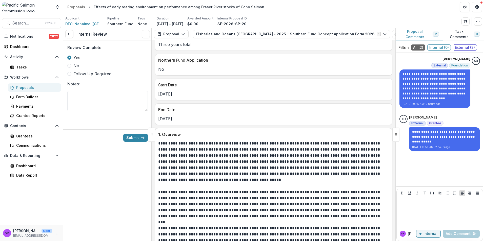
scroll to position [304, 0]
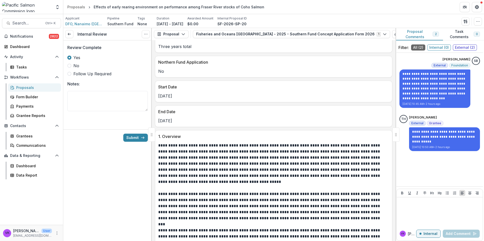
click at [132, 132] on div "Submit" at bounding box center [107, 138] width 89 height 16
click at [135, 137] on button "Submit" at bounding box center [135, 138] width 25 height 8
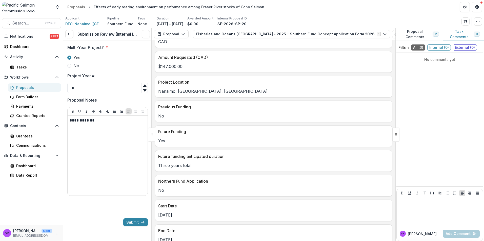
scroll to position [177, 0]
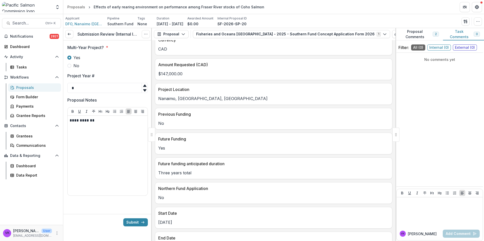
drag, startPoint x: 128, startPoint y: 223, endPoint x: 177, endPoint y: 201, distance: 53.8
click at [128, 222] on button "Submit" at bounding box center [135, 223] width 25 height 8
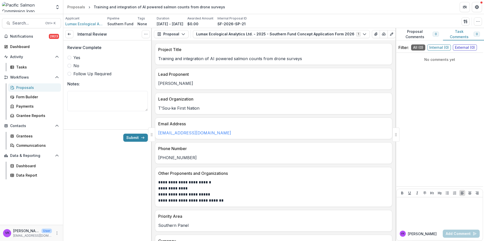
click at [71, 56] on label "Yes" at bounding box center [107, 58] width 80 height 6
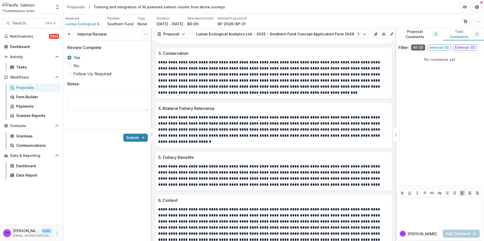
scroll to position [658, 0]
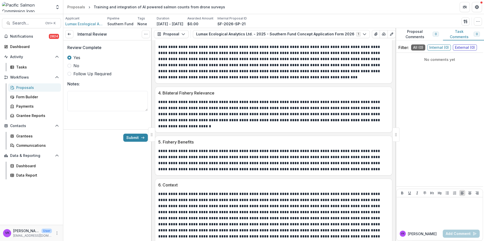
drag, startPoint x: 131, startPoint y: 137, endPoint x: 204, endPoint y: 142, distance: 73.0
click at [132, 137] on button "Submit" at bounding box center [135, 138] width 25 height 8
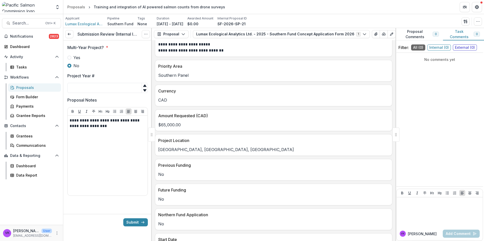
scroll to position [202, 0]
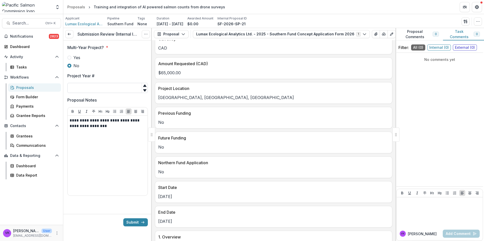
click at [86, 88] on input "Project Year #" at bounding box center [107, 88] width 80 height 10
type input "*"
click at [119, 126] on p "**********" at bounding box center [108, 123] width 76 height 11
click at [117, 126] on p "**********" at bounding box center [108, 123] width 76 height 11
drag, startPoint x: 136, startPoint y: 219, endPoint x: 199, endPoint y: 222, distance: 62.3
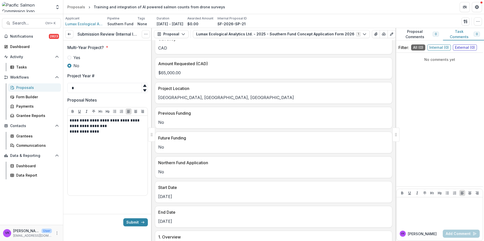
click at [136, 219] on button "Submit" at bounding box center [135, 223] width 25 height 8
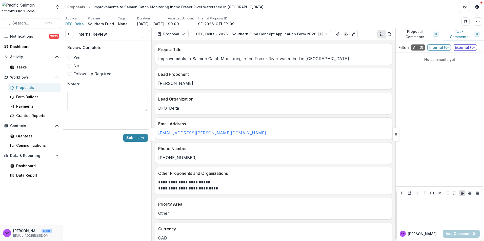
click at [67, 55] on div "Review Complete Yes No Follow Up Required Notes:" at bounding box center [107, 80] width 89 height 81
click at [70, 58] on span at bounding box center [69, 58] width 4 height 4
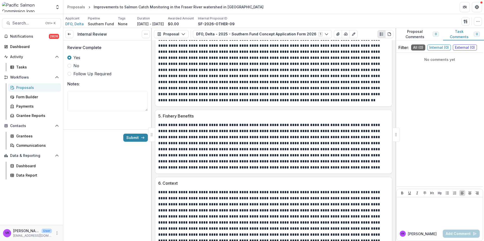
scroll to position [683, 0]
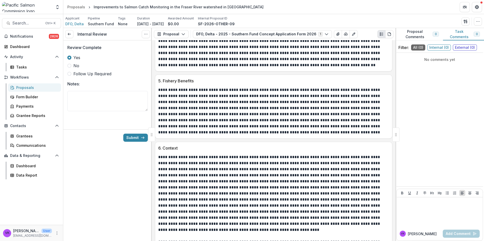
drag, startPoint x: 132, startPoint y: 139, endPoint x: 204, endPoint y: 134, distance: 72.0
click at [132, 139] on button "Submit" at bounding box center [135, 138] width 25 height 8
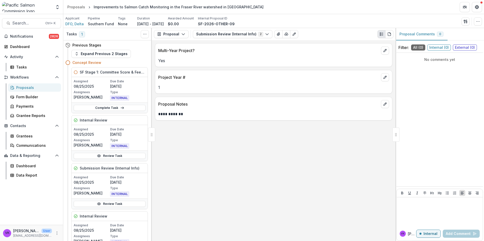
drag, startPoint x: 113, startPoint y: 156, endPoint x: 170, endPoint y: 156, distance: 57.2
click at [113, 156] on link "Review Task" at bounding box center [110, 156] width 72 height 6
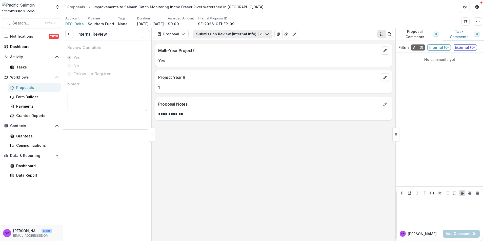
click at [265, 34] on icon "button" at bounding box center [267, 34] width 4 height 4
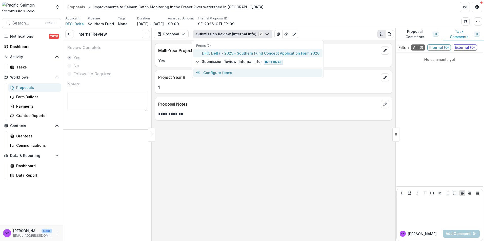
click at [239, 52] on span "DFO, Delta - 2025 - Southern Fund Concept Application Form 2026" at bounding box center [260, 53] width 117 height 5
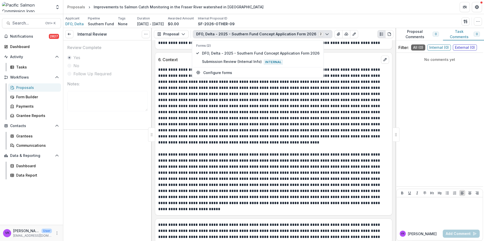
scroll to position [821, 0]
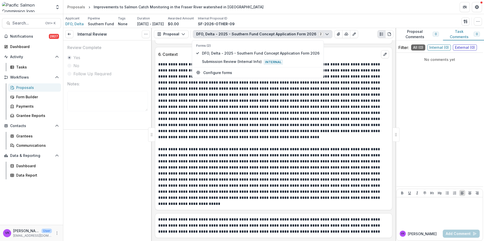
click at [107, 173] on div "Internal Review View task Reopen Task Review Complete Yes No Follow Up Required…" at bounding box center [107, 134] width 89 height 213
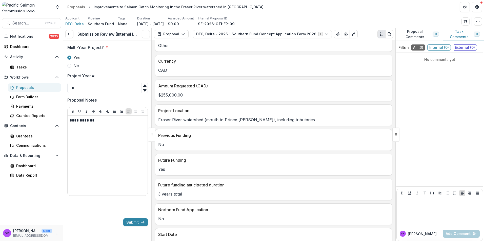
scroll to position [202, 0]
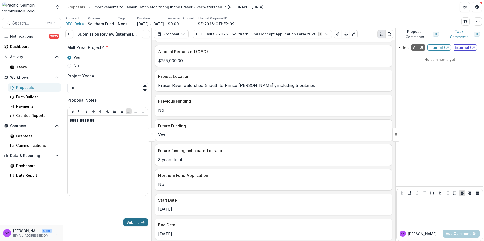
click at [138, 224] on button "Submit" at bounding box center [135, 223] width 25 height 8
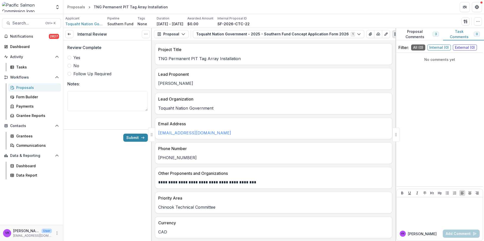
drag, startPoint x: 69, startPoint y: 57, endPoint x: 258, endPoint y: 113, distance: 196.8
click at [70, 58] on span at bounding box center [69, 58] width 4 height 4
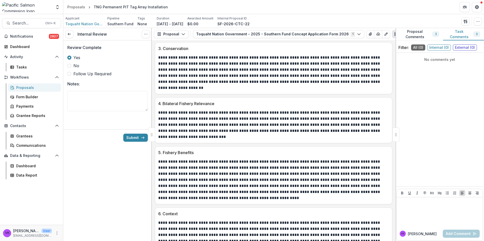
scroll to position [658, 0]
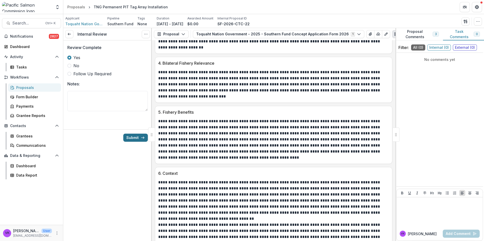
click at [135, 135] on button "Submit" at bounding box center [135, 138] width 25 height 8
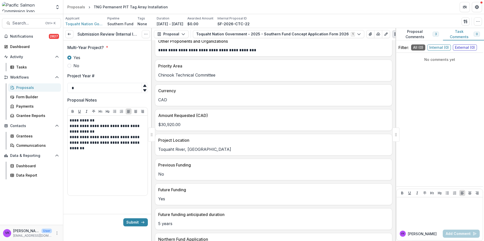
scroll to position [177, 0]
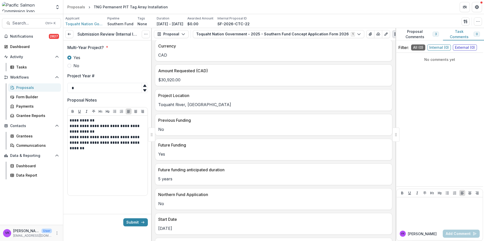
click at [411, 37] on button "Proposal Comments 3" at bounding box center [419, 34] width 48 height 12
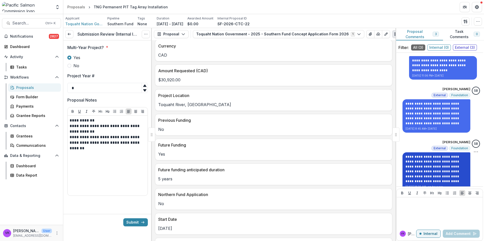
scroll to position [20, 0]
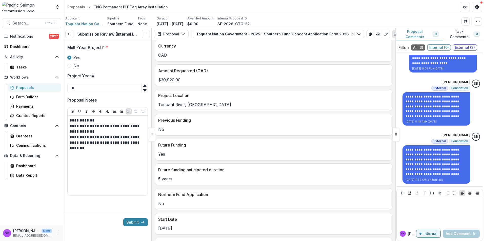
drag, startPoint x: 134, startPoint y: 223, endPoint x: 248, endPoint y: 240, distance: 115.6
click at [134, 223] on button "Submit" at bounding box center [135, 223] width 25 height 8
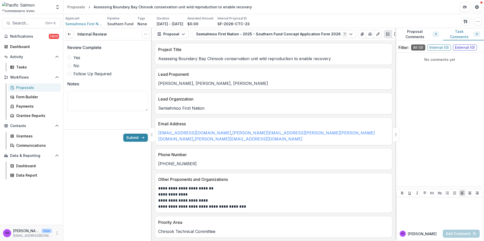
drag, startPoint x: 71, startPoint y: 56, endPoint x: 228, endPoint y: 98, distance: 162.9
click at [71, 57] on span at bounding box center [69, 58] width 4 height 4
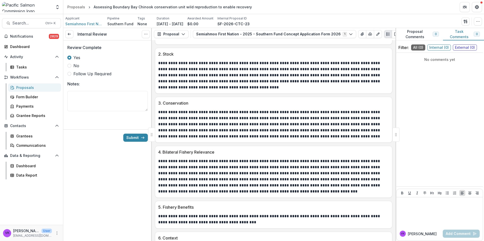
scroll to position [632, 0]
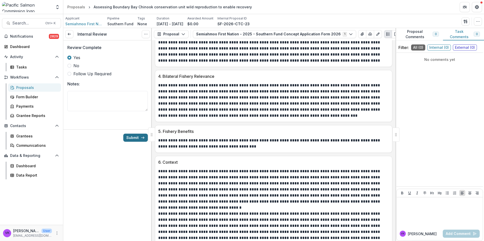
click at [134, 135] on button "Submit" at bounding box center [135, 138] width 25 height 8
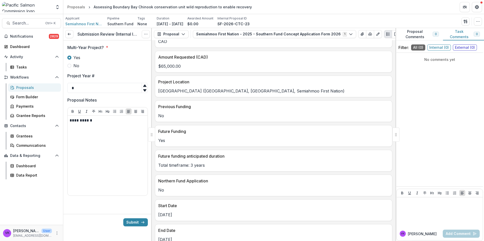
scroll to position [228, 0]
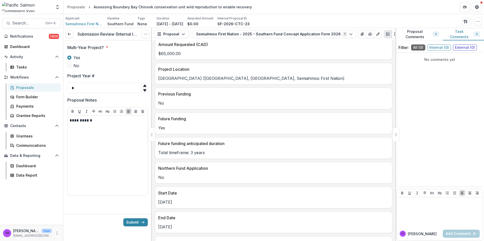
drag, startPoint x: 139, startPoint y: 221, endPoint x: 165, endPoint y: 220, distance: 25.8
click at [139, 221] on button "Submit" at bounding box center [135, 223] width 25 height 8
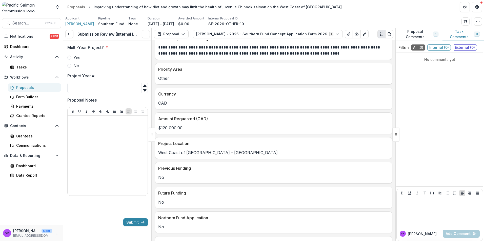
scroll to position [177, 0]
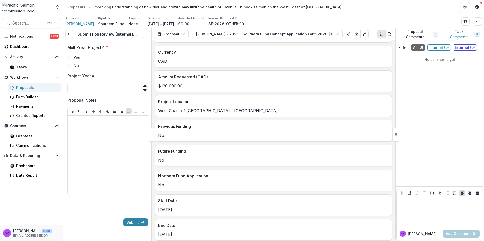
click at [68, 66] on span at bounding box center [69, 66] width 4 height 4
click at [85, 91] on input "Project Year #" at bounding box center [107, 88] width 80 height 10
type input "*"
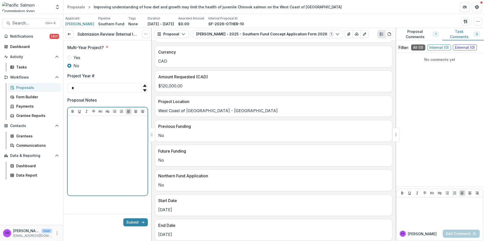
click at [128, 130] on div at bounding box center [108, 156] width 76 height 76
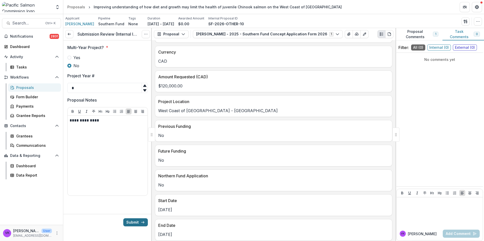
click at [135, 222] on button "Submit" at bounding box center [135, 223] width 25 height 8
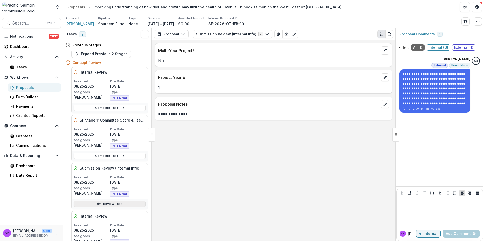
click at [108, 204] on link "Review Task" at bounding box center [110, 204] width 72 height 6
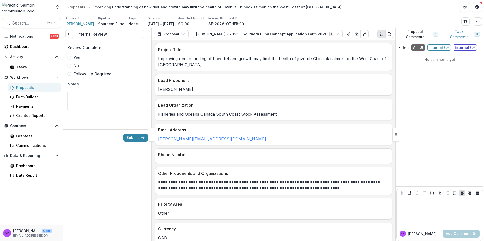
click at [71, 58] on span at bounding box center [69, 58] width 4 height 4
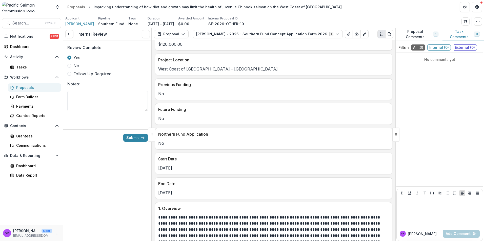
scroll to position [278, 0]
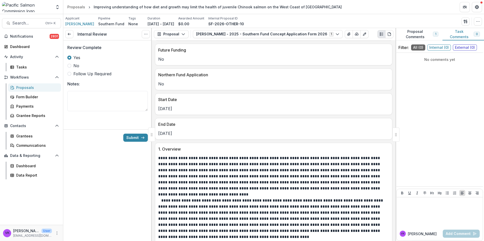
click at [415, 35] on button "Proposal Comments 1" at bounding box center [418, 34] width 47 height 12
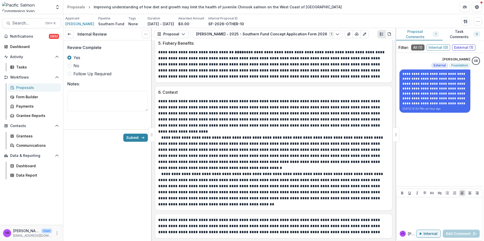
scroll to position [672, 0]
click at [126, 137] on button "Submit" at bounding box center [135, 138] width 25 height 8
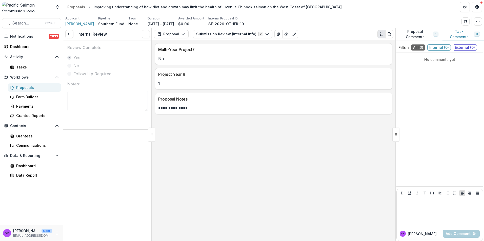
drag, startPoint x: 28, startPoint y: 88, endPoint x: 51, endPoint y: 91, distance: 23.2
click at [28, 88] on div "Proposals" at bounding box center [36, 87] width 41 height 5
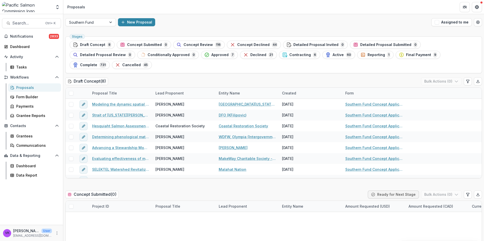
drag, startPoint x: 197, startPoint y: 45, endPoint x: 303, endPoint y: 90, distance: 115.2
click at [197, 44] on span "Concept Review" at bounding box center [197, 45] width 29 height 4
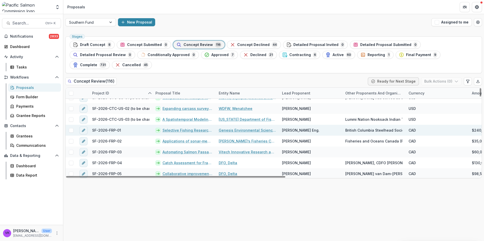
scroll to position [253, 0]
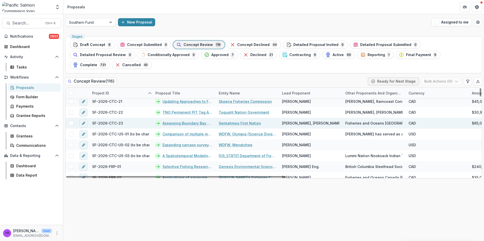
click at [235, 121] on link "Semiahmoo First Nation" at bounding box center [240, 123] width 42 height 5
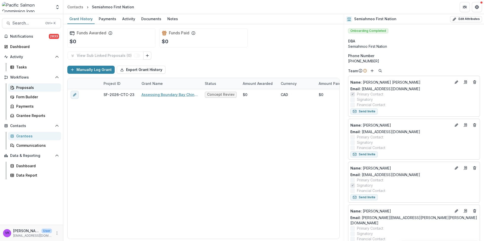
click at [25, 88] on div "Proposals" at bounding box center [36, 87] width 41 height 5
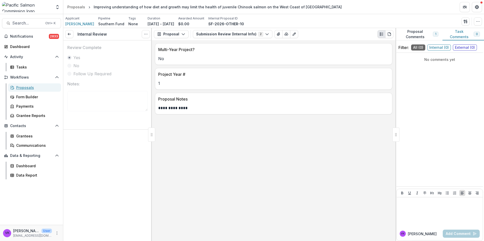
drag, startPoint x: 27, startPoint y: 89, endPoint x: 63, endPoint y: 97, distance: 37.4
click at [27, 89] on div "Proposals" at bounding box center [36, 87] width 41 height 5
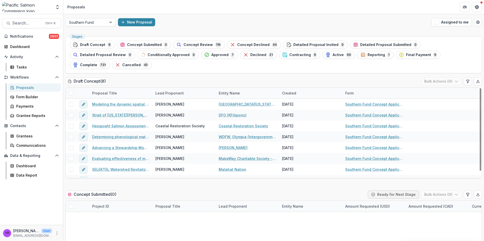
click at [203, 45] on span "Concept Review" at bounding box center [197, 45] width 29 height 4
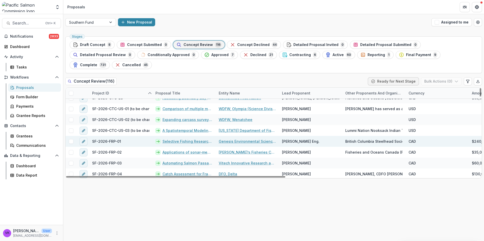
scroll to position [253, 0]
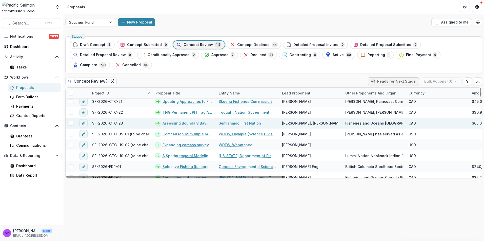
click at [180, 121] on link "Assessing Boundary Bay Chinook conservation unit wild reproduction to enable re…" at bounding box center [187, 123] width 50 height 5
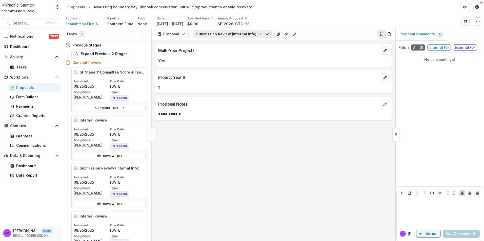
click at [265, 35] on icon "button" at bounding box center [267, 34] width 4 height 4
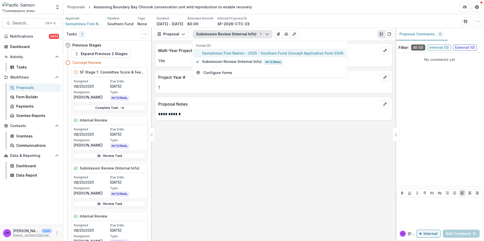
click at [243, 52] on span "Semiahmoo First Nation - 2025 - Southern Fund Concept Application Form 2026" at bounding box center [272, 53] width 141 height 5
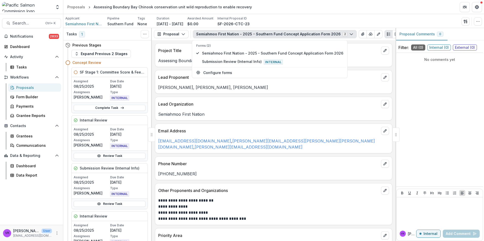
click at [300, 21] on div "Applicant Semiahmoo First Nation Pipeline Southern Fund Tags None All tags Dura…" at bounding box center [273, 21] width 416 height 10
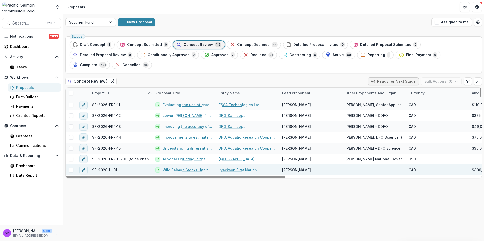
scroll to position [455, 0]
